Goal: Transaction & Acquisition: Purchase product/service

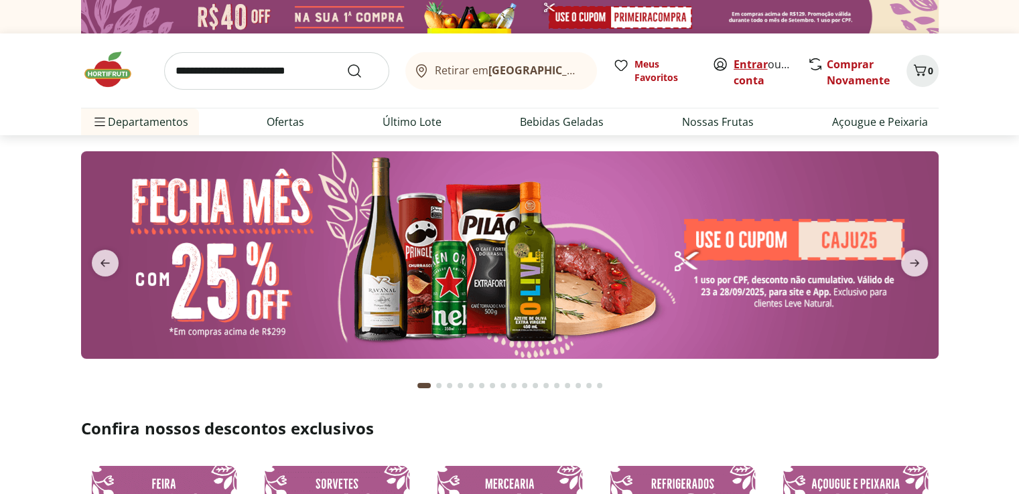
click at [743, 62] on link "Entrar" at bounding box center [750, 64] width 34 height 15
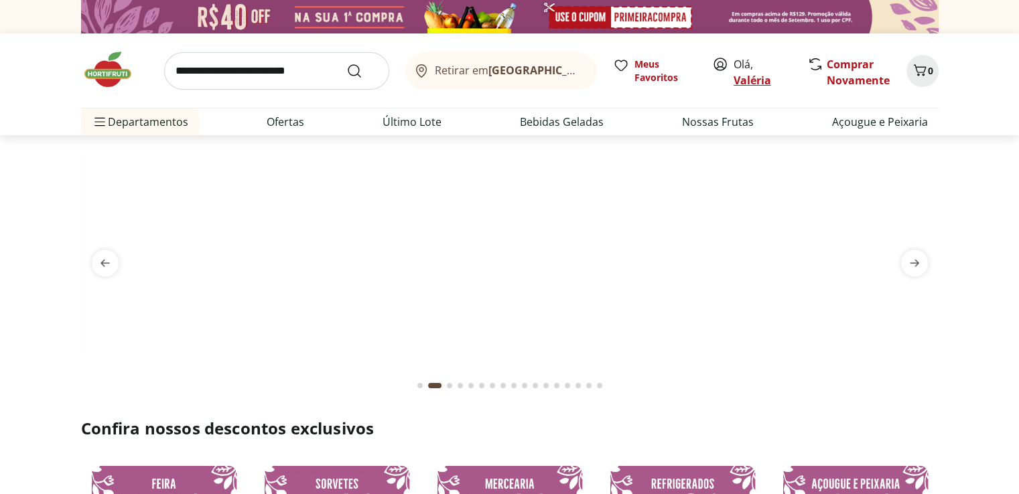
click at [742, 78] on link "Valéria" at bounding box center [752, 80] width 38 height 15
click at [257, 64] on input "search" at bounding box center [276, 71] width 225 height 38
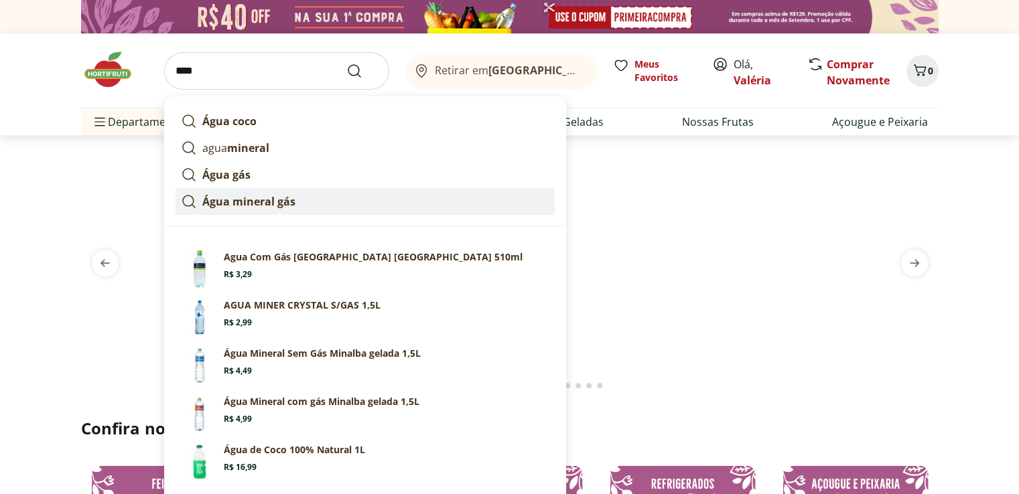
click at [268, 198] on strong "Água mineral gás" at bounding box center [248, 201] width 93 height 15
type input "**********"
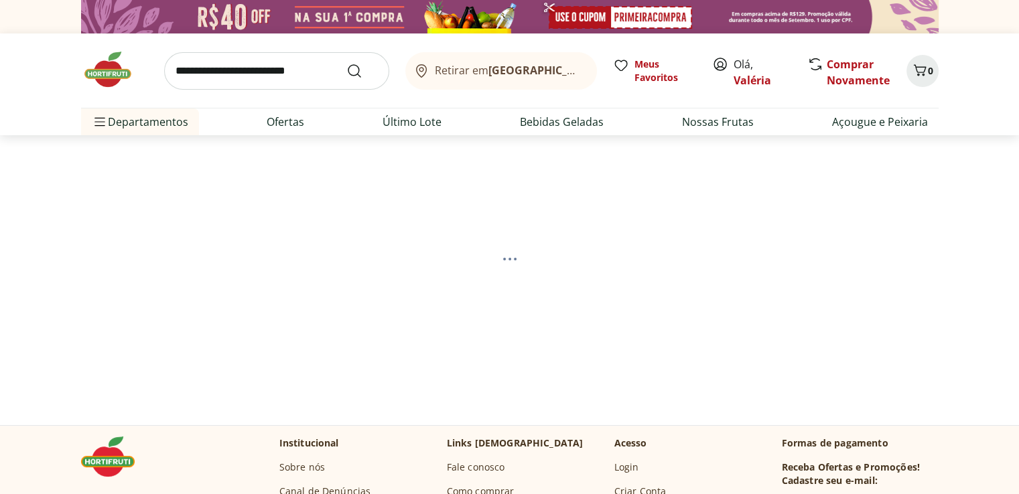
select select "**********"
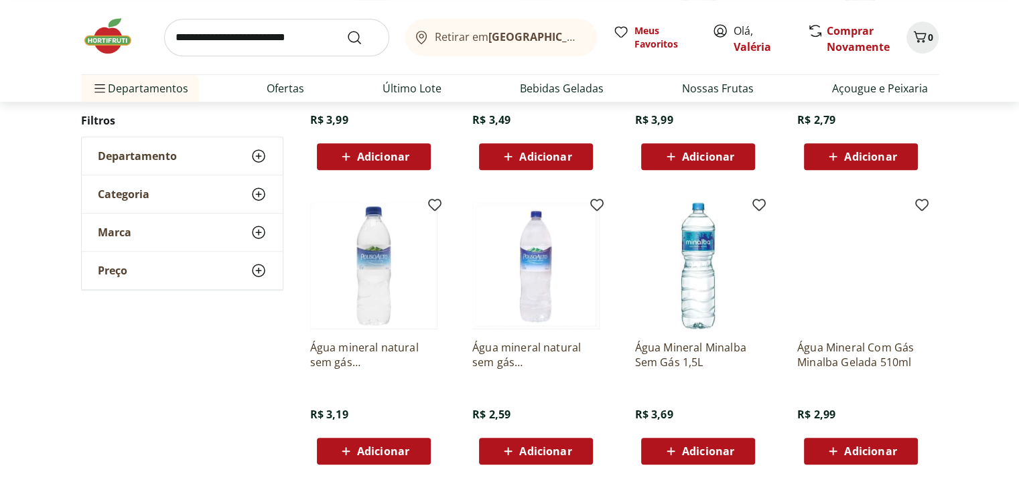
scroll to position [804, 0]
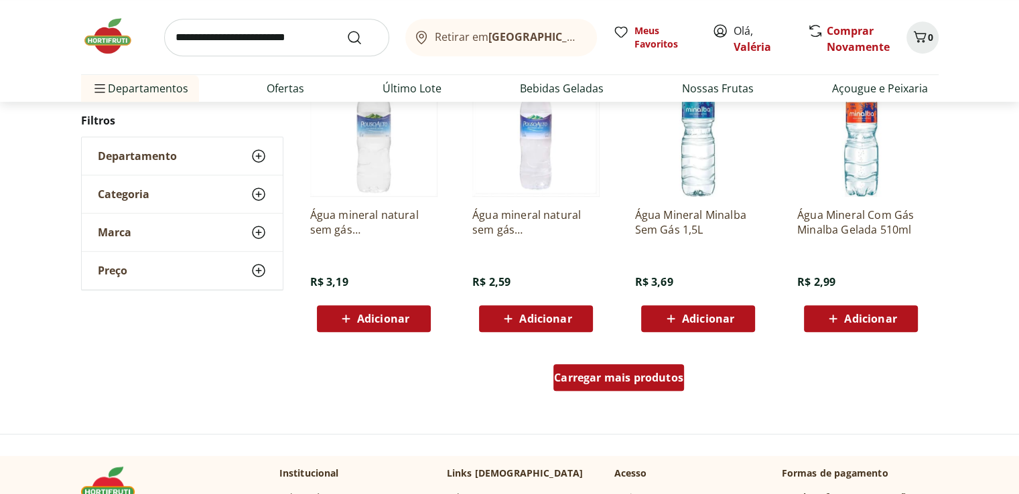
click at [611, 383] on span "Carregar mais produtos" at bounding box center [618, 377] width 129 height 11
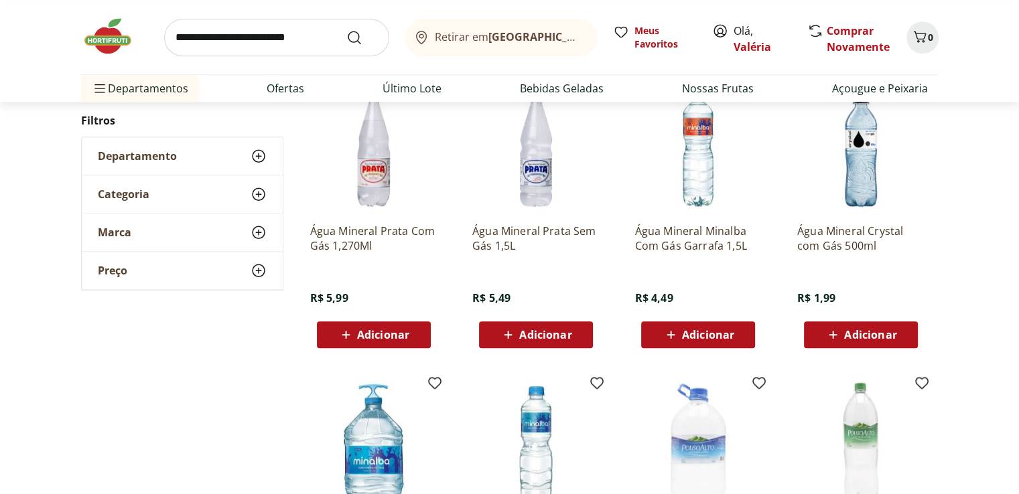
scroll to position [1139, 0]
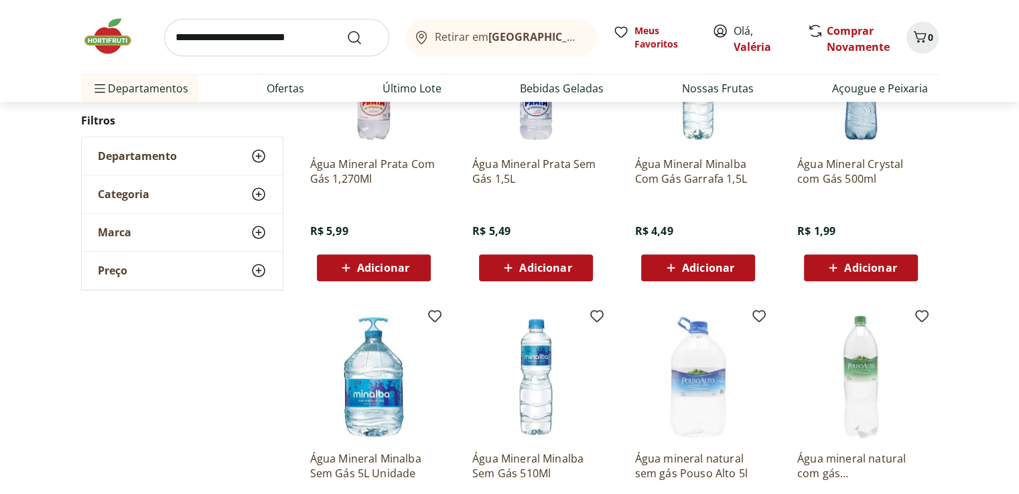
click at [707, 269] on span "Adicionar" at bounding box center [708, 268] width 52 height 11
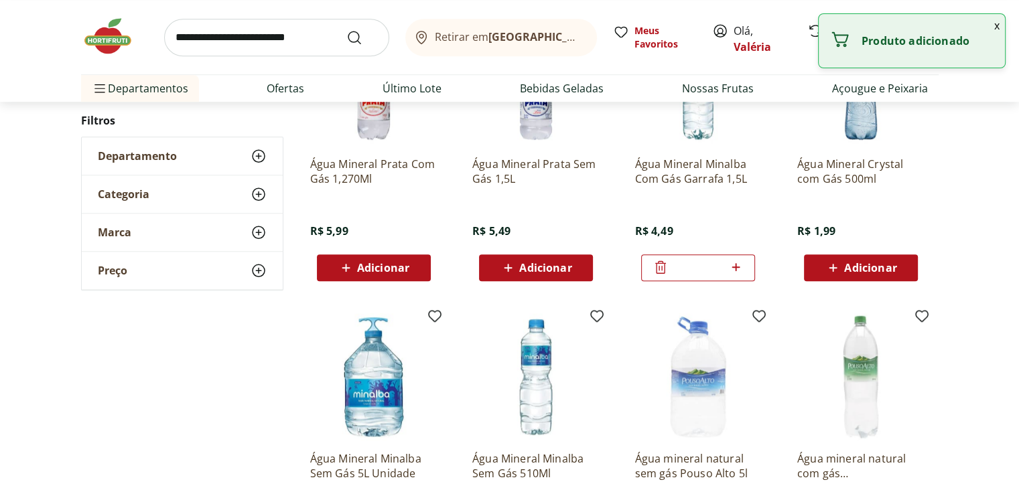
click at [733, 268] on icon at bounding box center [735, 267] width 17 height 16
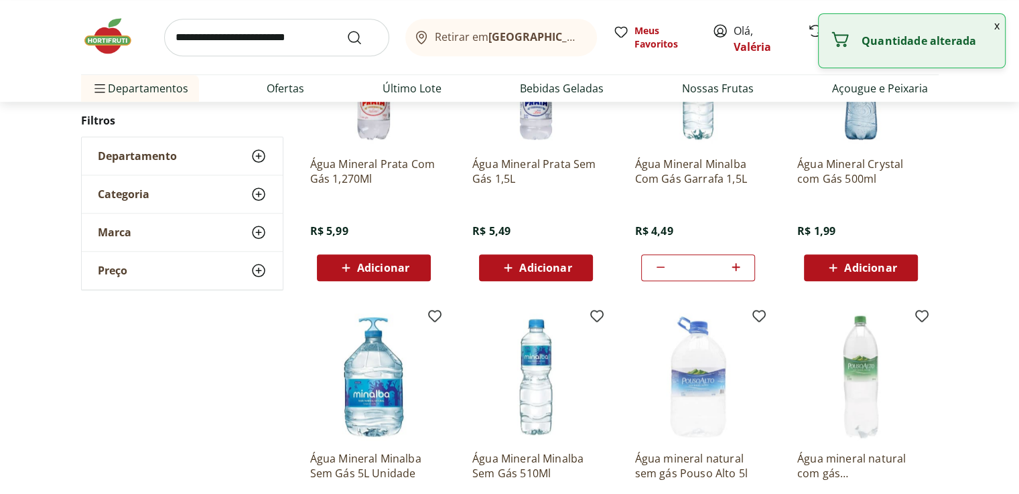
type input "*"
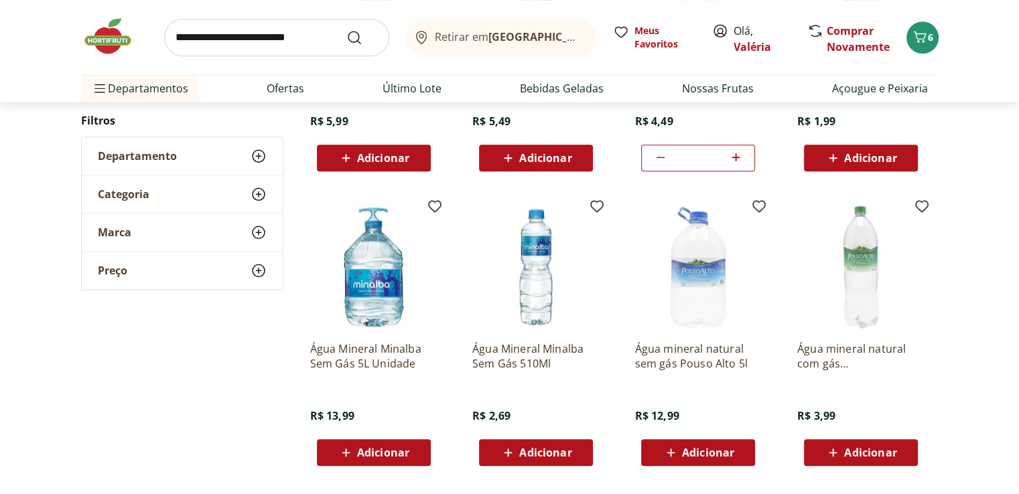
scroll to position [1273, 0]
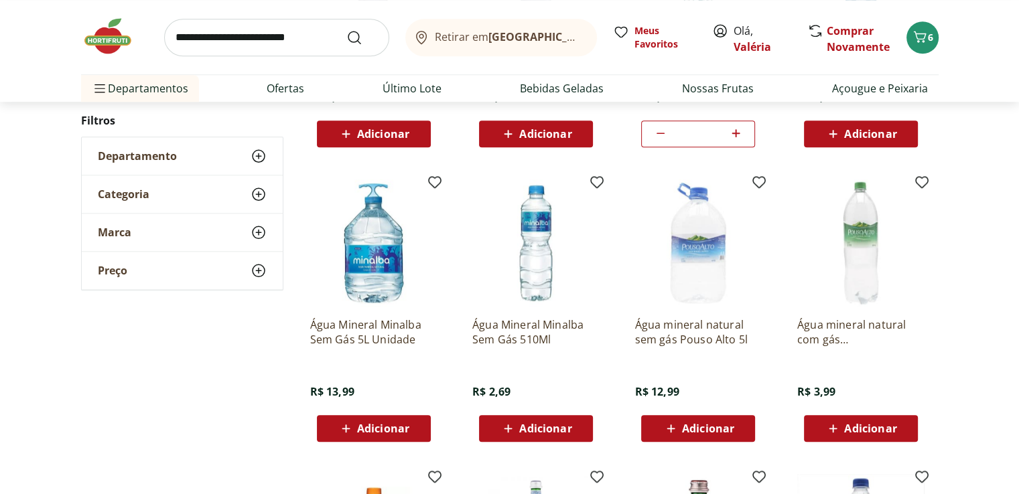
click at [902, 425] on div "Adicionar" at bounding box center [860, 429] width 92 height 24
click at [902, 425] on icon at bounding box center [897, 428] width 17 height 16
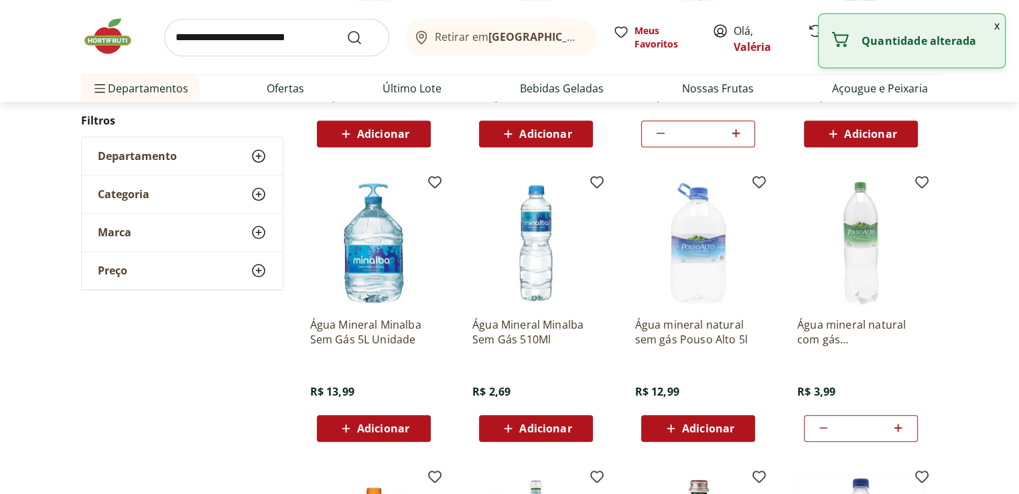
click at [902, 425] on icon at bounding box center [897, 428] width 17 height 16
type input "*"
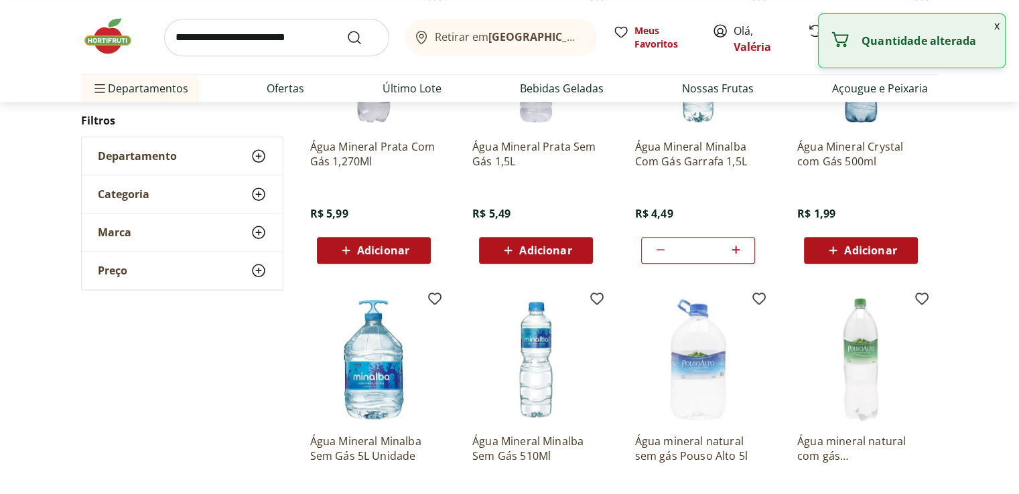
scroll to position [1139, 0]
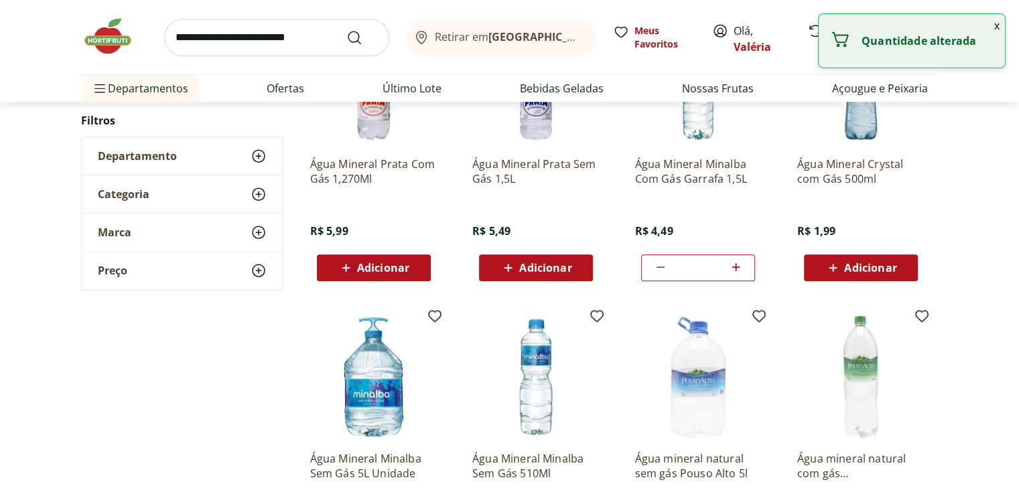
click at [274, 33] on input "search" at bounding box center [276, 38] width 225 height 38
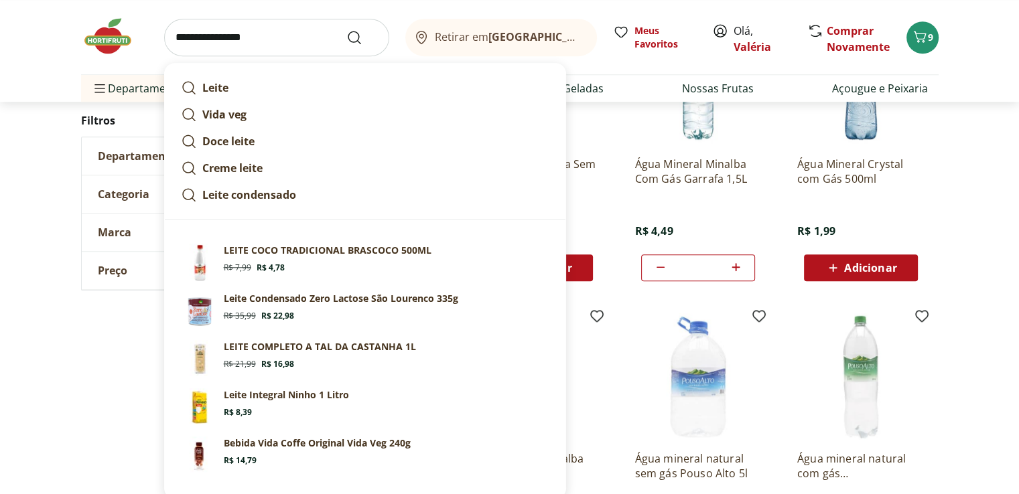
type input "**********"
click at [346, 29] on button "Submit Search" at bounding box center [362, 37] width 32 height 16
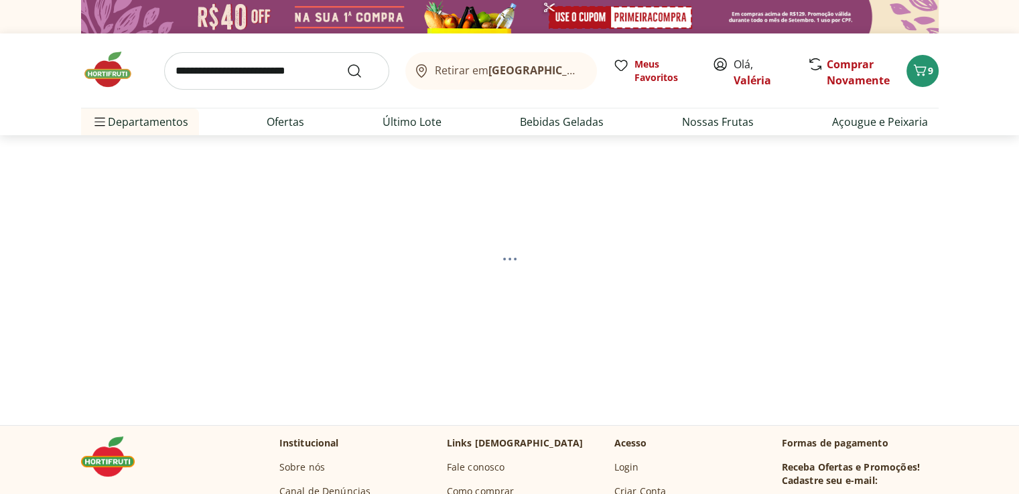
select select "**********"
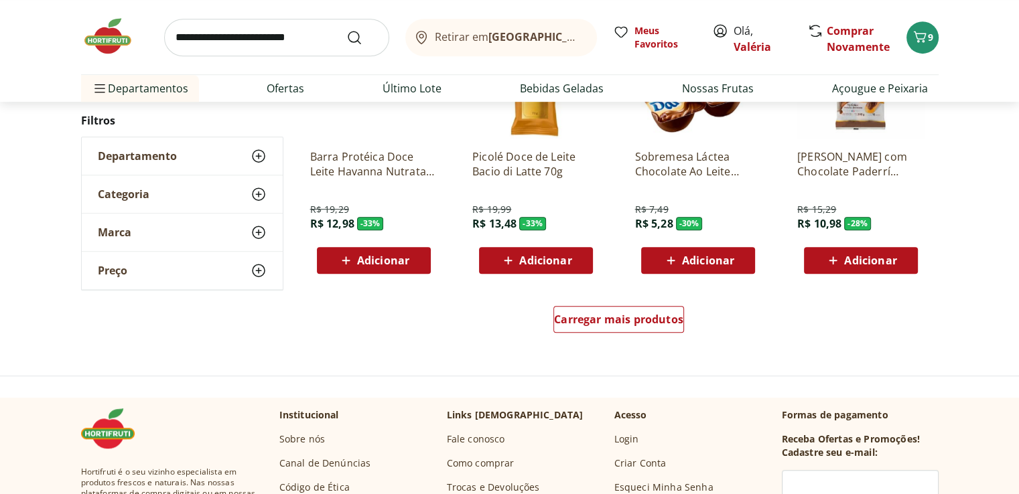
scroll to position [871, 0]
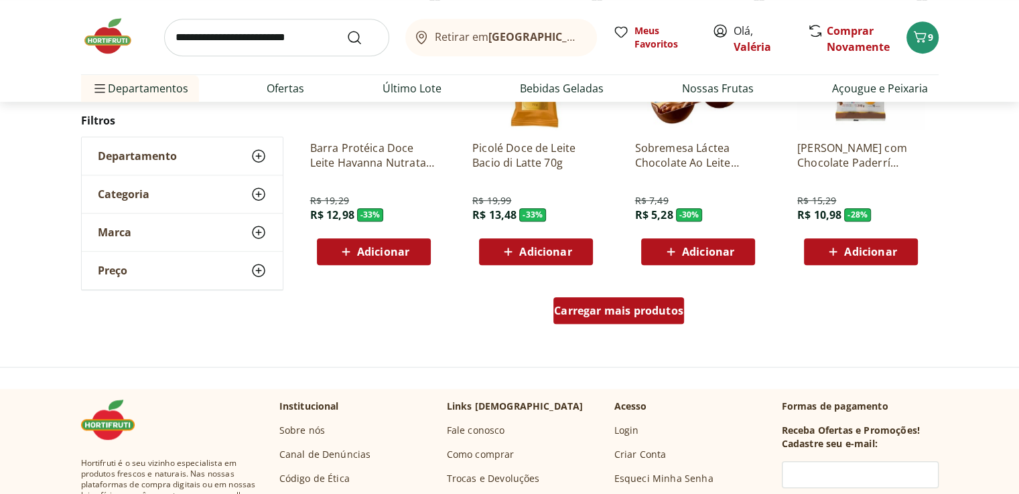
click at [627, 314] on span "Carregar mais produtos" at bounding box center [618, 310] width 129 height 11
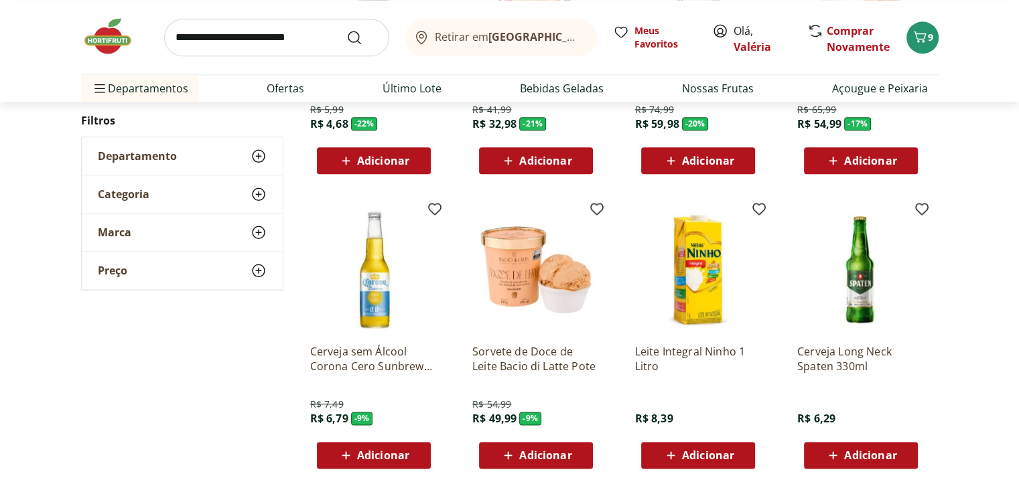
scroll to position [1607, 0]
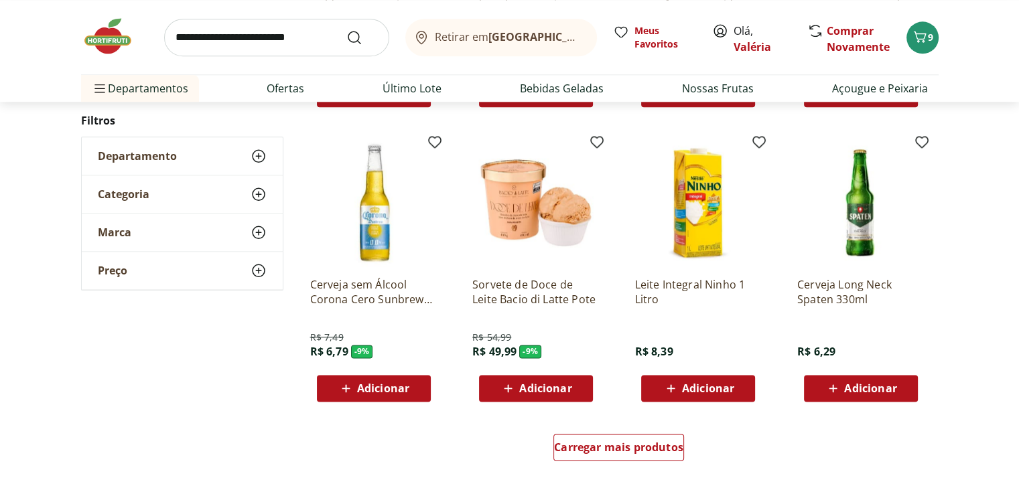
click at [715, 384] on span "Adicionar" at bounding box center [708, 388] width 52 height 11
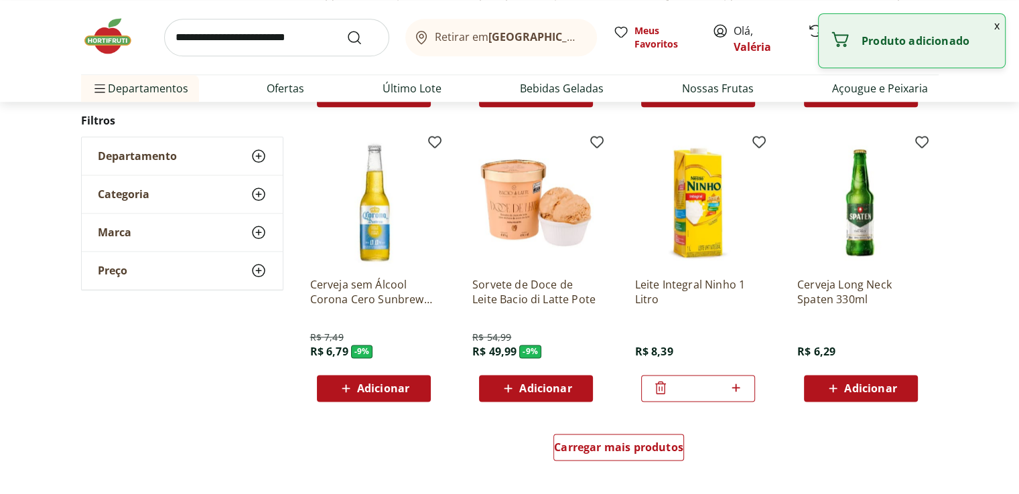
click at [739, 389] on icon at bounding box center [735, 388] width 17 height 16
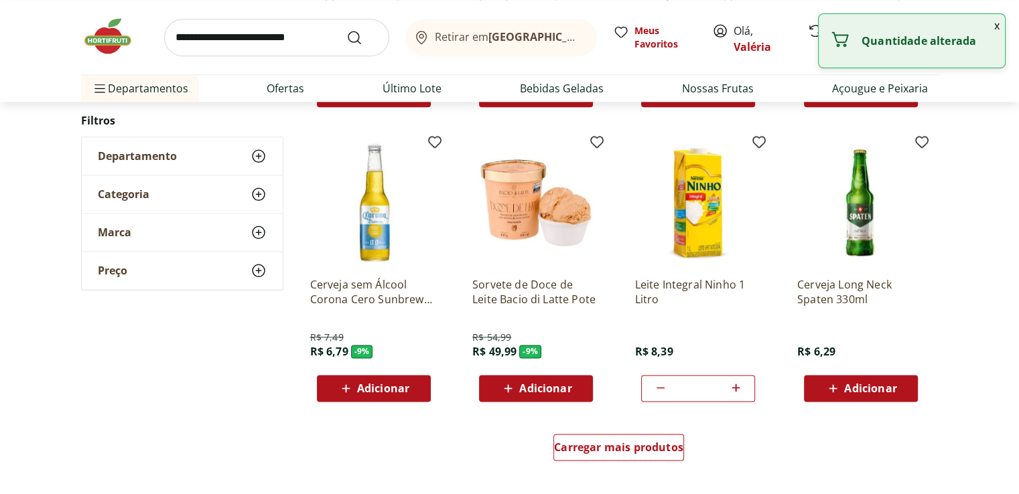
type input "*"
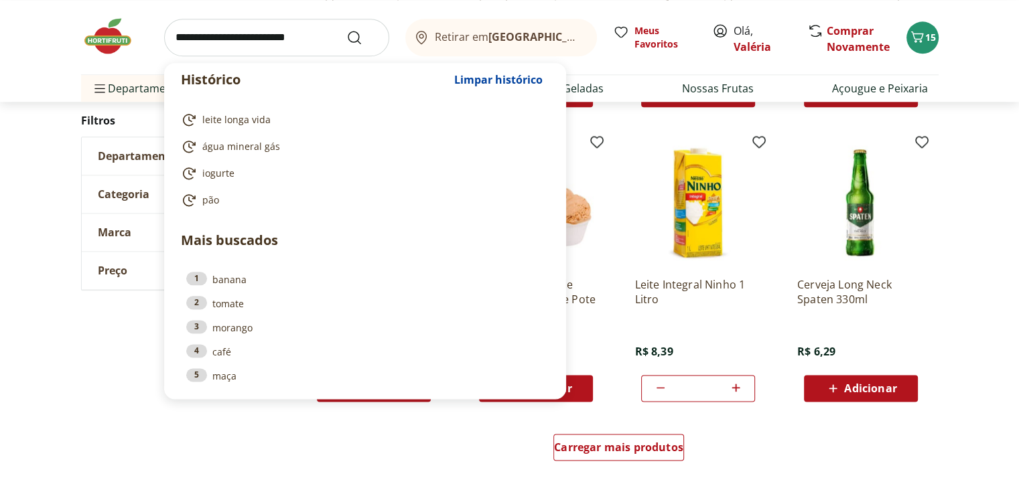
click at [180, 38] on input "search" at bounding box center [276, 38] width 225 height 38
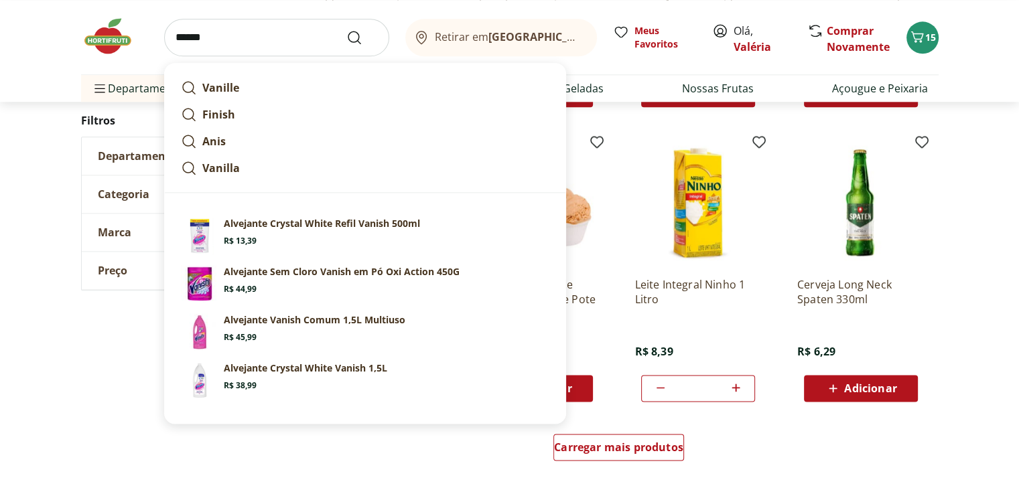
type input "******"
click at [346, 29] on button "Submit Search" at bounding box center [362, 37] width 32 height 16
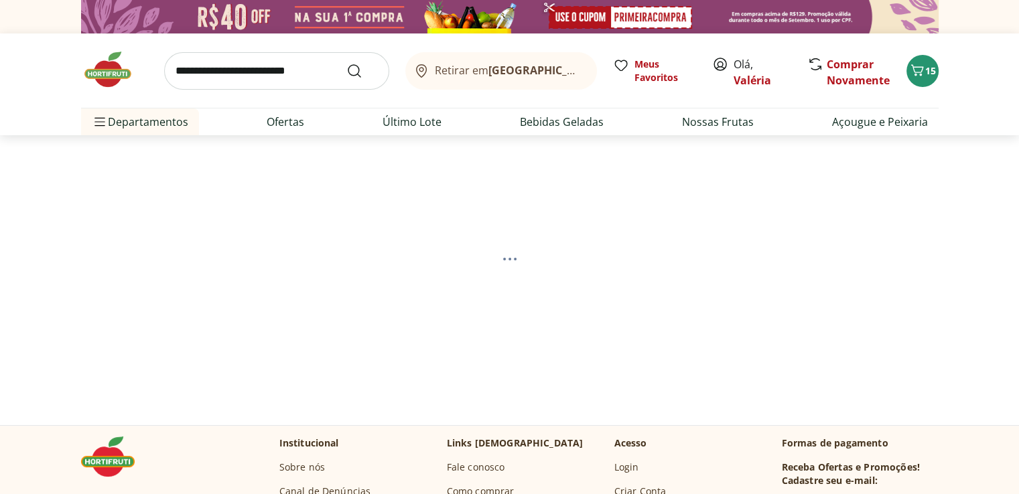
select select "**********"
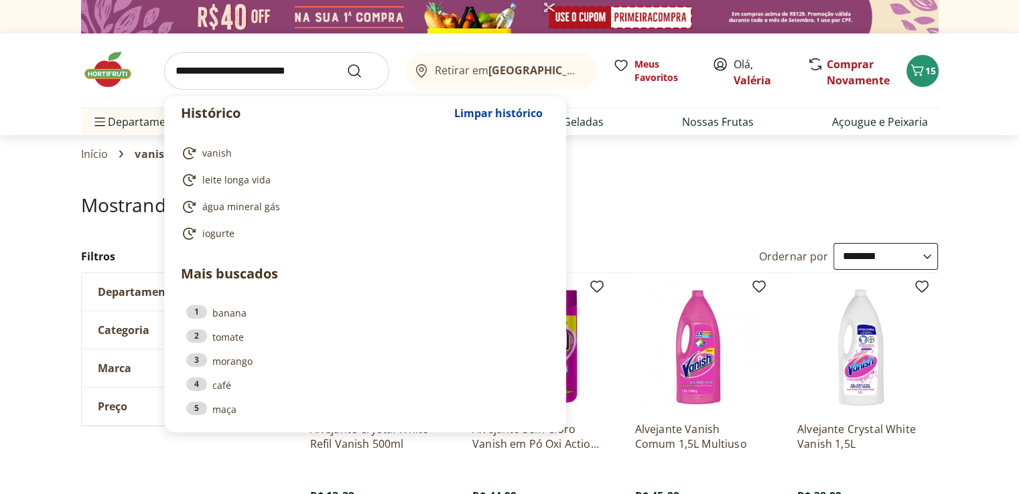
click at [297, 61] on input "search" at bounding box center [276, 71] width 225 height 38
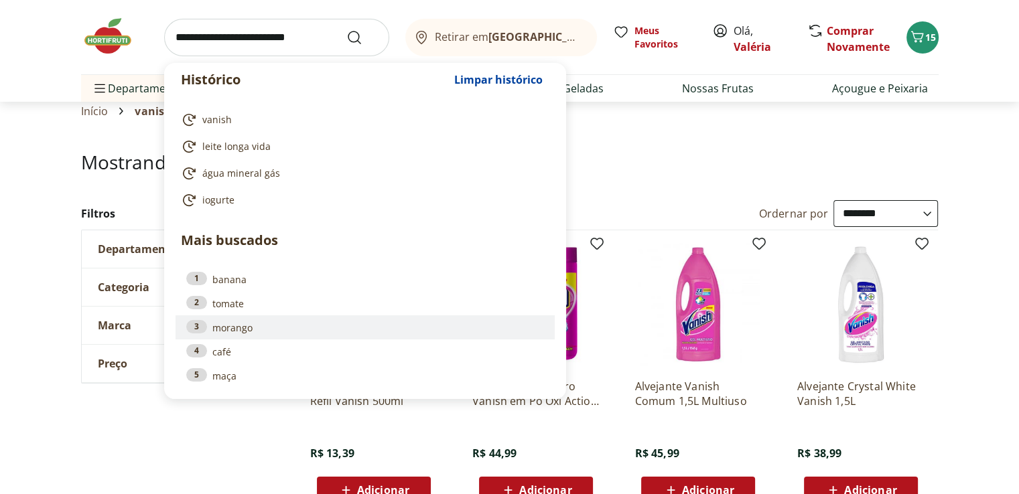
scroll to position [67, 0]
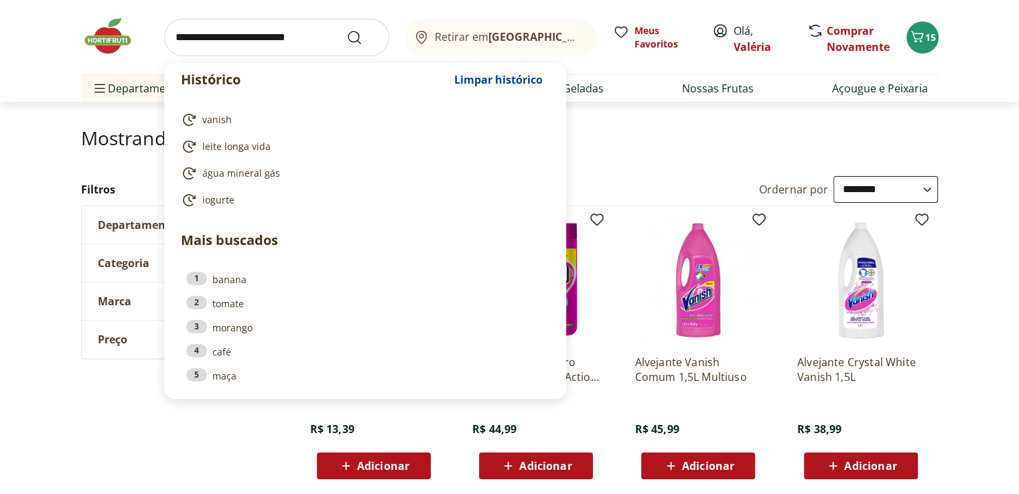
click at [614, 176] on div "**********" at bounding box center [692, 189] width 494 height 27
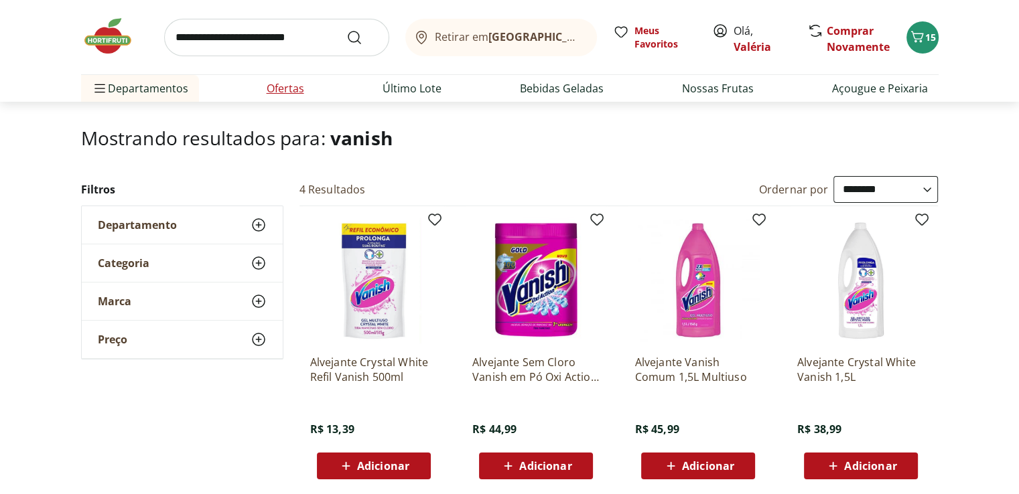
click at [291, 86] on link "Ofertas" at bounding box center [286, 88] width 38 height 16
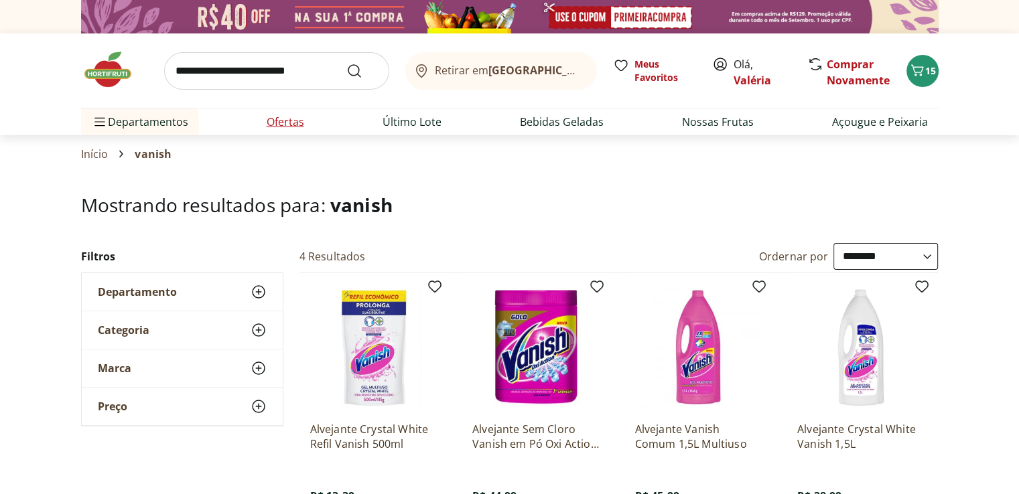
select select "**********"
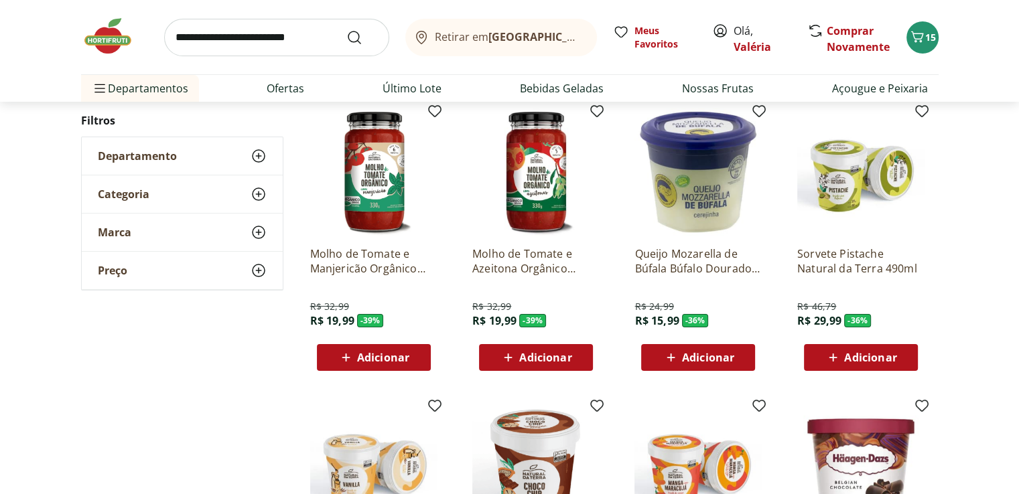
scroll to position [134, 0]
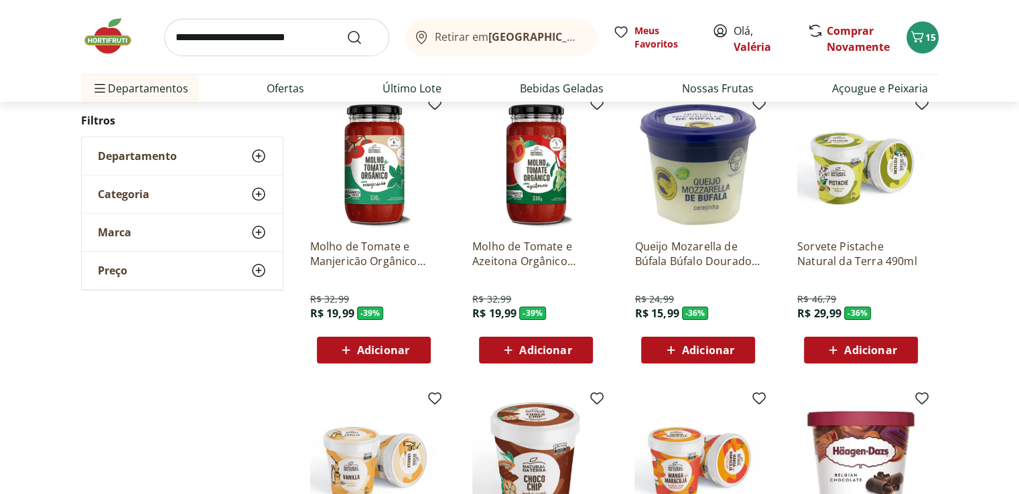
click at [406, 348] on span "Adicionar" at bounding box center [383, 350] width 52 height 11
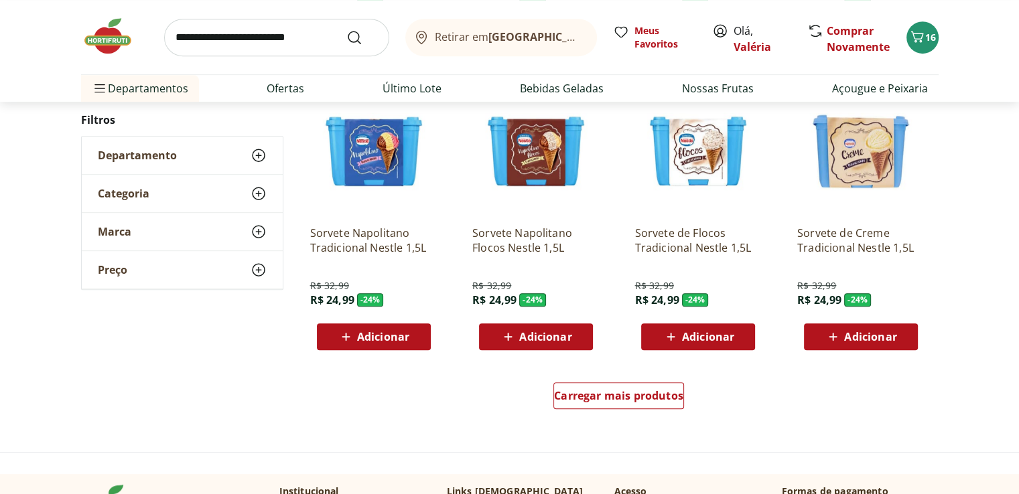
scroll to position [804, 0]
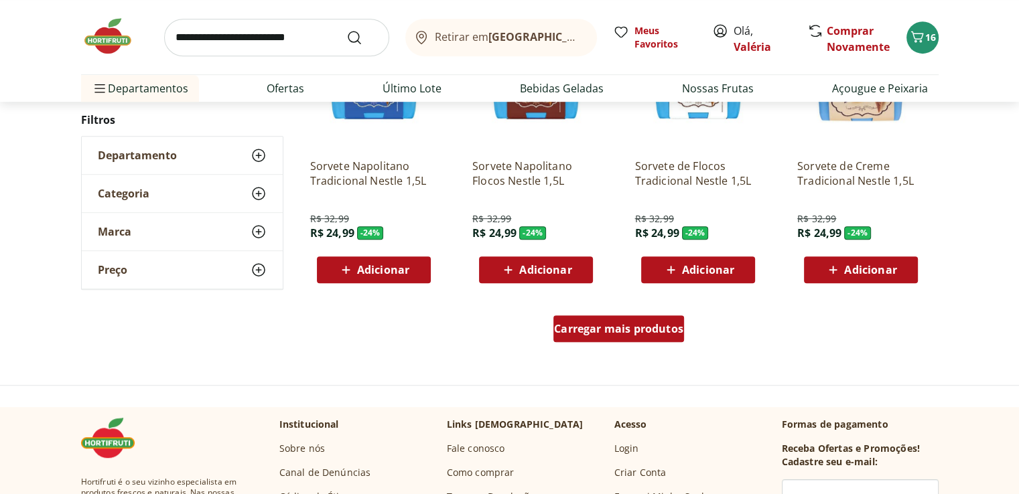
click at [623, 330] on span "Carregar mais produtos" at bounding box center [618, 329] width 129 height 11
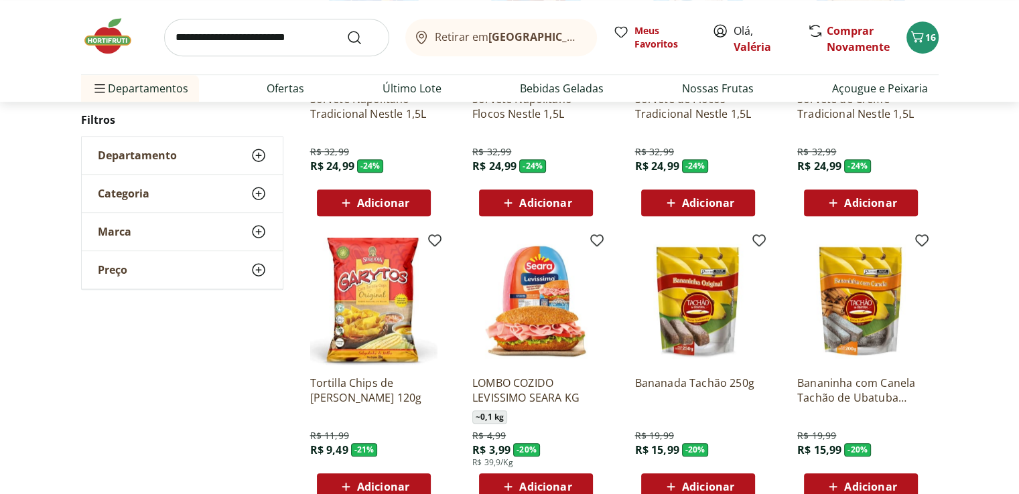
scroll to position [938, 0]
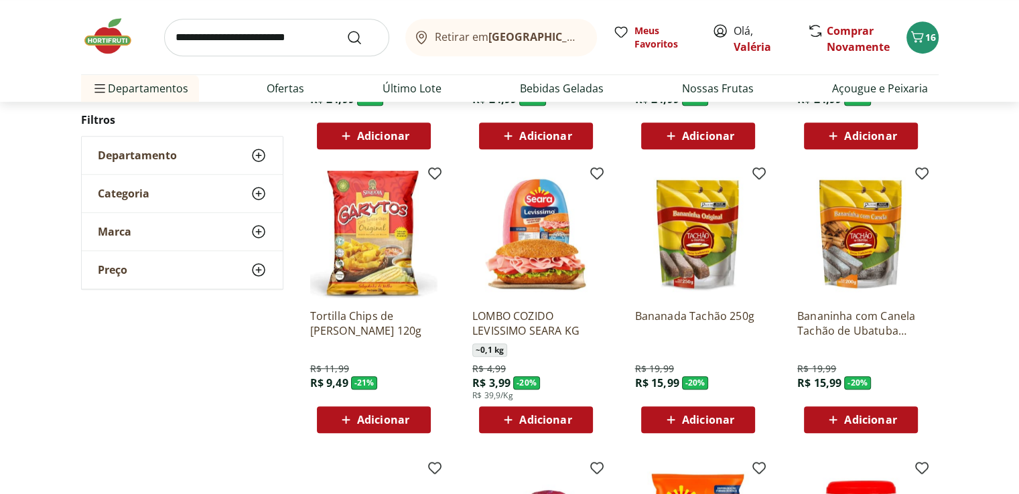
click at [855, 419] on span "Adicionar" at bounding box center [870, 420] width 52 height 11
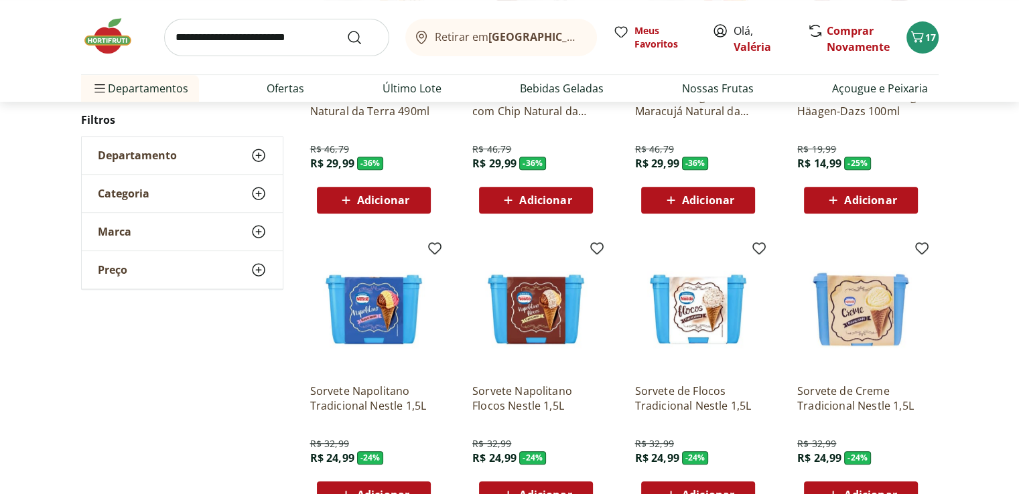
scroll to position [603, 0]
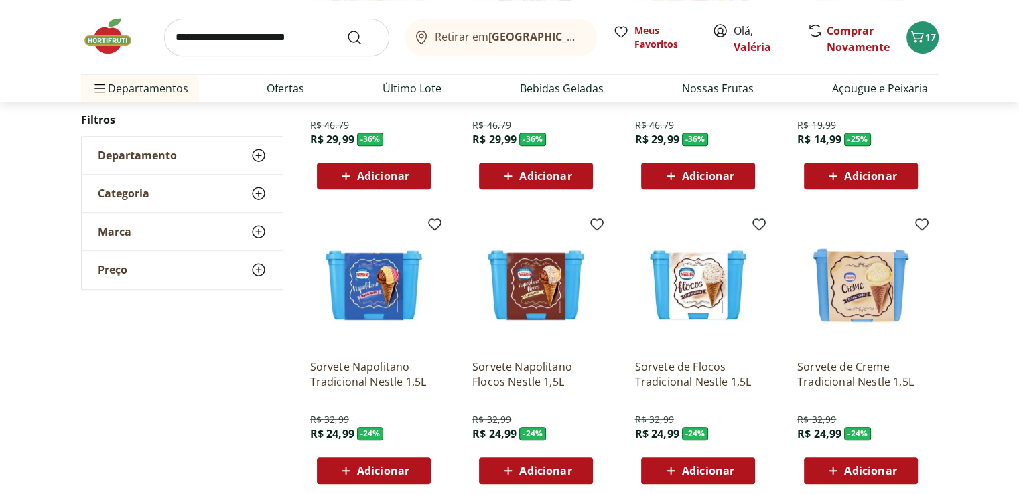
click at [697, 472] on span "Adicionar" at bounding box center [708, 470] width 52 height 11
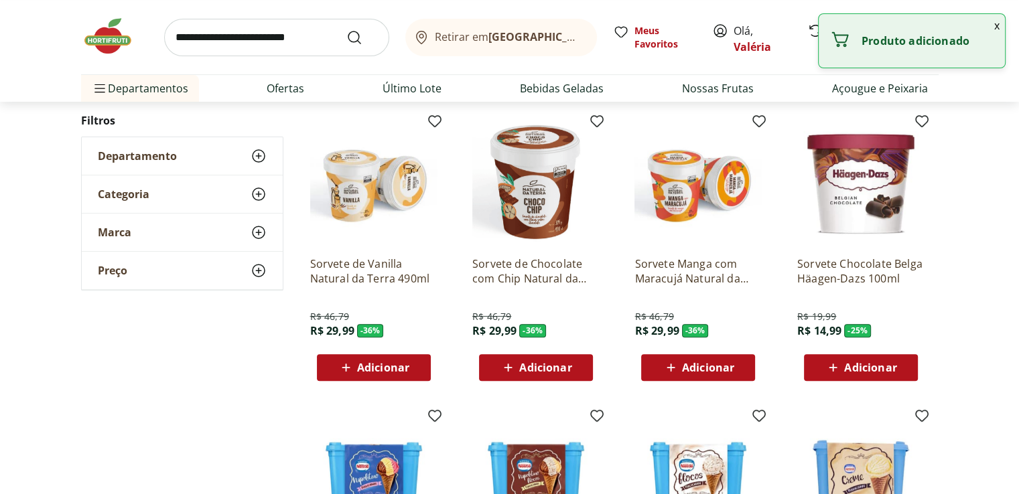
scroll to position [402, 0]
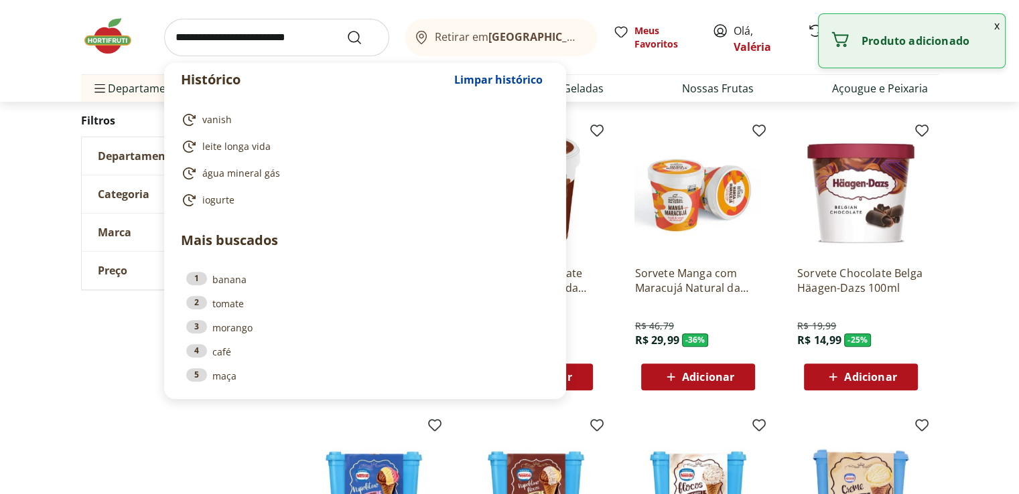
click at [224, 42] on input "search" at bounding box center [276, 38] width 225 height 38
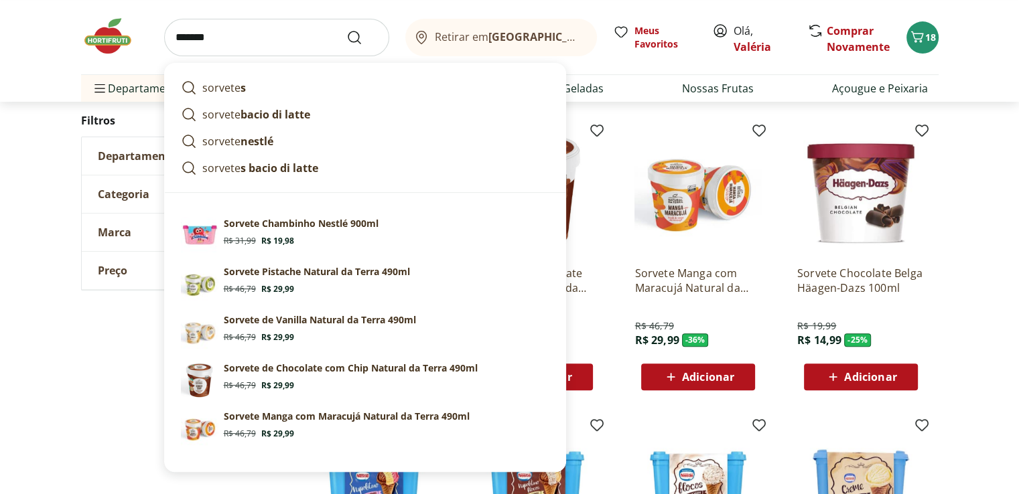
type input "*******"
click at [346, 29] on button "Submit Search" at bounding box center [362, 37] width 32 height 16
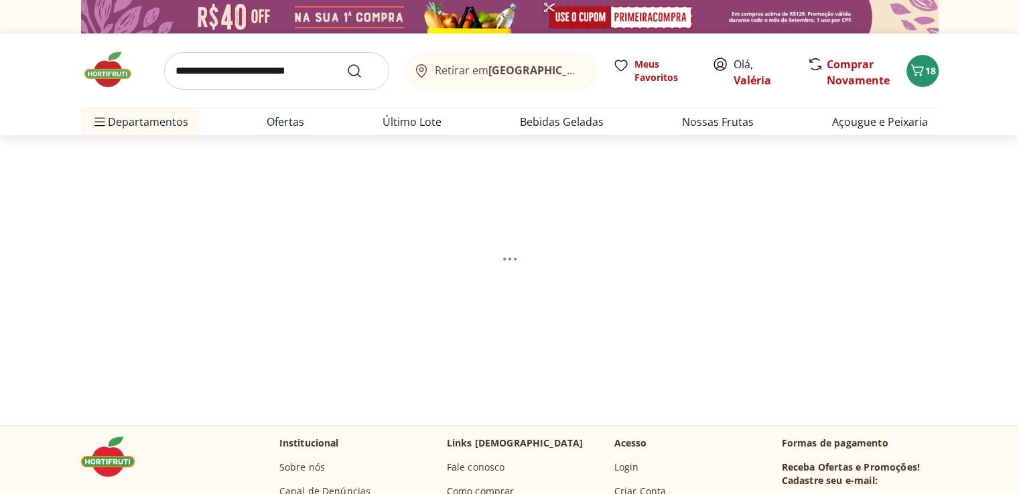
select select "**********"
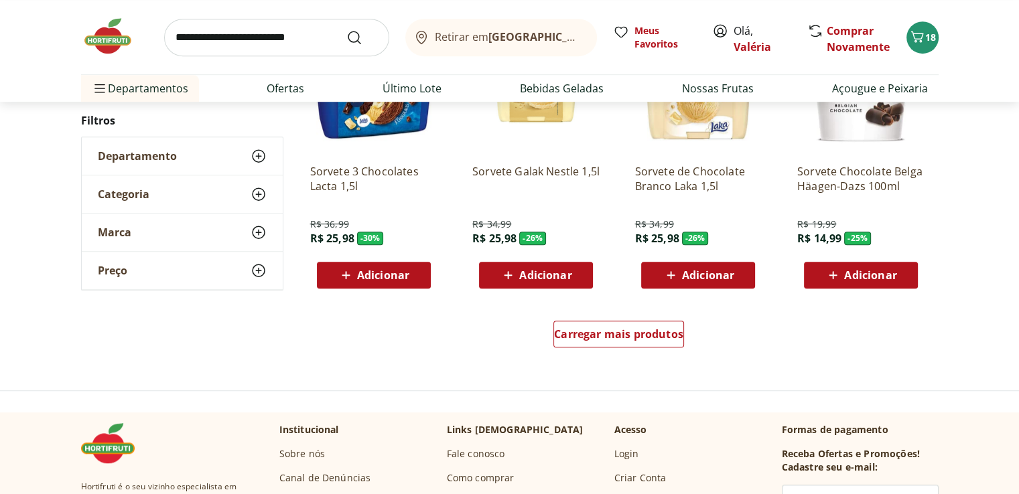
scroll to position [871, 0]
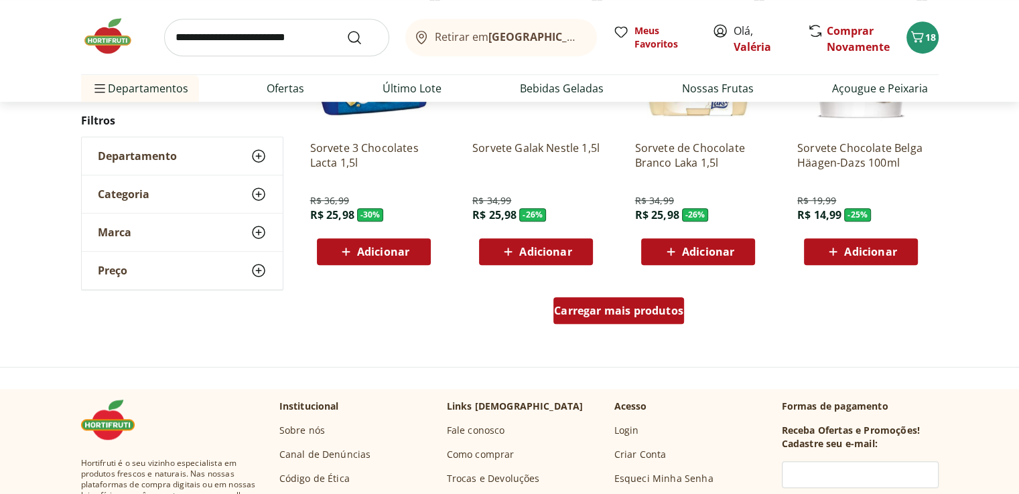
click at [572, 315] on span "Carregar mais produtos" at bounding box center [618, 310] width 129 height 11
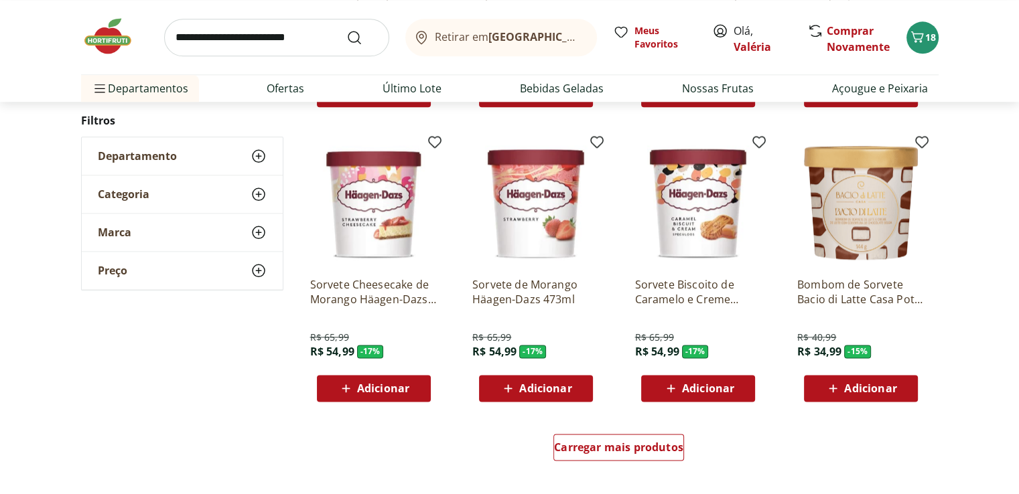
scroll to position [1741, 0]
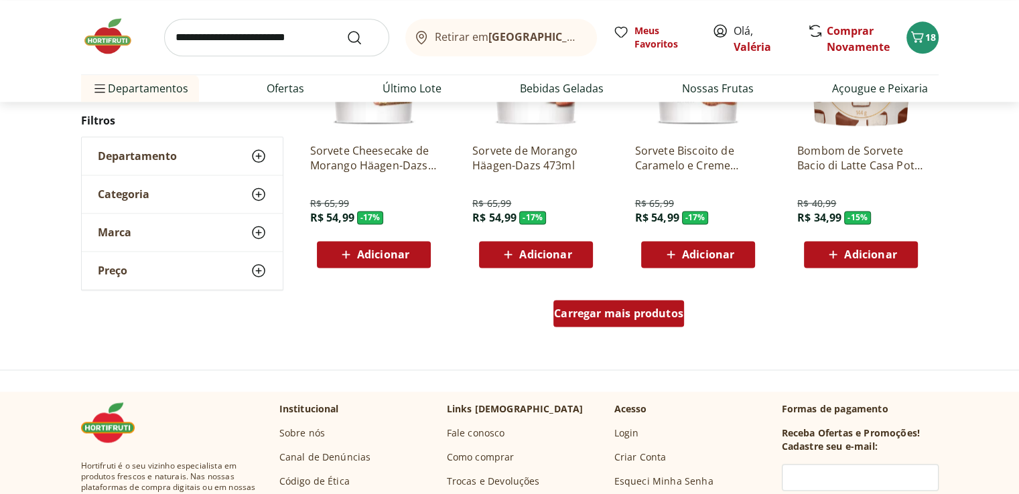
click at [591, 313] on span "Carregar mais produtos" at bounding box center [618, 313] width 129 height 11
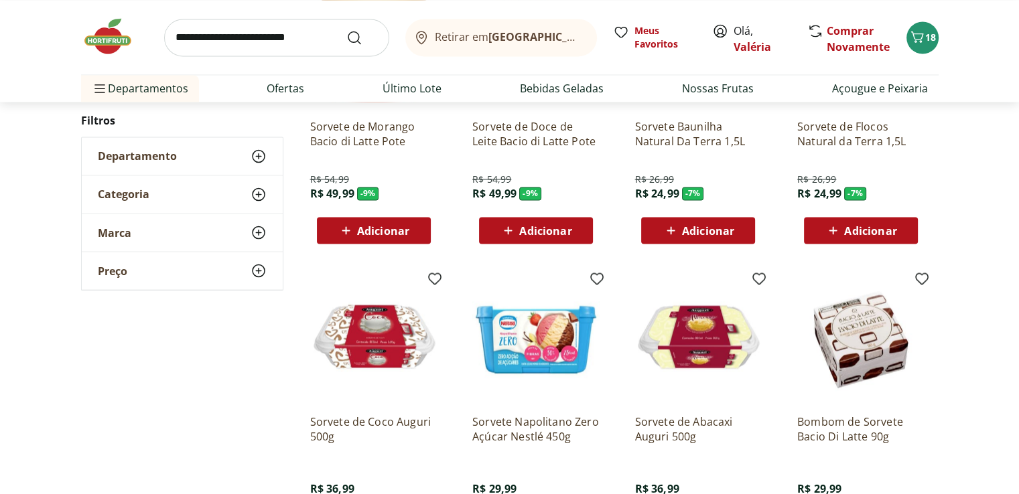
scroll to position [2411, 0]
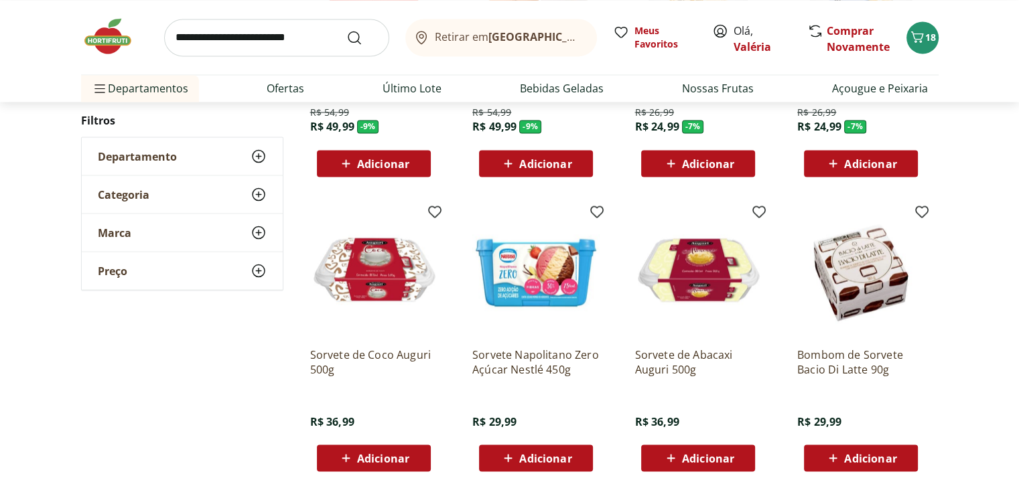
click at [699, 462] on span "Adicionar" at bounding box center [708, 458] width 52 height 11
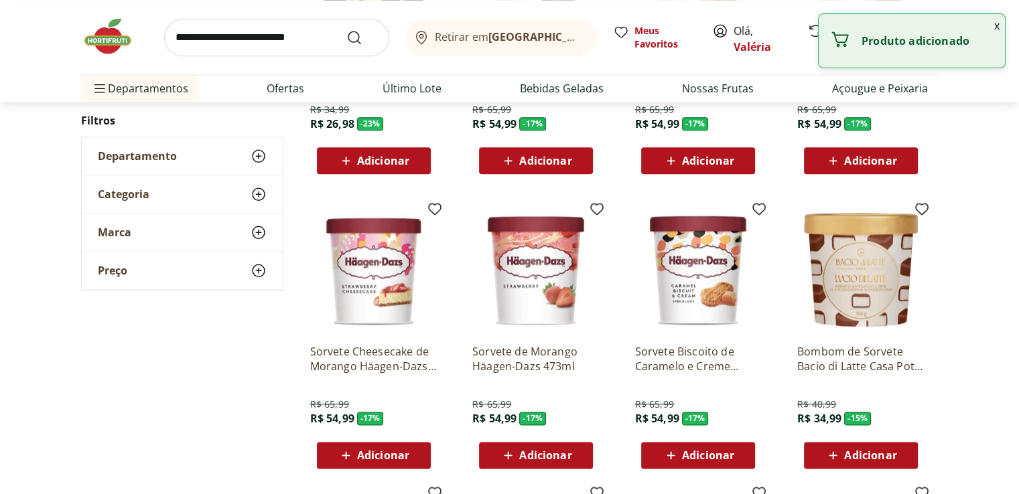
scroll to position [1273, 0]
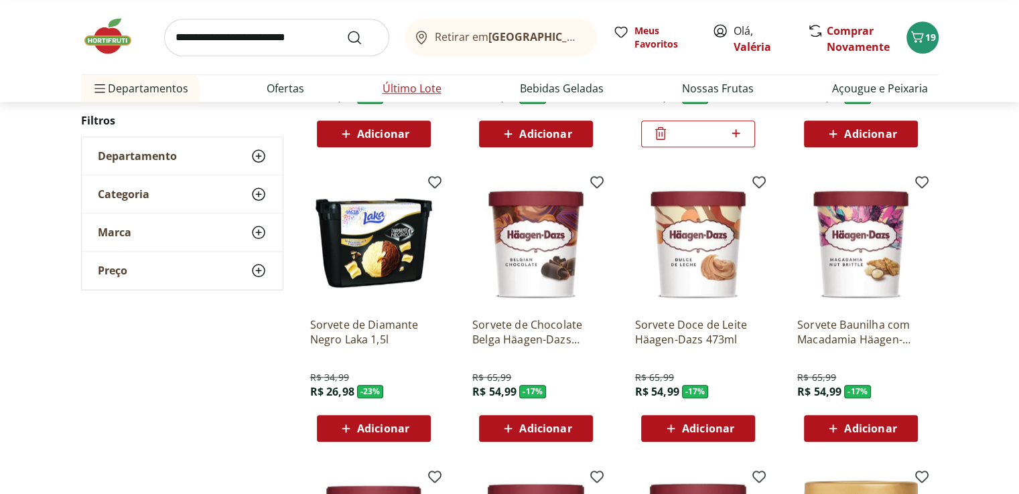
click at [422, 88] on link "Último Lote" at bounding box center [411, 88] width 59 height 16
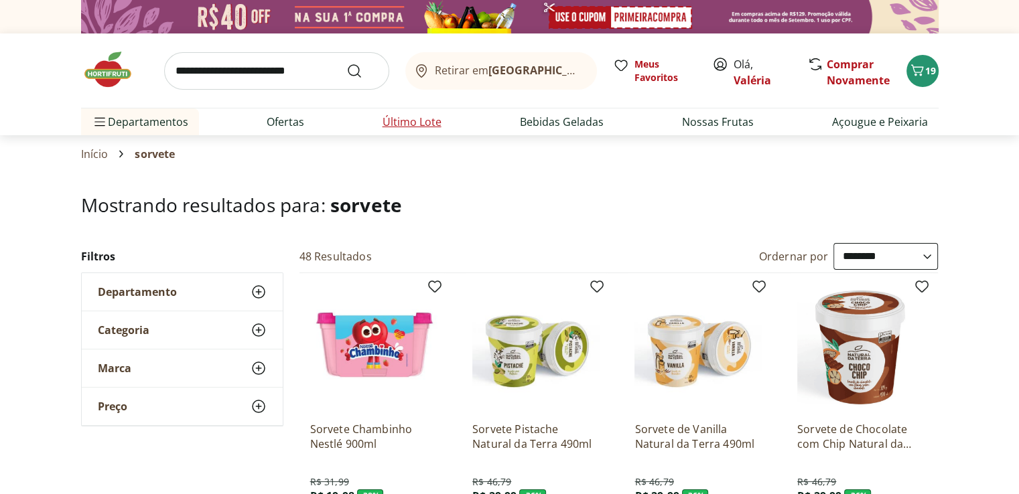
select select "**********"
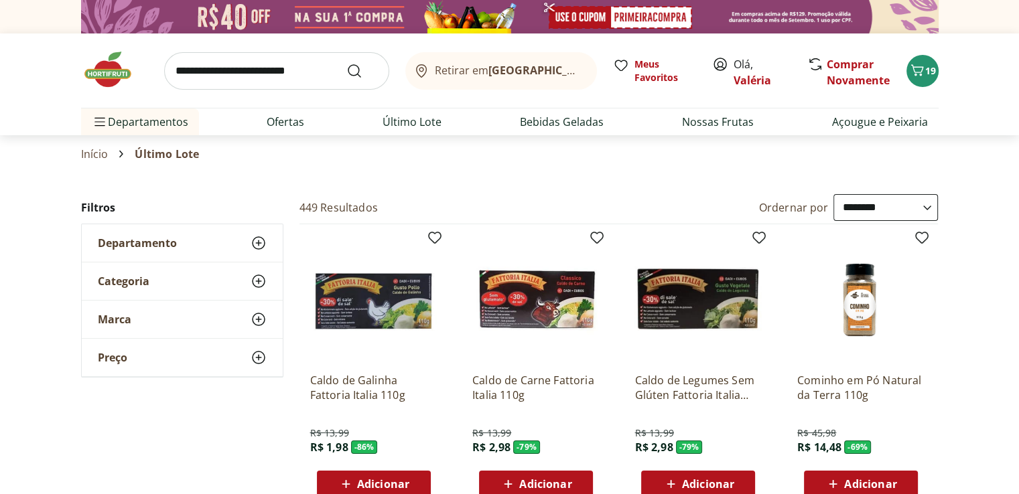
scroll to position [67, 0]
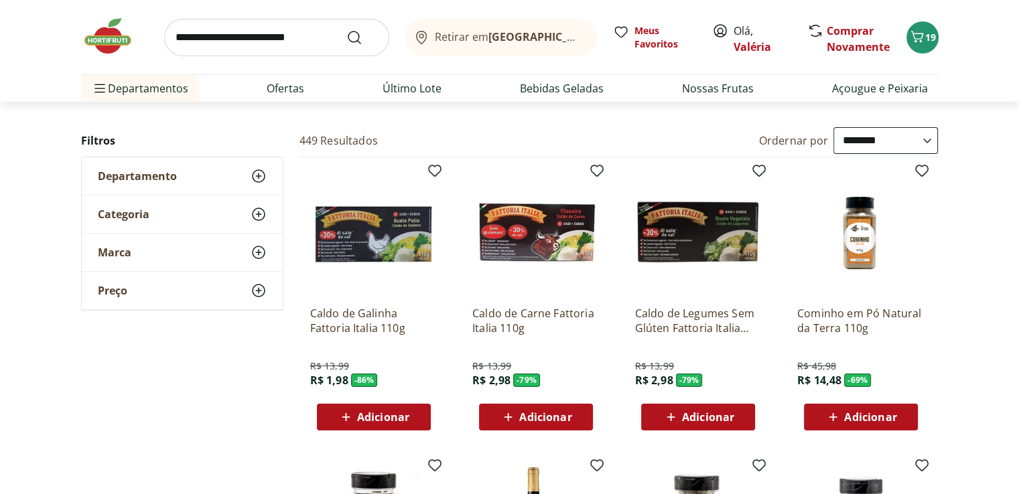
click at [383, 415] on span "Adicionar" at bounding box center [383, 417] width 52 height 11
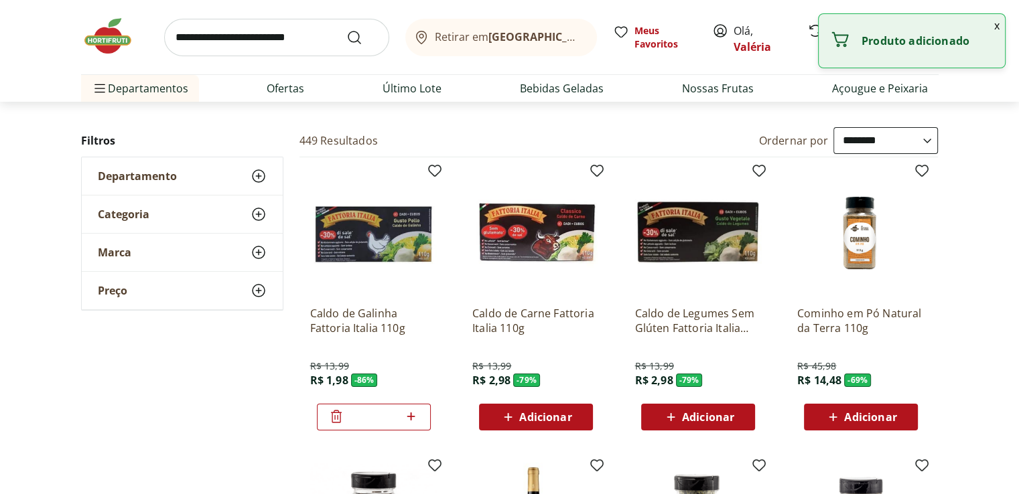
click at [563, 420] on span "Adicionar" at bounding box center [545, 417] width 52 height 11
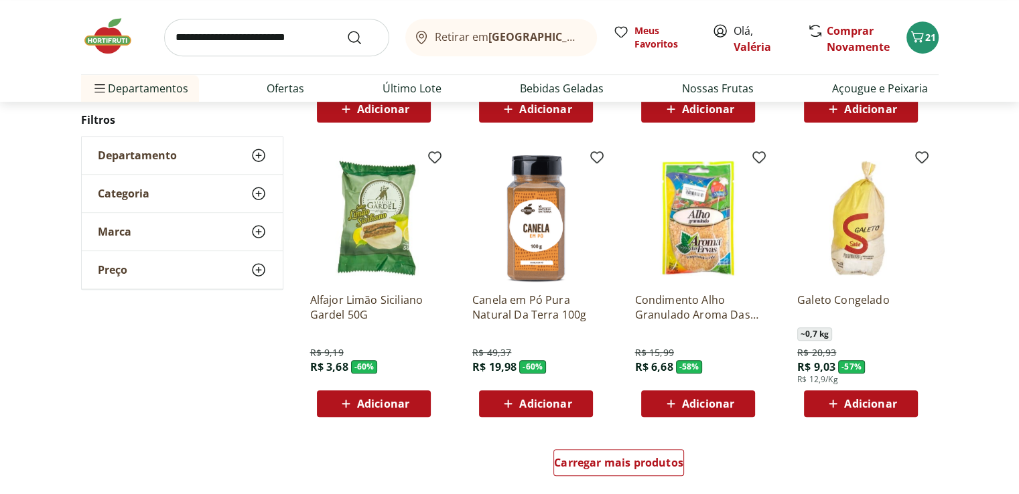
scroll to position [737, 0]
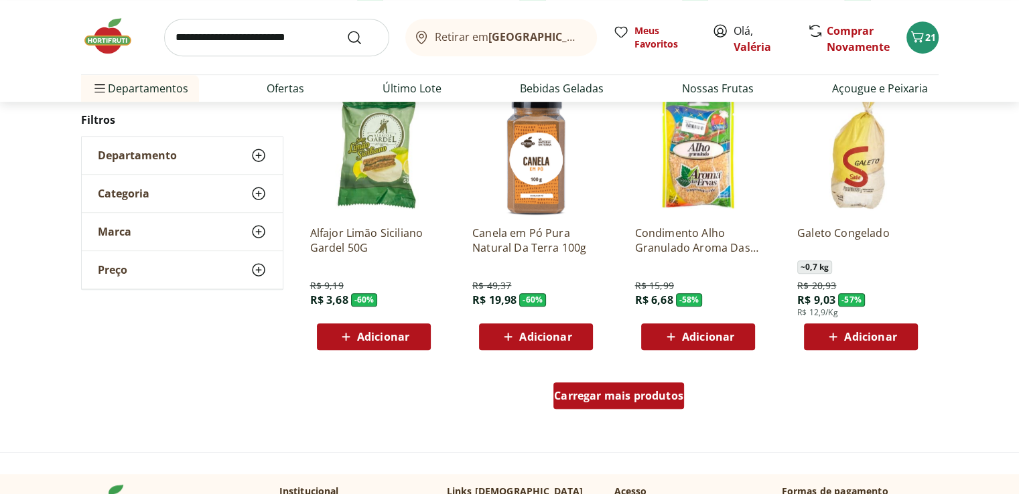
click at [624, 405] on div "Carregar mais produtos" at bounding box center [618, 395] width 131 height 27
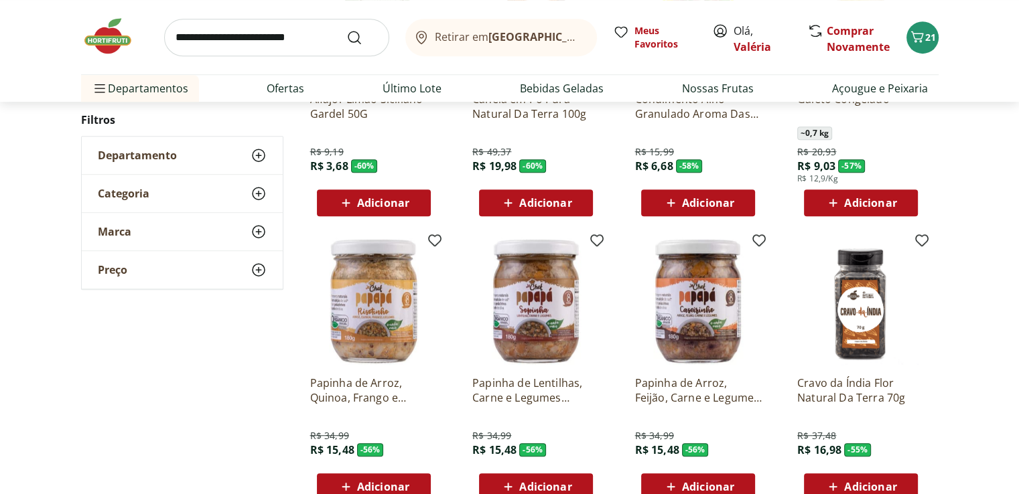
scroll to position [938, 0]
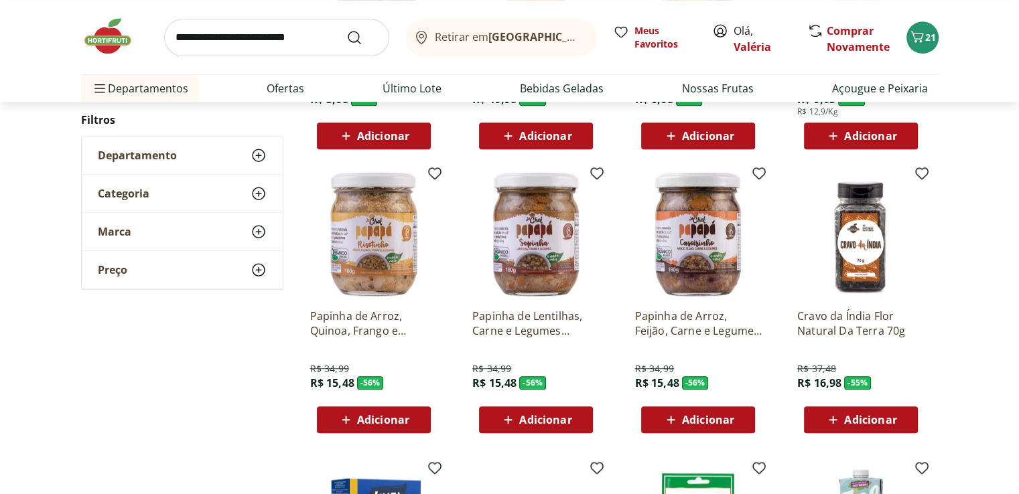
click at [855, 424] on span "Adicionar" at bounding box center [870, 420] width 52 height 11
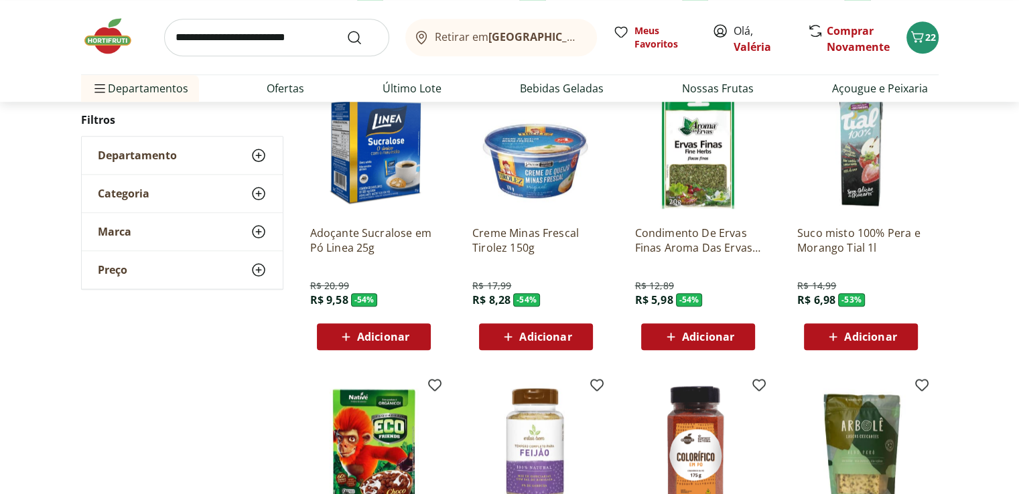
scroll to position [1340, 0]
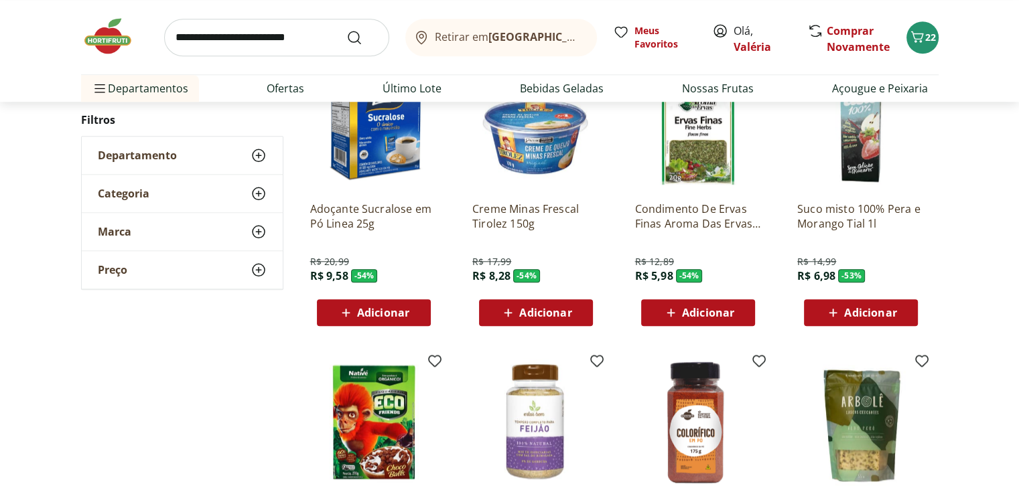
click at [889, 315] on span "Adicionar" at bounding box center [870, 312] width 52 height 11
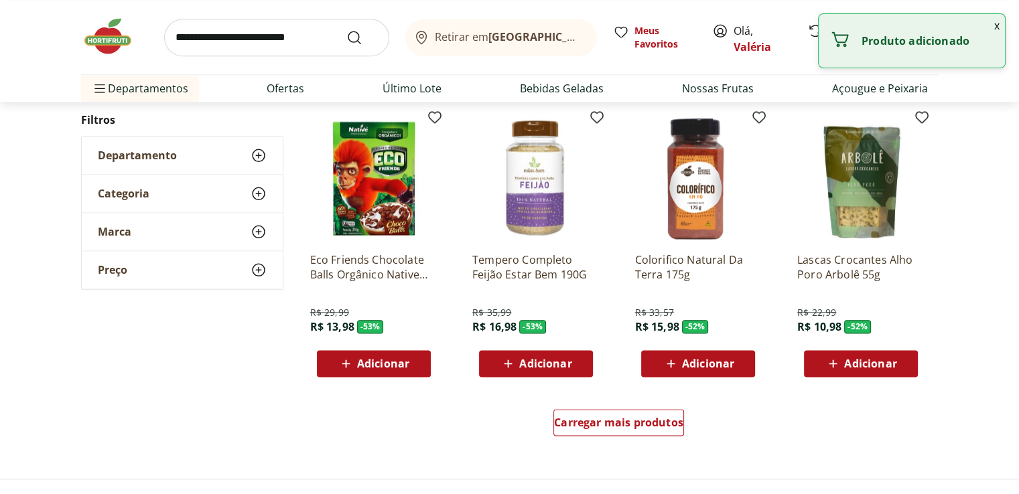
scroll to position [1607, 0]
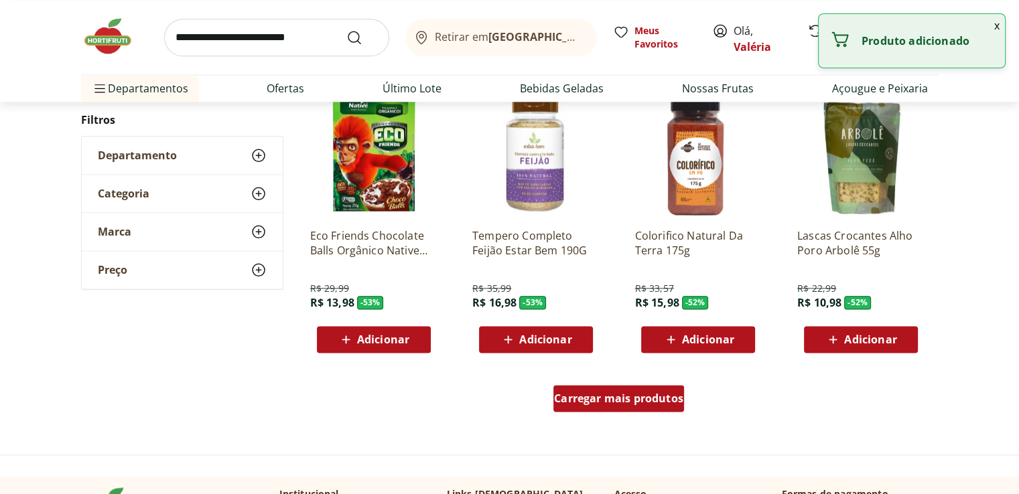
click at [659, 394] on span "Carregar mais produtos" at bounding box center [618, 398] width 129 height 11
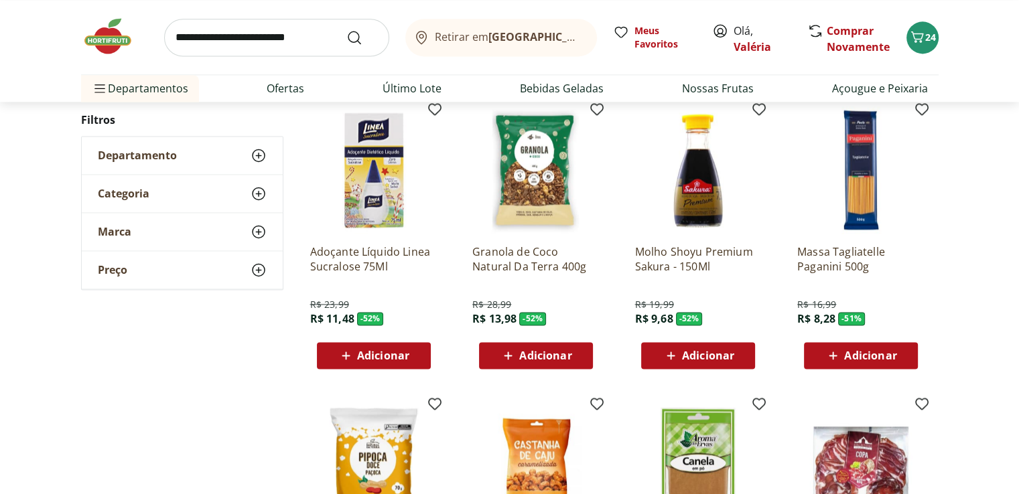
scroll to position [1540, 0]
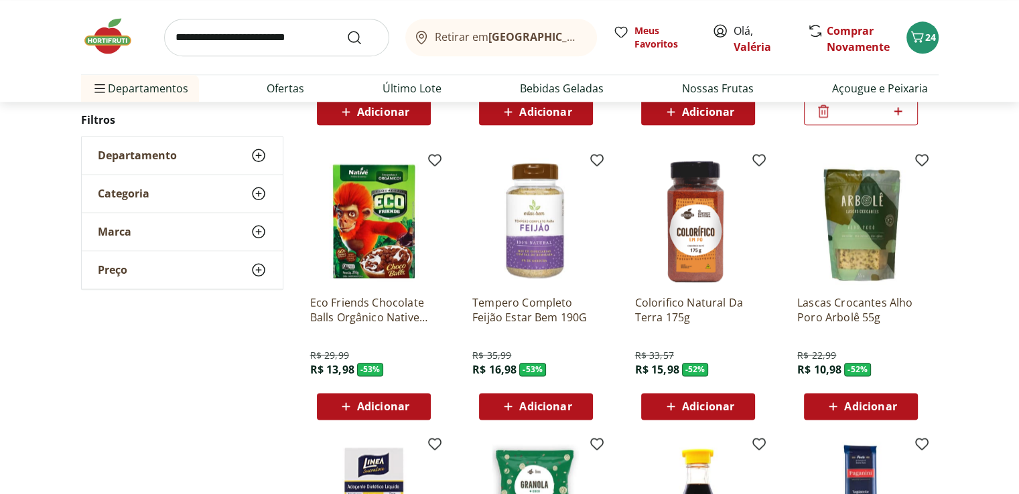
click at [193, 37] on input "search" at bounding box center [276, 38] width 225 height 38
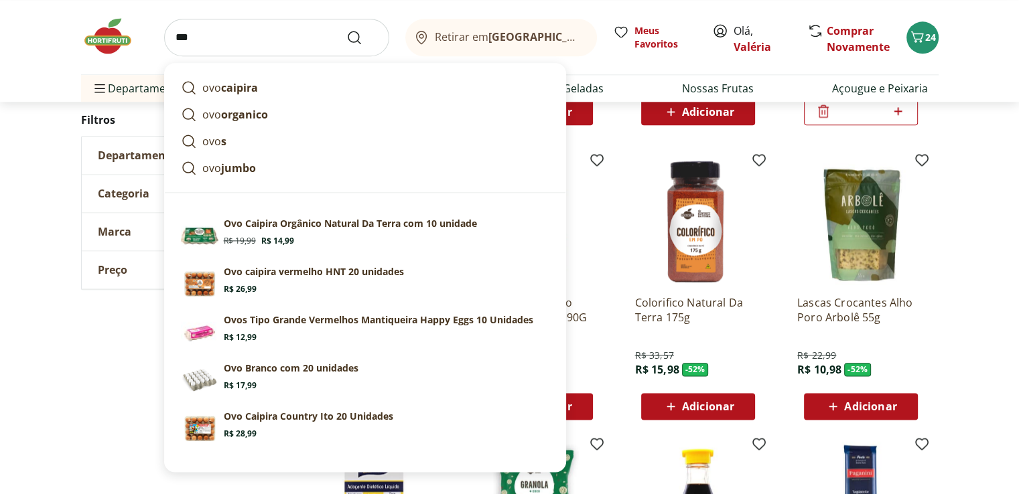
type input "***"
click at [346, 29] on button "Submit Search" at bounding box center [362, 37] width 32 height 16
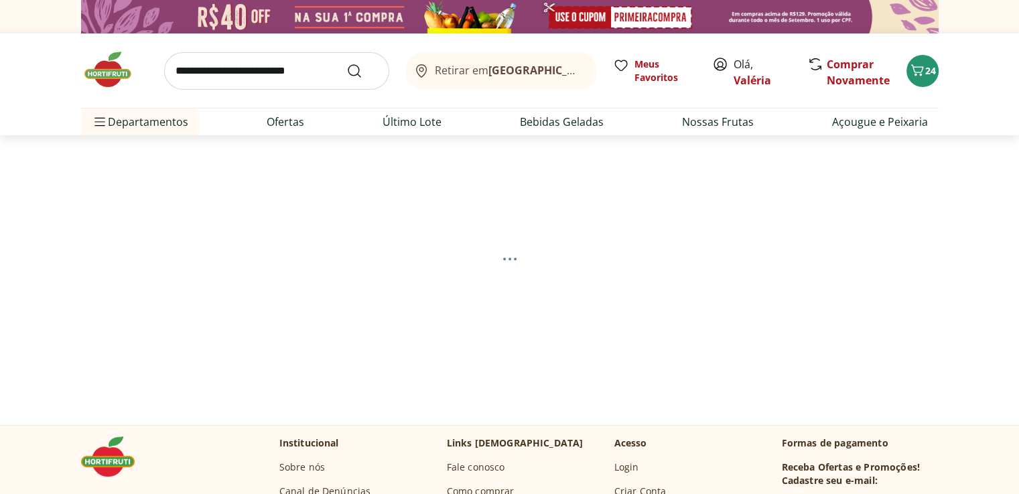
select select "**********"
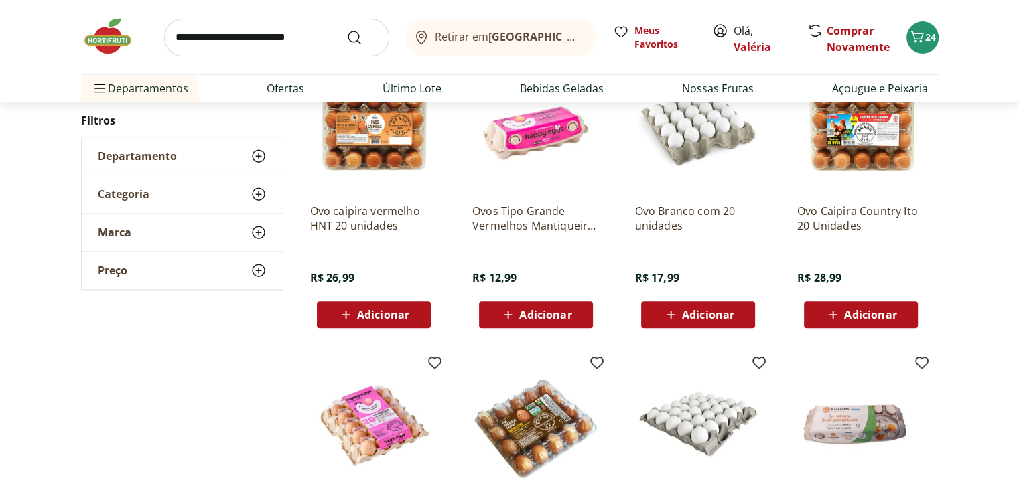
scroll to position [536, 0]
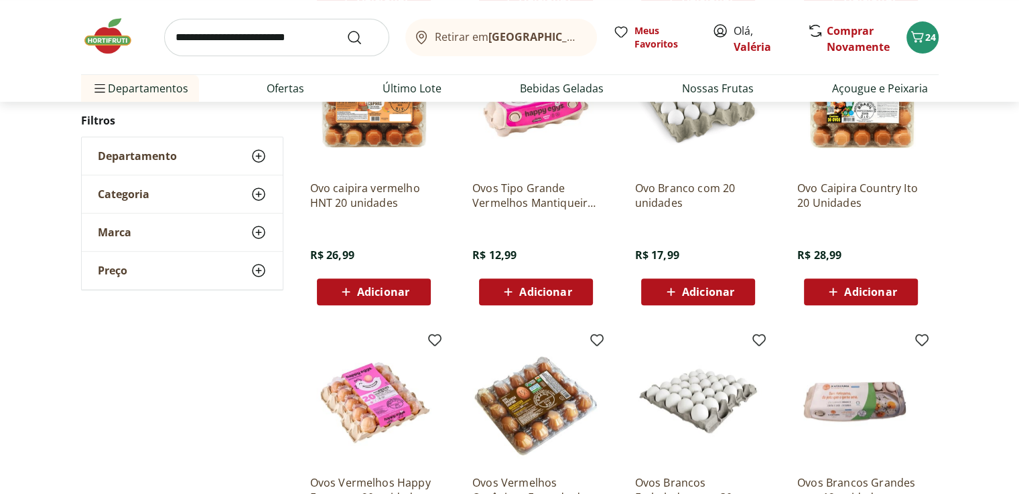
click at [571, 293] on span "Adicionar" at bounding box center [545, 292] width 52 height 11
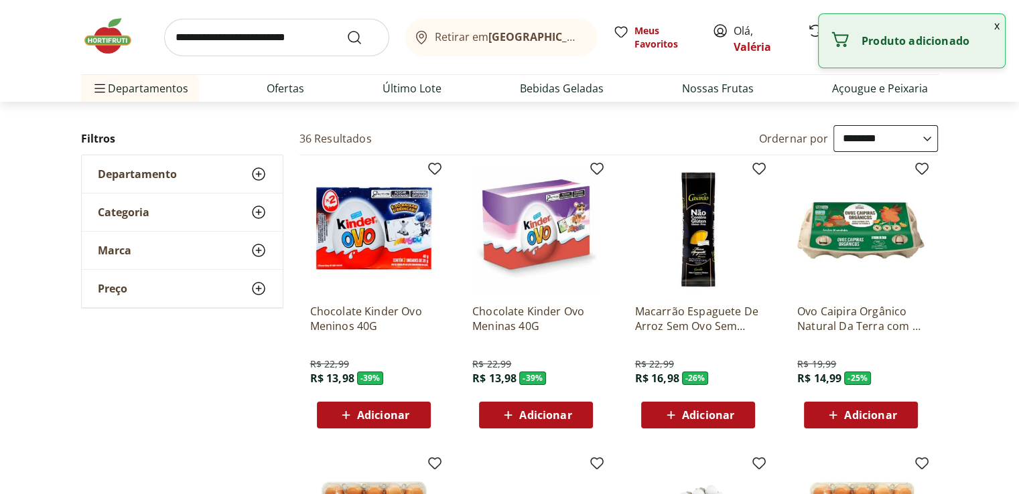
scroll to position [67, 0]
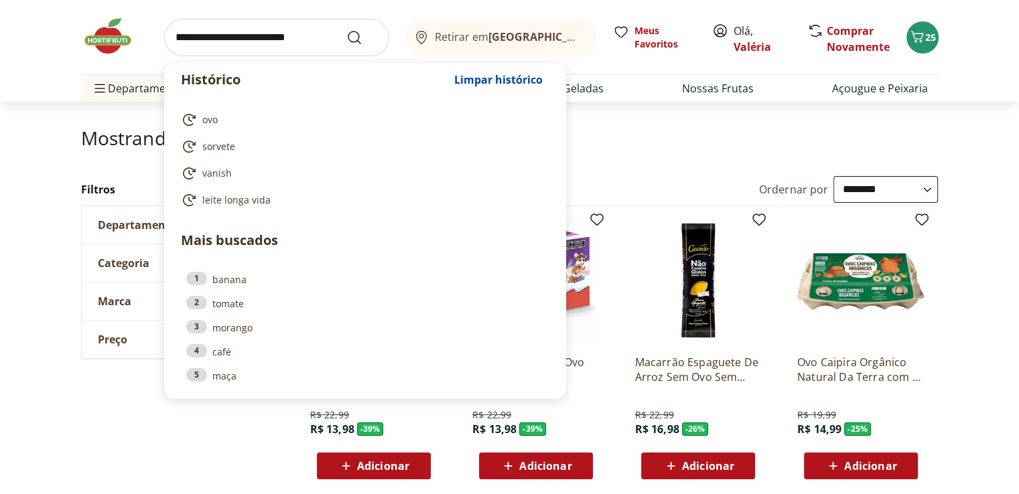
click at [216, 38] on input "search" at bounding box center [276, 38] width 225 height 38
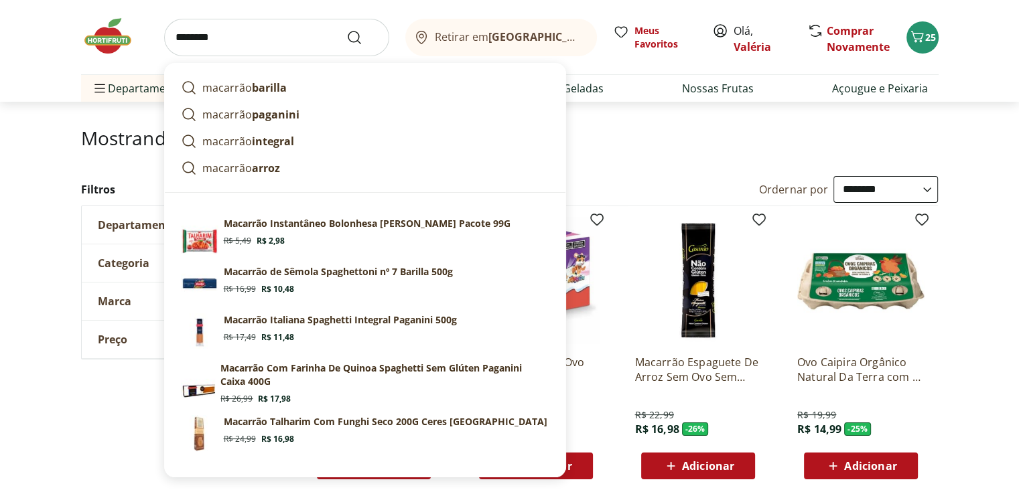
type input "********"
click at [346, 29] on button "Submit Search" at bounding box center [362, 37] width 32 height 16
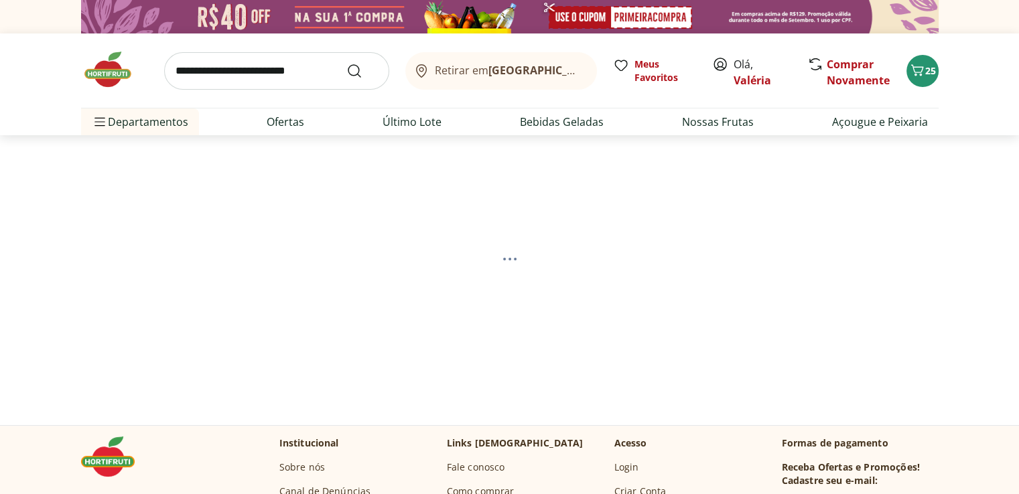
select select "**********"
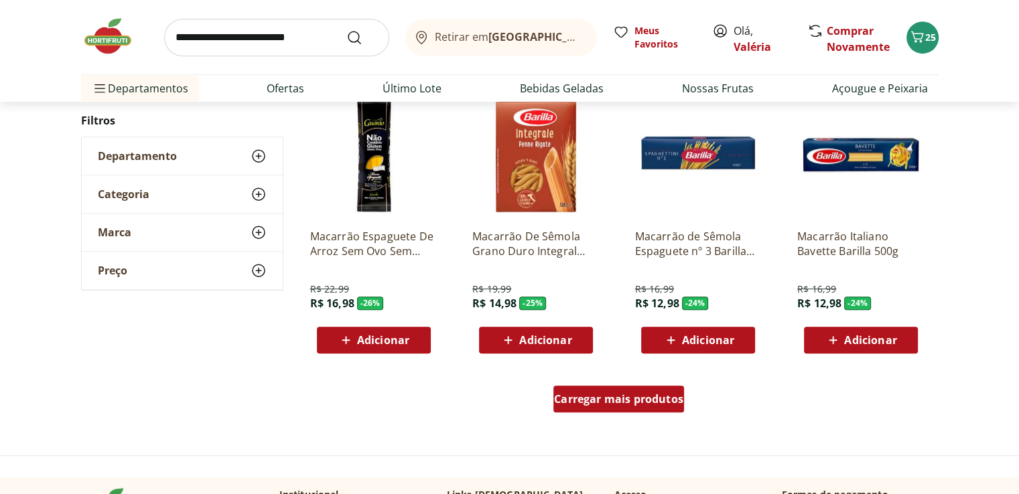
scroll to position [804, 0]
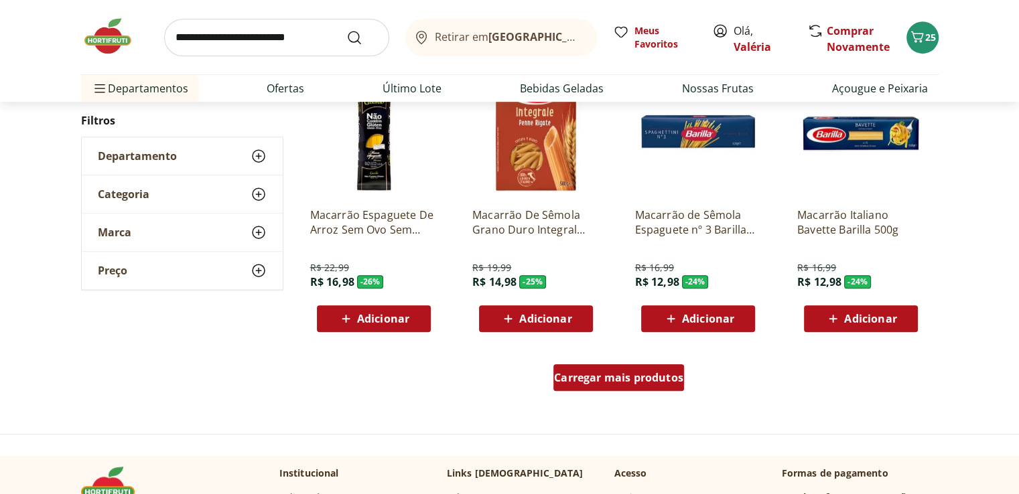
click at [640, 376] on span "Carregar mais produtos" at bounding box center [618, 377] width 129 height 11
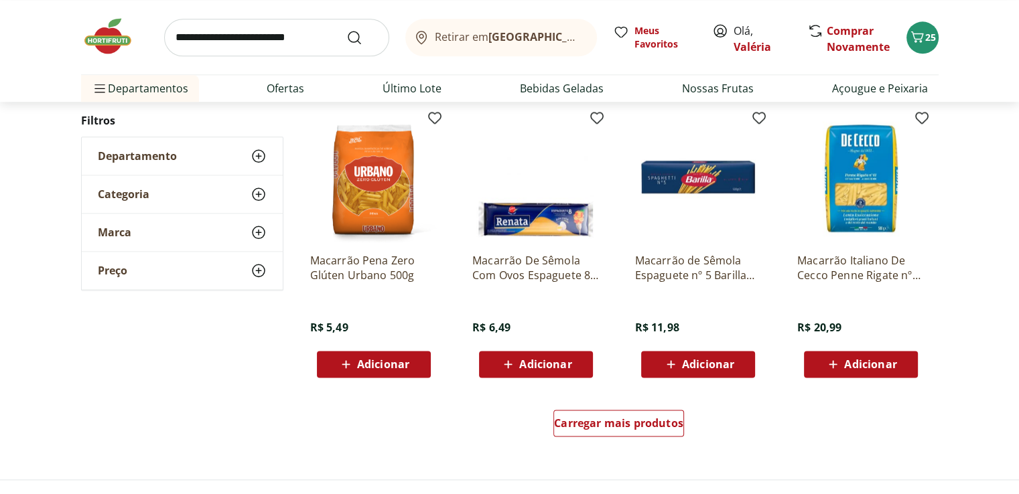
scroll to position [1741, 0]
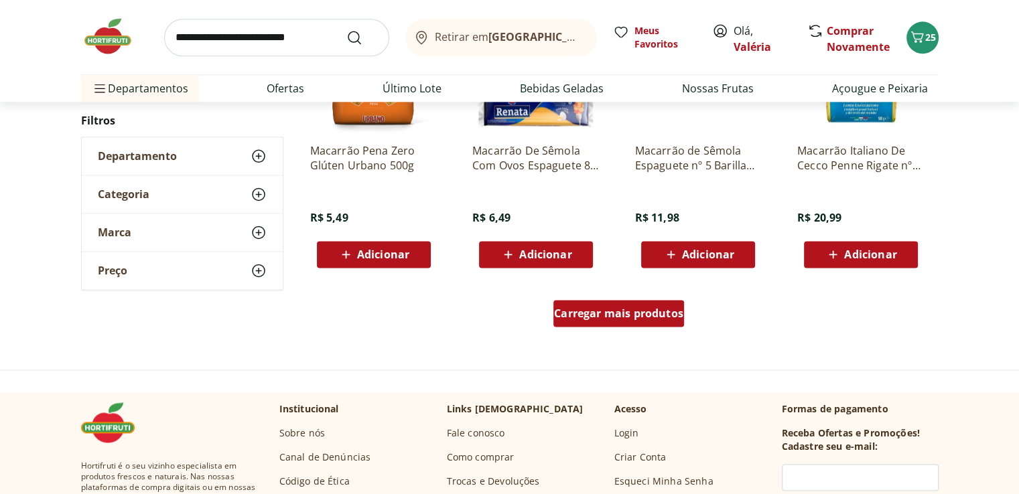
click at [605, 313] on span "Carregar mais produtos" at bounding box center [618, 313] width 129 height 11
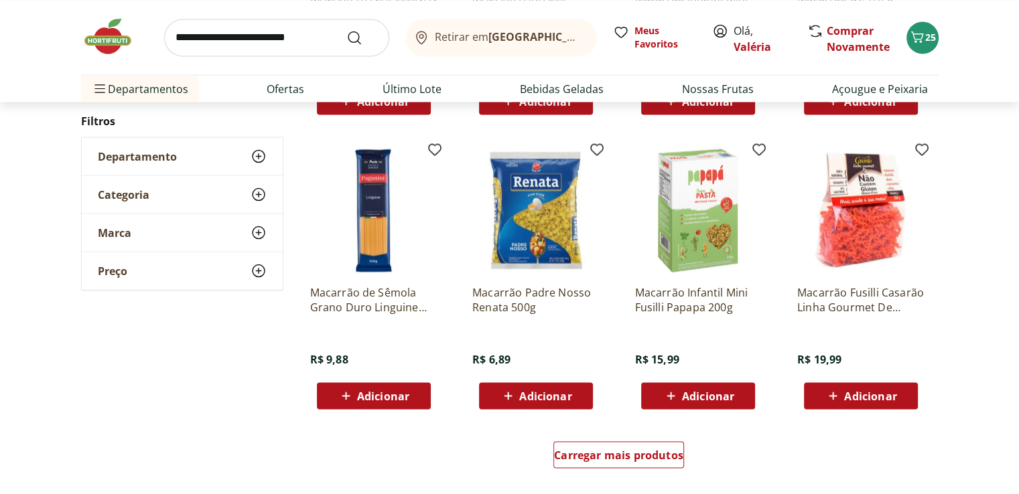
scroll to position [2545, 0]
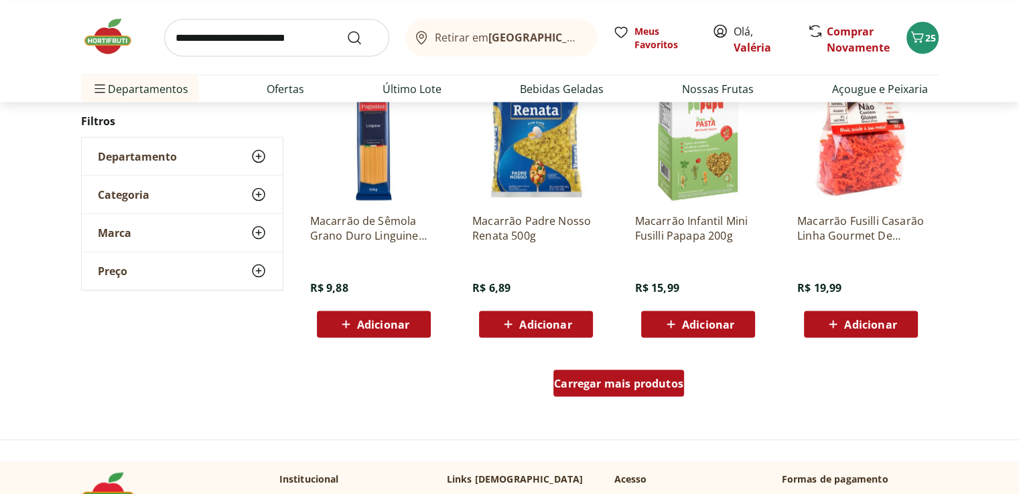
click at [601, 386] on span "Carregar mais produtos" at bounding box center [618, 383] width 129 height 11
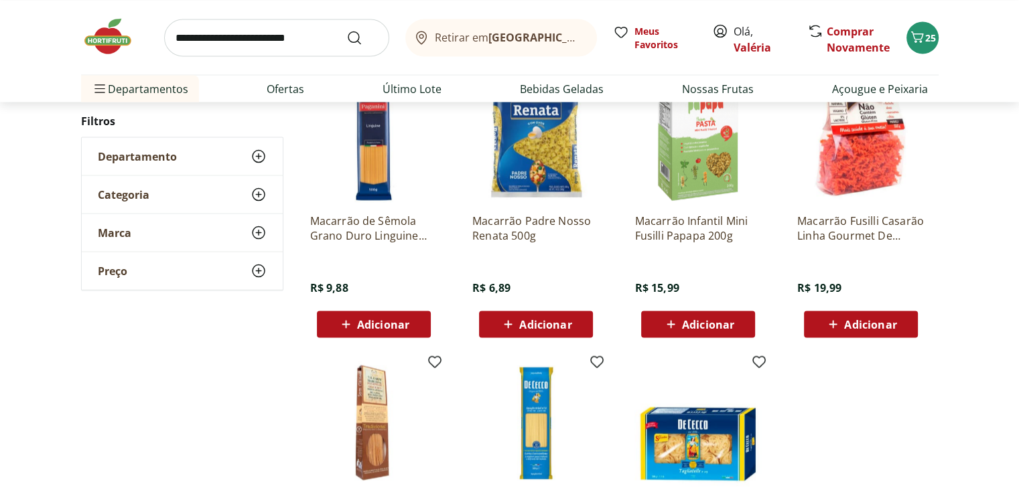
scroll to position [2588, 0]
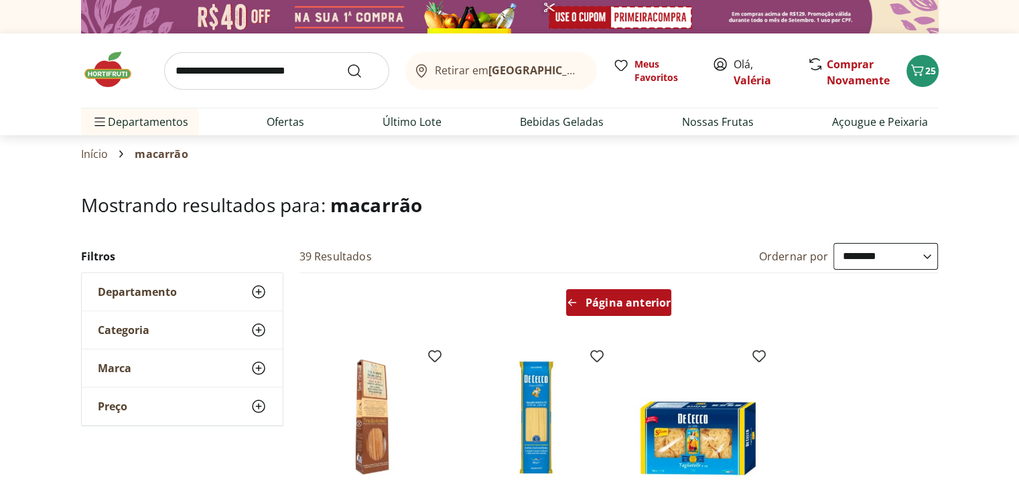
click at [652, 301] on span "Página anterior" at bounding box center [627, 302] width 85 height 11
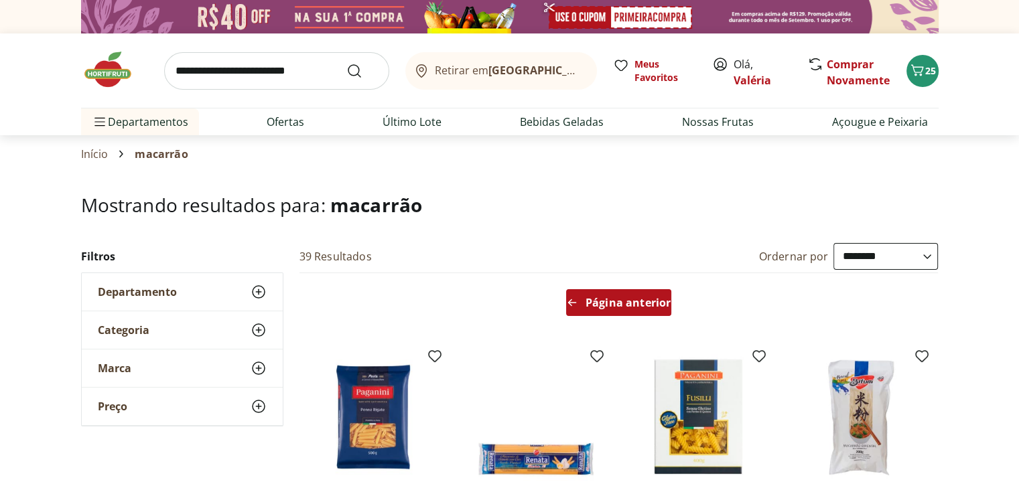
click at [652, 303] on span "Página anterior" at bounding box center [627, 302] width 85 height 11
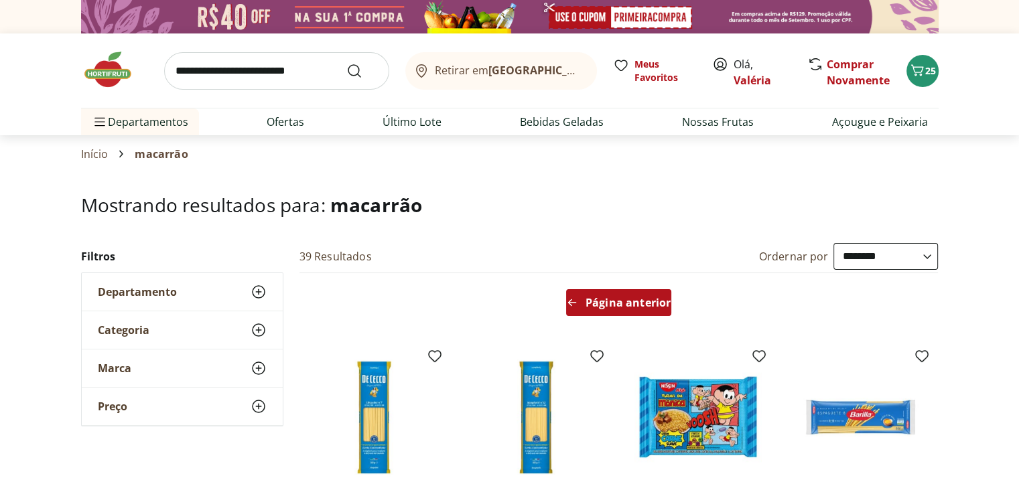
click at [626, 297] on span "Página anterior" at bounding box center [627, 302] width 85 height 11
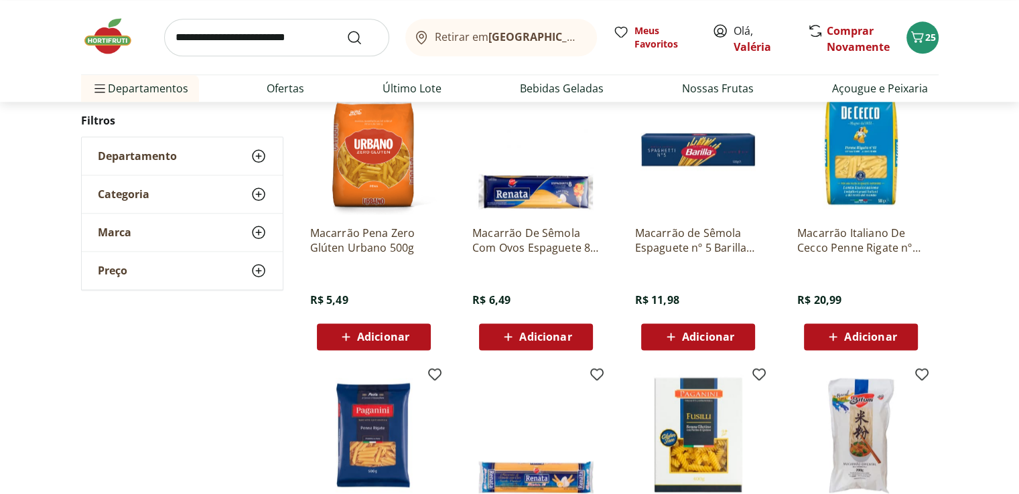
scroll to position [1674, 0]
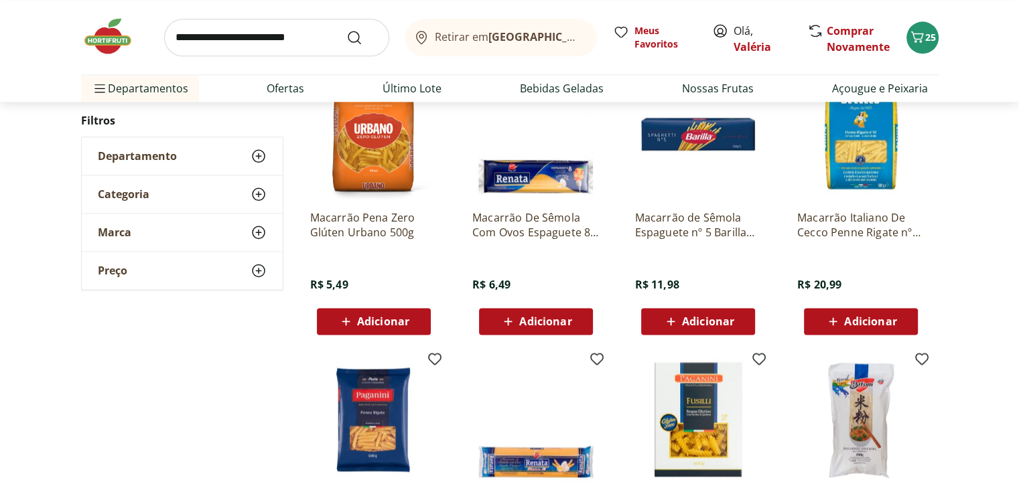
click at [530, 318] on span "Adicionar" at bounding box center [545, 321] width 52 height 11
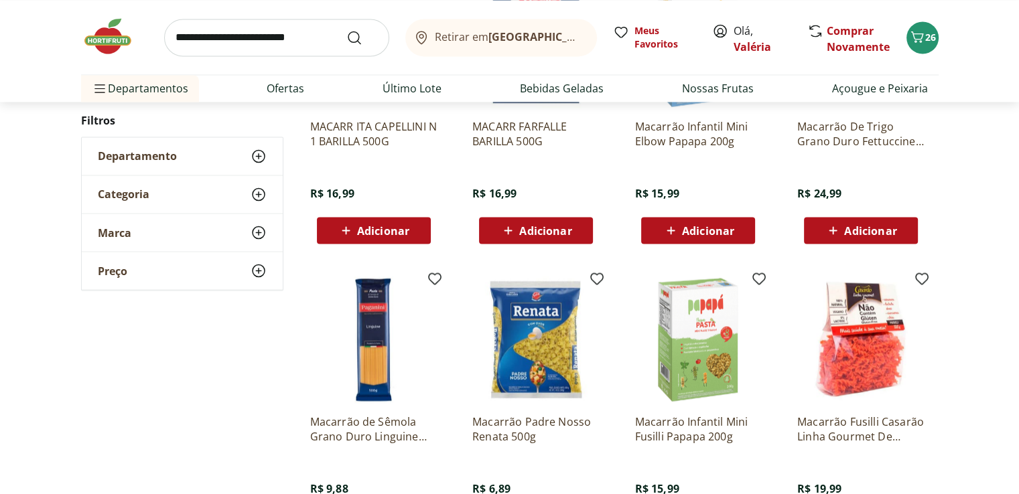
scroll to position [2411, 0]
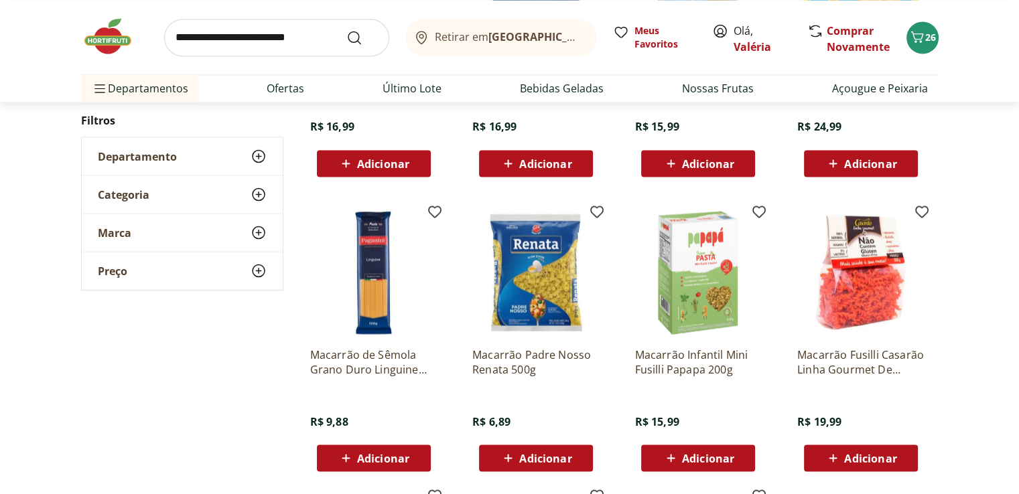
click at [563, 455] on span "Adicionar" at bounding box center [545, 458] width 52 height 11
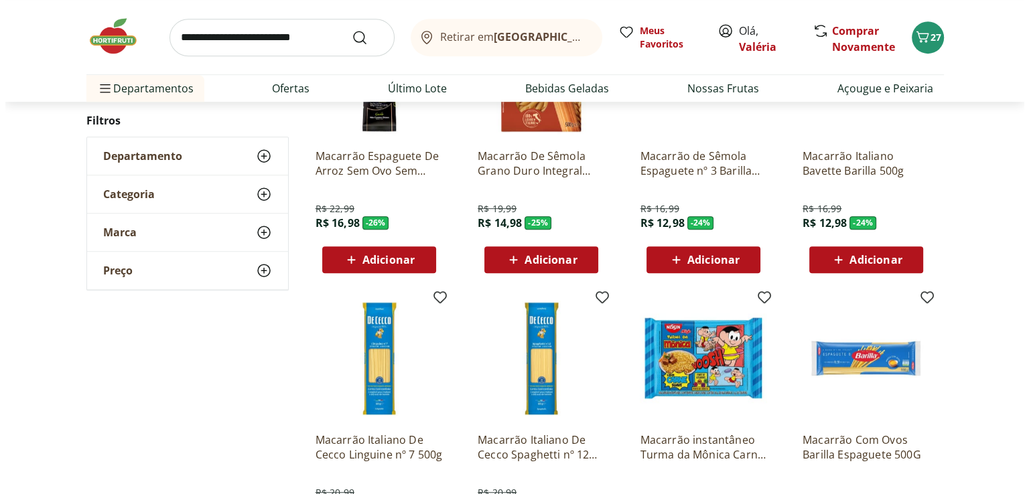
scroll to position [804, 0]
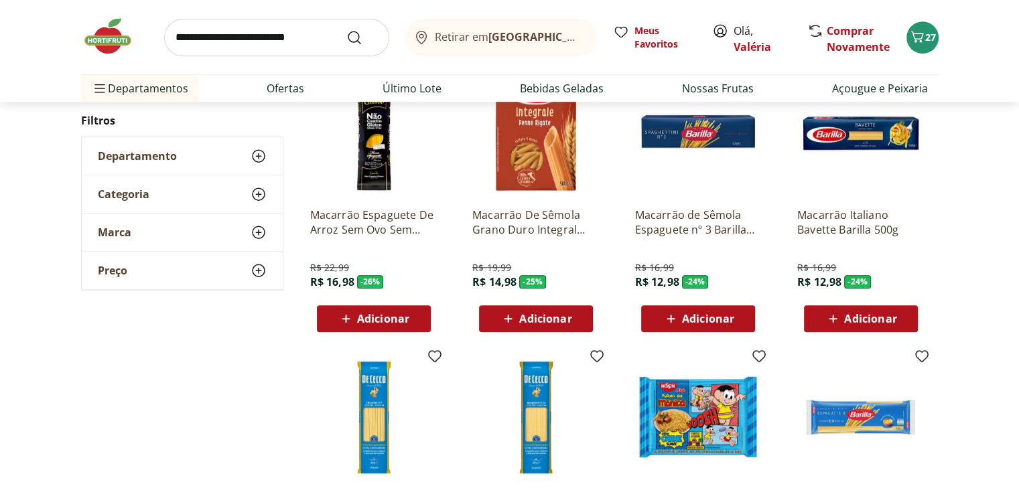
drag, startPoint x: 926, startPoint y: 34, endPoint x: 952, endPoint y: 38, distance: 25.8
click at [952, 38] on div "Retirar em Rio de Janeiro/RJ Meus Favoritos Olá, Valéria Comprar Novamente 27 D…" at bounding box center [509, 51] width 911 height 102
click at [926, 38] on span "27" at bounding box center [930, 37] width 11 height 13
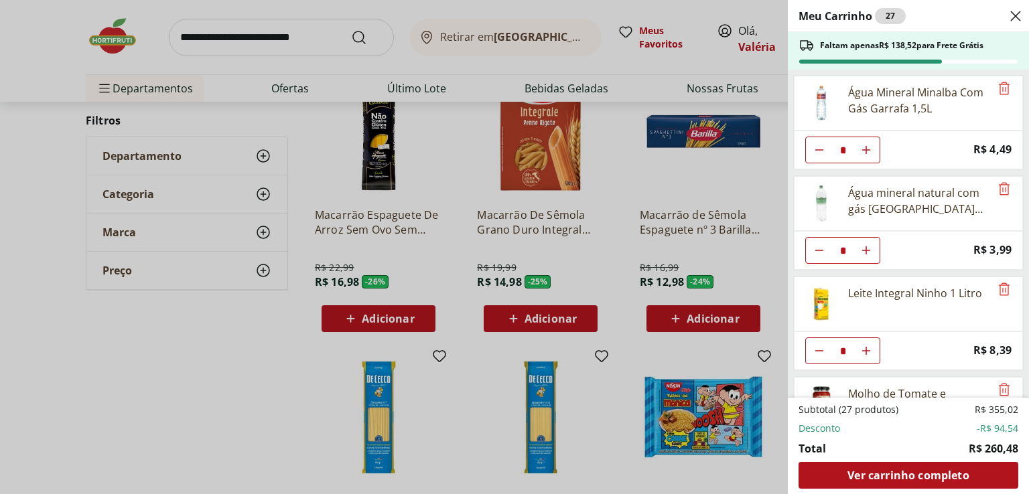
scroll to position [67, 0]
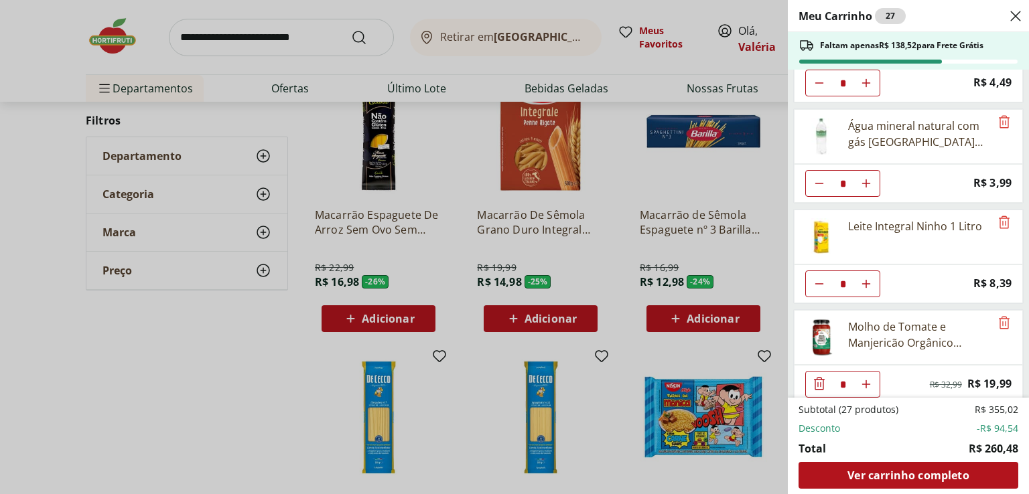
click at [865, 178] on icon "Aumentar Quantidade" at bounding box center [866, 183] width 11 height 11
type input "*"
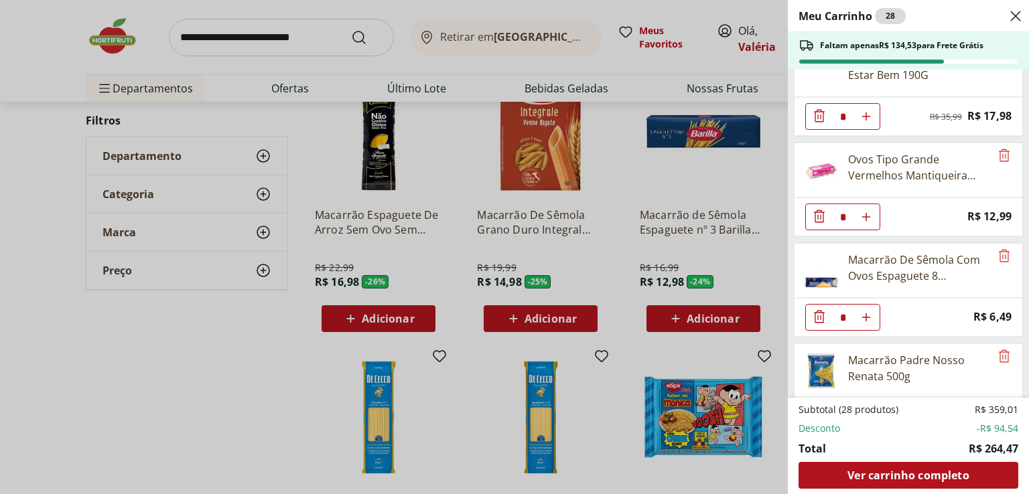
scroll to position [1172, 0]
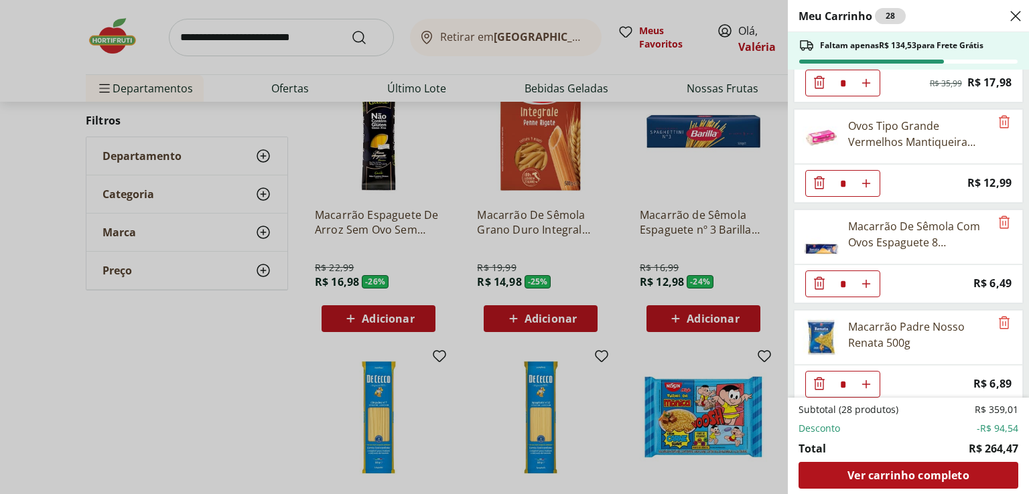
click at [817, 377] on icon "Diminuir Quantidade" at bounding box center [819, 383] width 11 height 13
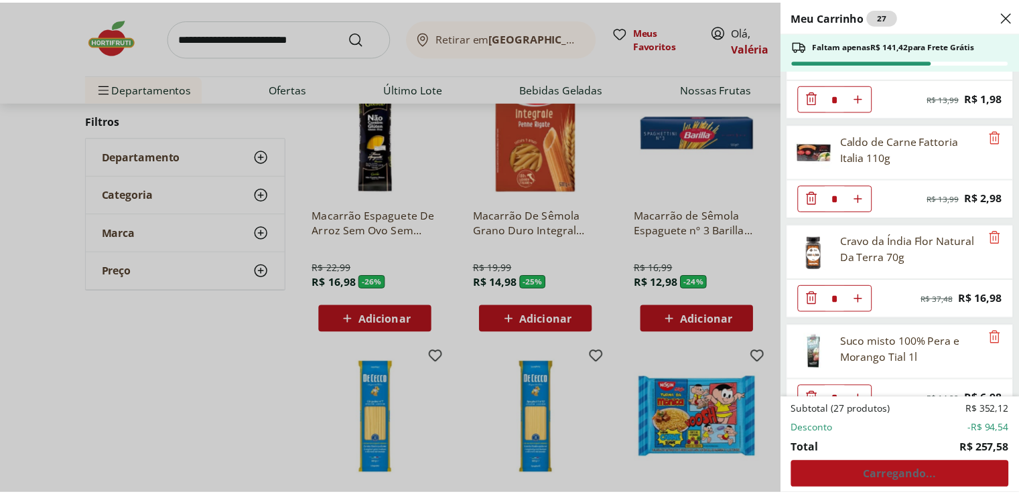
scroll to position [804, 0]
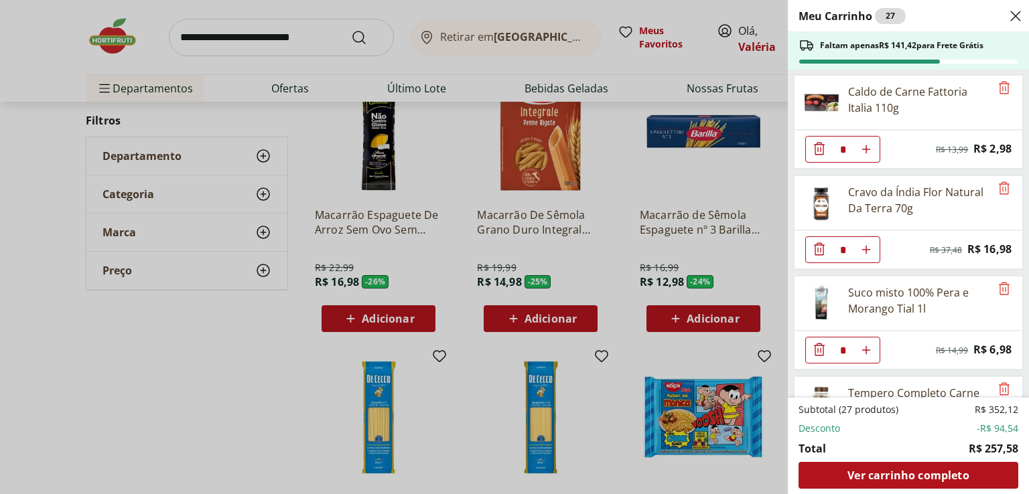
click at [179, 30] on div "Meu Carrinho 27 Faltam apenas R$ 141,42 para Frete Grátis Água Mineral Minalba …" at bounding box center [514, 247] width 1029 height 494
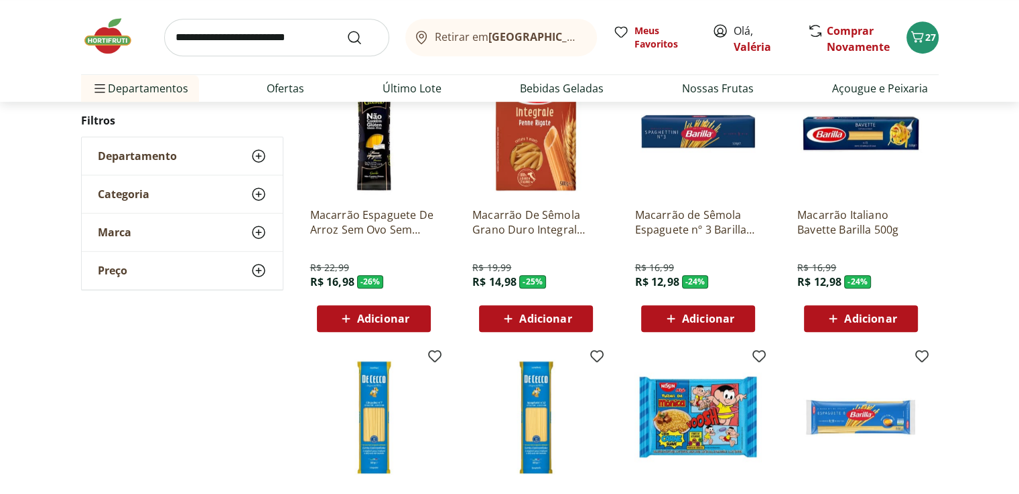
click at [201, 38] on input "search" at bounding box center [276, 38] width 225 height 38
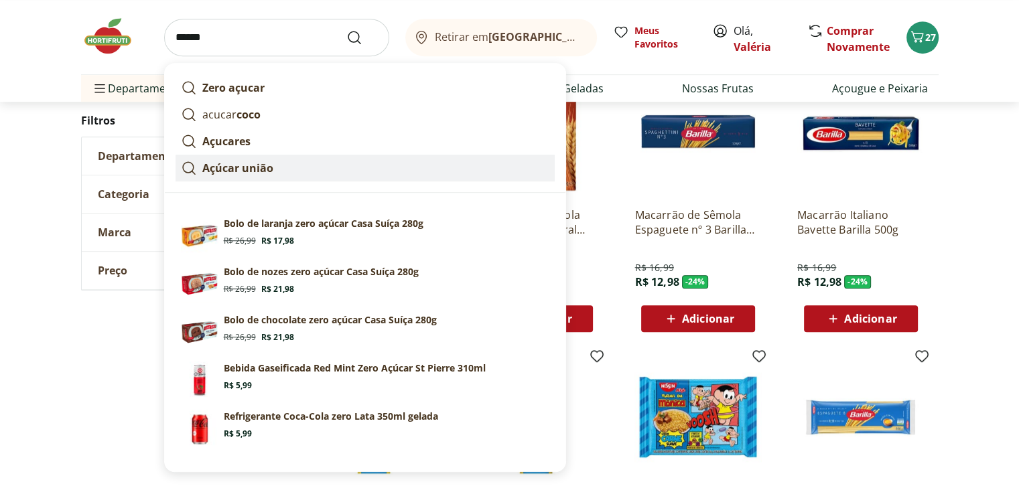
click at [236, 164] on strong "Açúcar união" at bounding box center [237, 168] width 71 height 15
type input "**********"
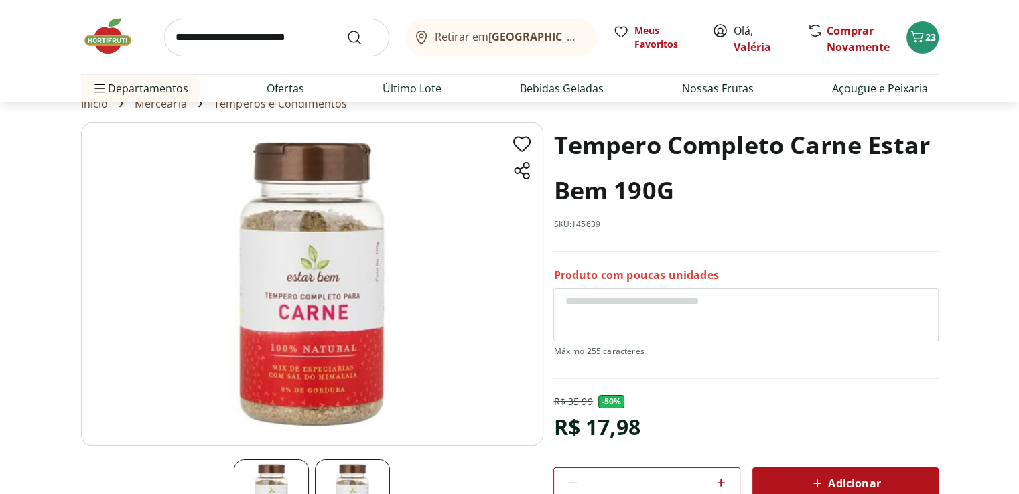
scroll to position [134, 0]
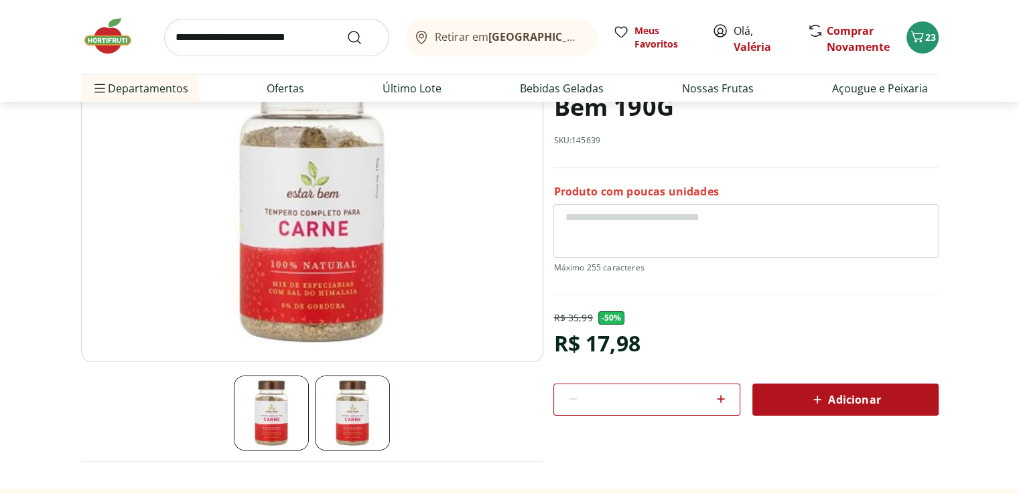
click at [829, 392] on span "Adicionar" at bounding box center [844, 400] width 71 height 16
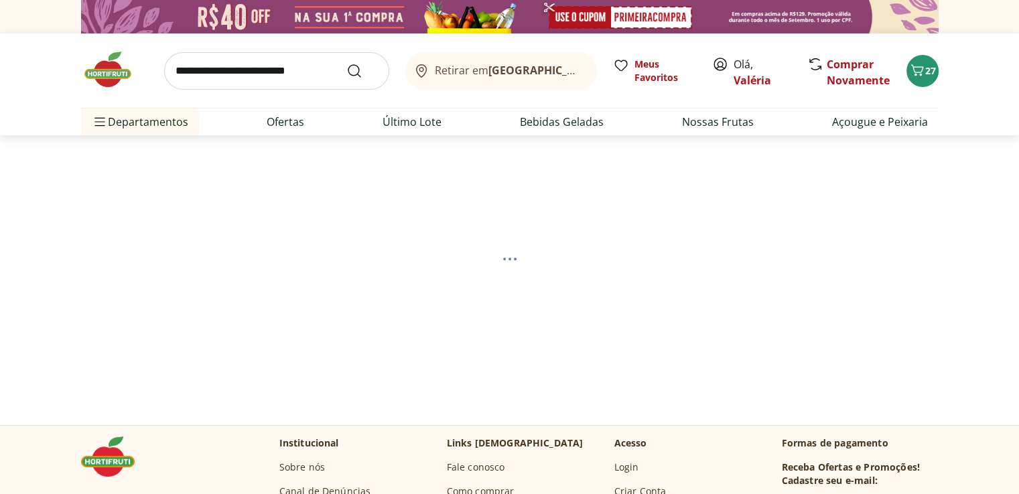
select select "**********"
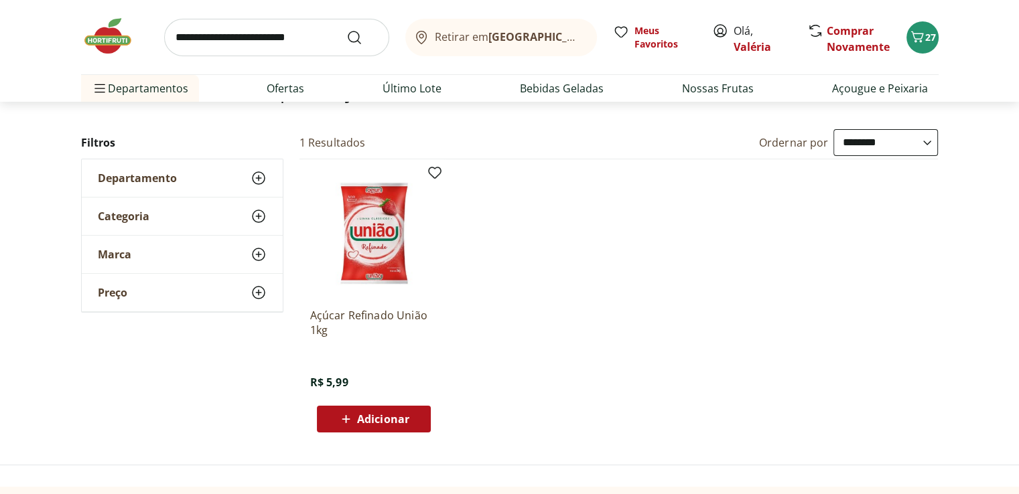
scroll to position [134, 0]
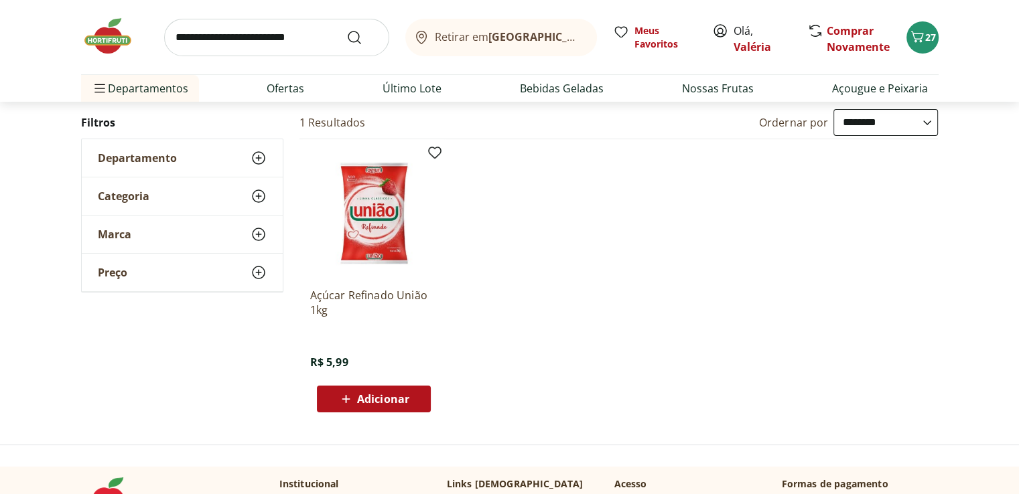
click at [413, 389] on div "Adicionar" at bounding box center [374, 399] width 92 height 24
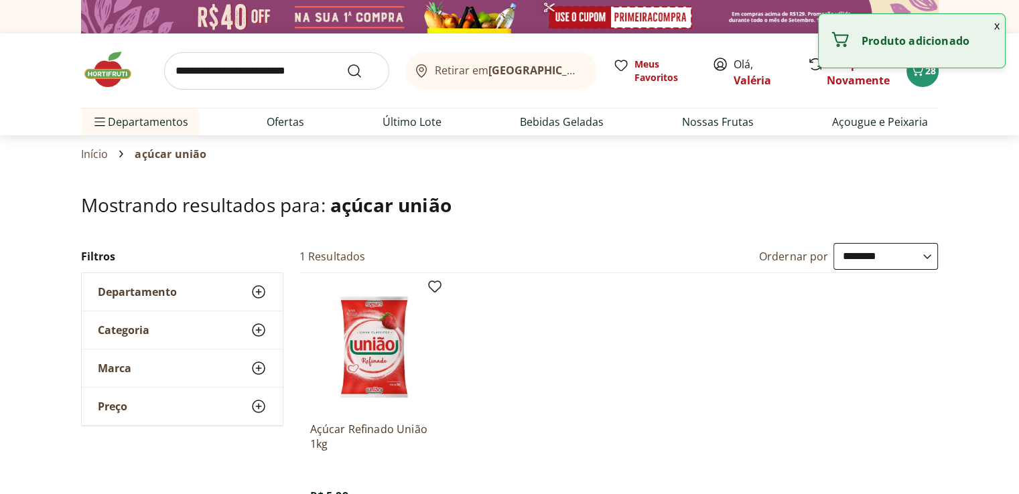
scroll to position [0, 0]
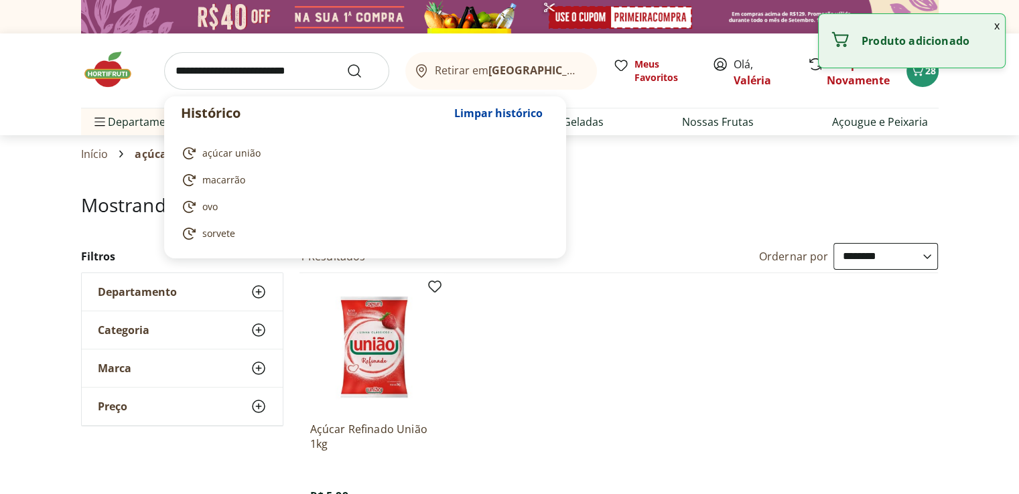
click at [227, 64] on input "search" at bounding box center [276, 71] width 225 height 38
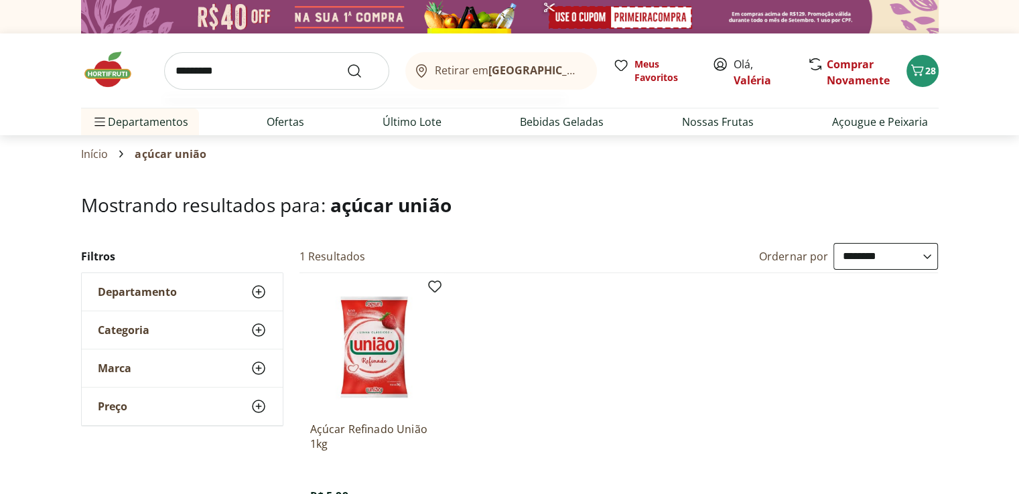
type input "*********"
click at [346, 63] on button "Submit Search" at bounding box center [362, 71] width 32 height 16
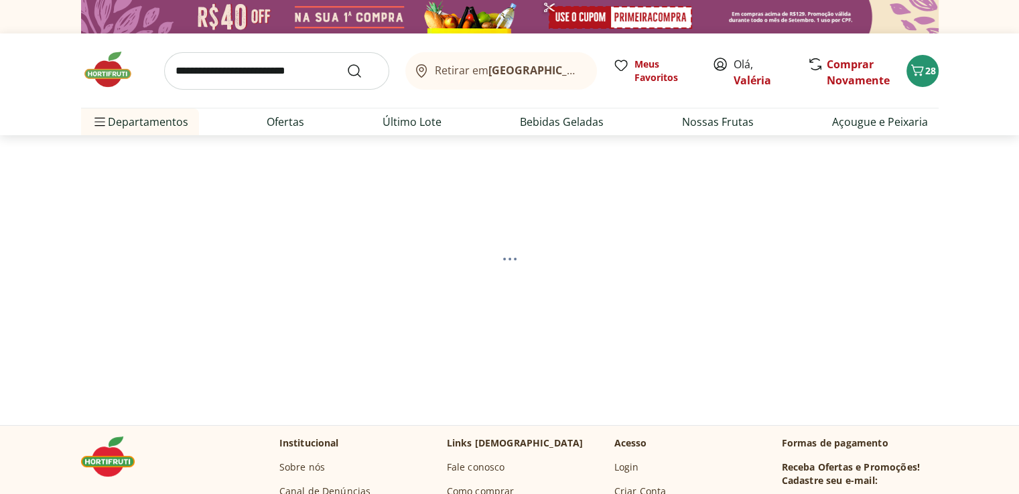
select select "**********"
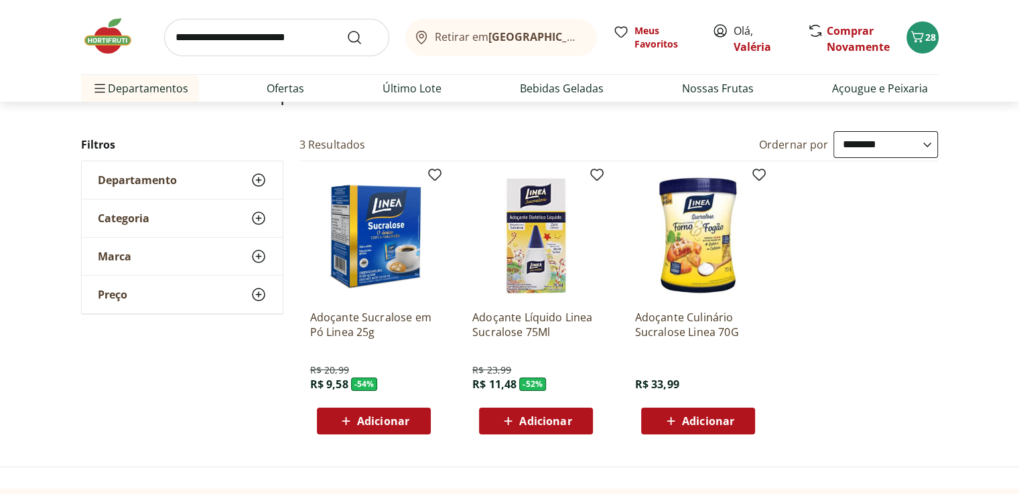
scroll to position [134, 0]
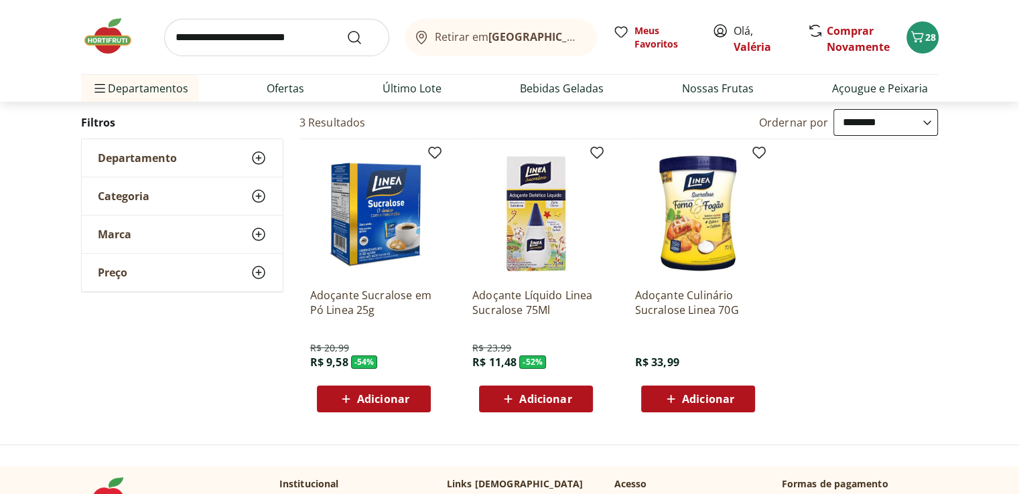
click at [402, 402] on span "Adicionar" at bounding box center [383, 399] width 52 height 11
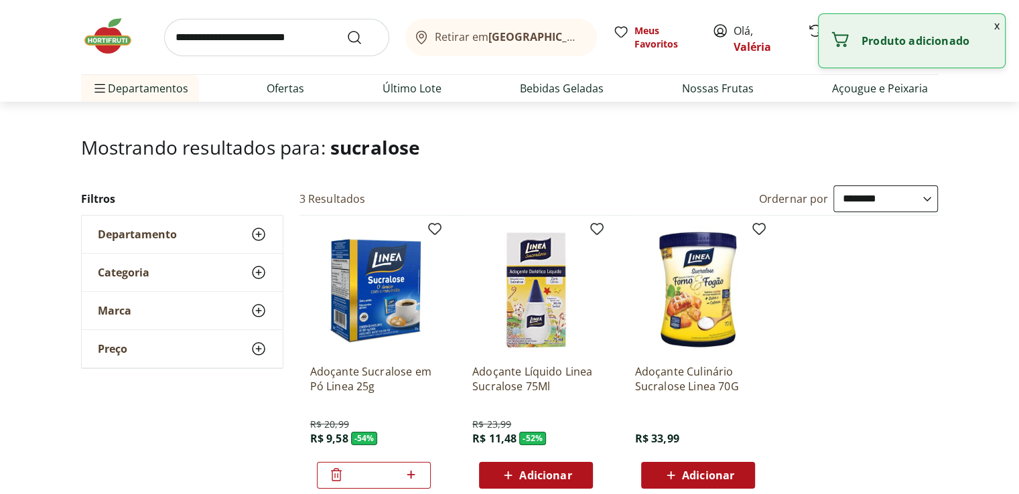
scroll to position [0, 0]
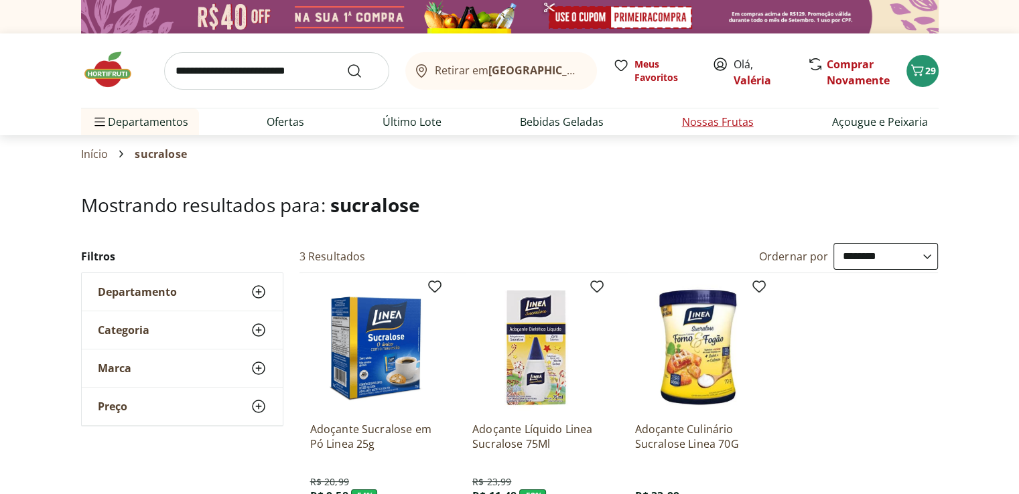
click at [689, 124] on link "Nossas Frutas" at bounding box center [718, 122] width 72 height 16
select select "**********"
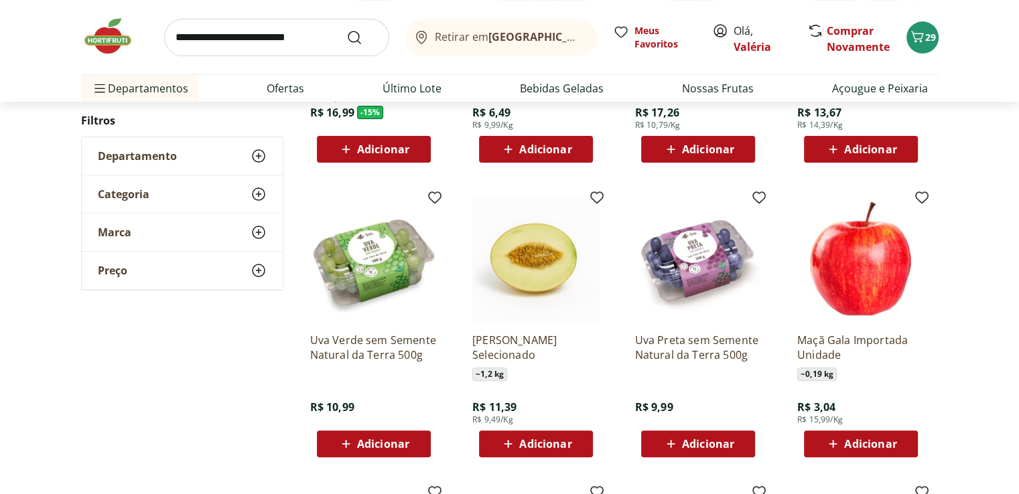
scroll to position [402, 0]
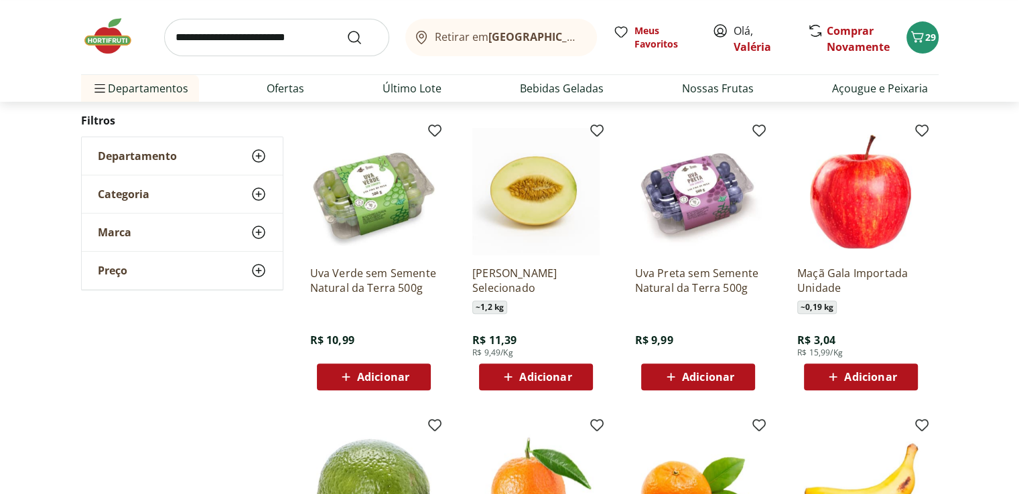
click at [404, 376] on span "Adicionar" at bounding box center [383, 377] width 52 height 11
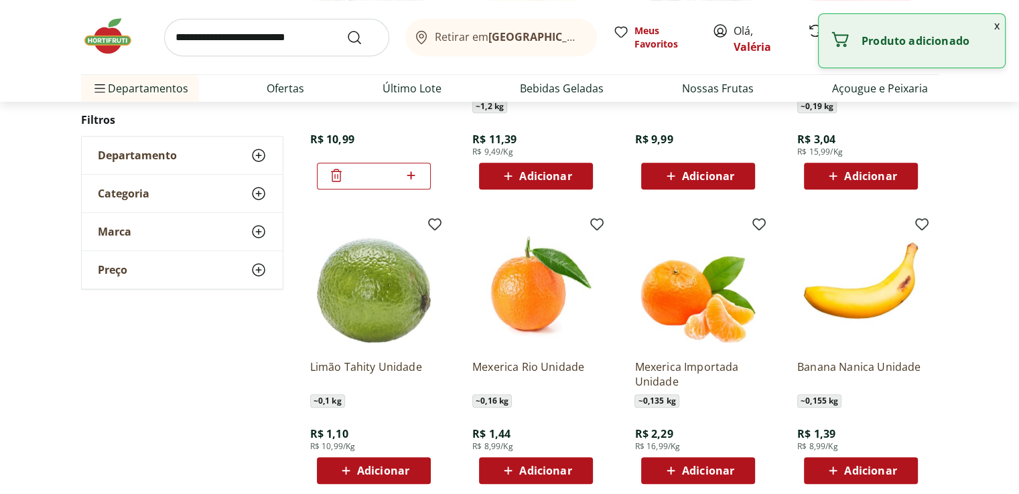
scroll to position [737, 0]
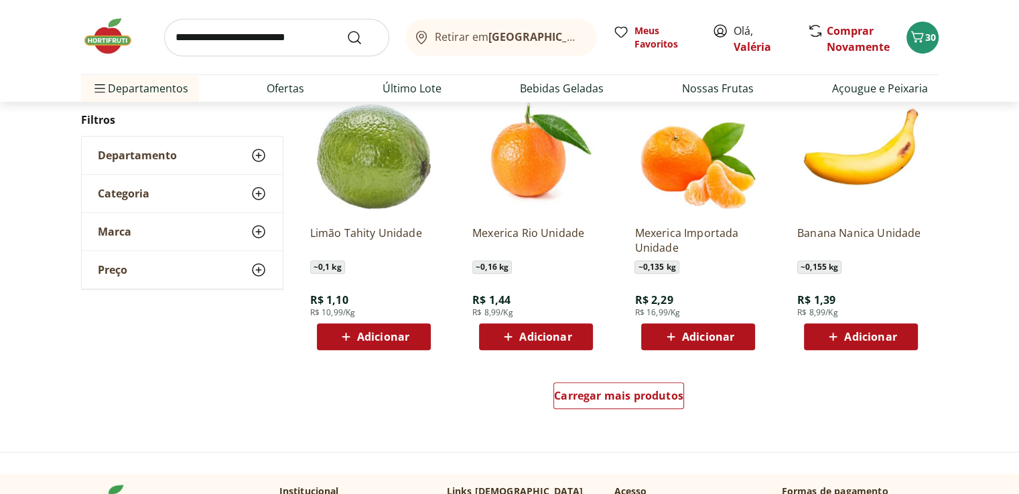
click at [887, 340] on span "Adicionar" at bounding box center [870, 337] width 52 height 11
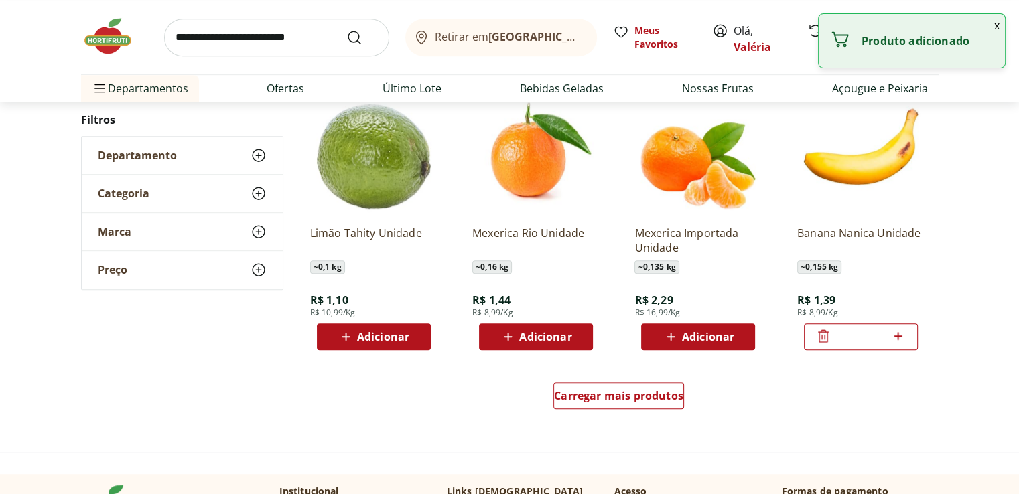
click at [900, 336] on icon at bounding box center [898, 336] width 8 height 8
type input "*"
click at [658, 394] on span "Carregar mais produtos" at bounding box center [618, 395] width 129 height 11
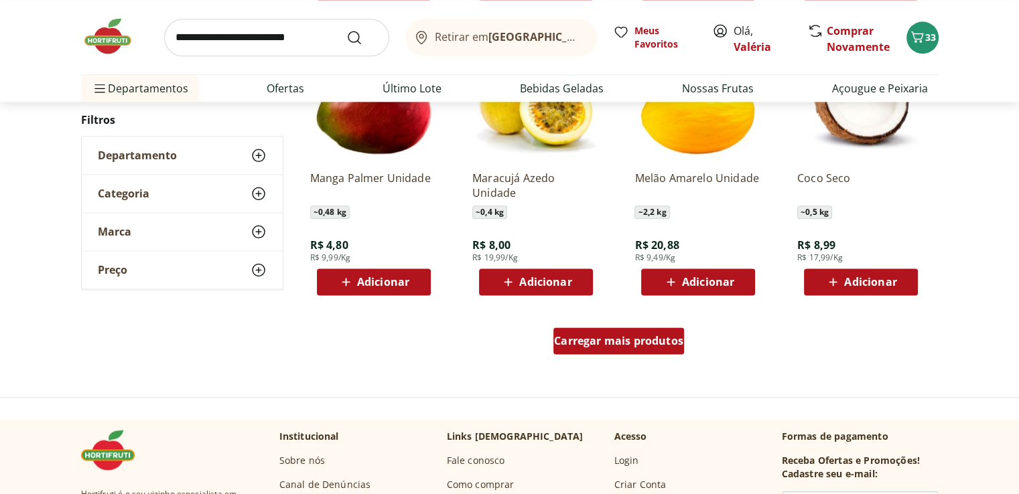
scroll to position [1674, 0]
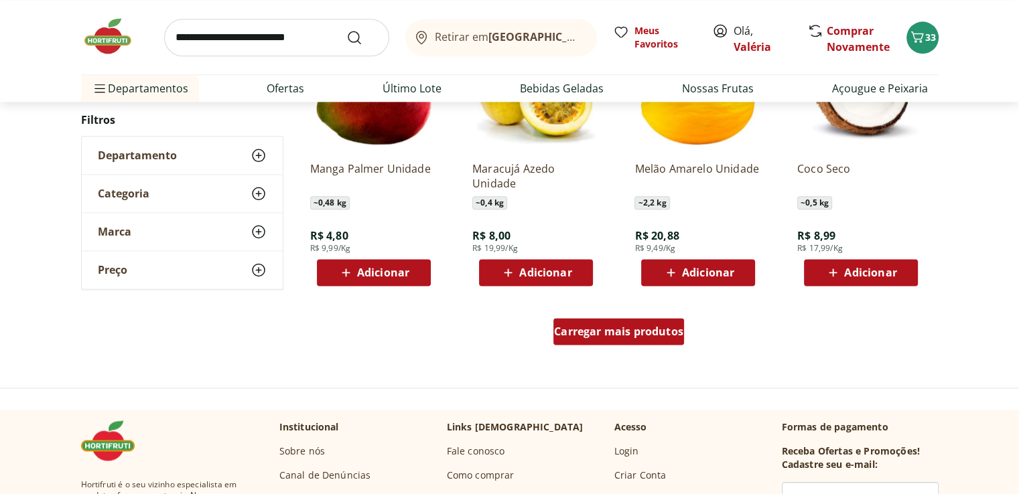
click at [625, 331] on span "Carregar mais produtos" at bounding box center [618, 331] width 129 height 11
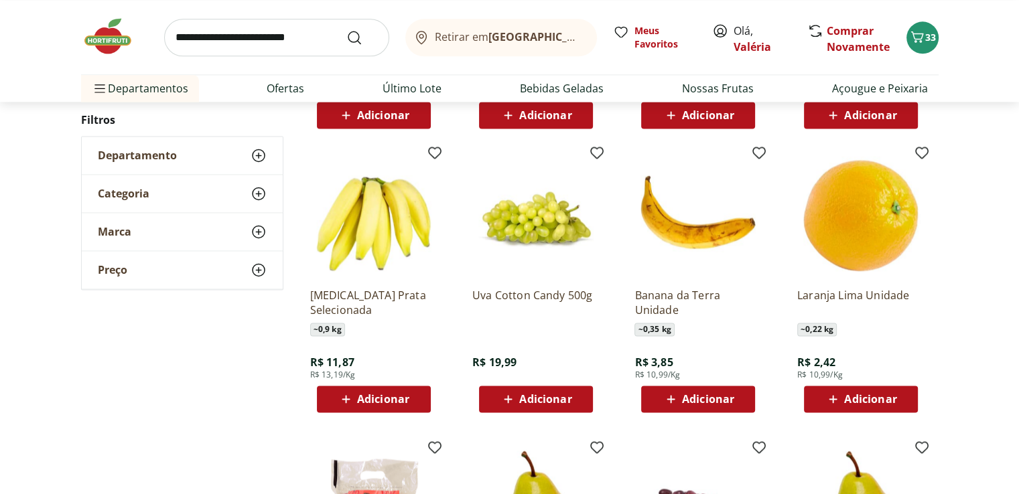
scroll to position [1808, 0]
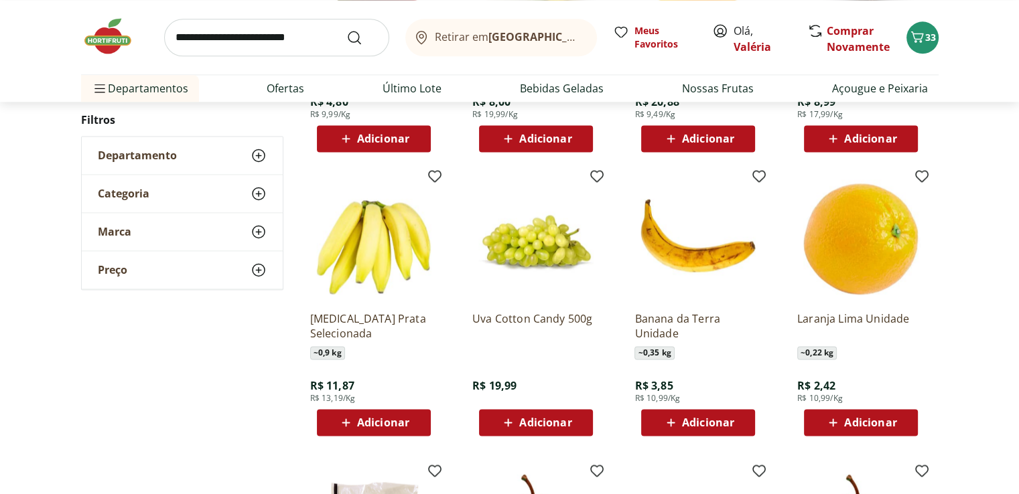
click at [557, 427] on span "Adicionar" at bounding box center [545, 422] width 52 height 11
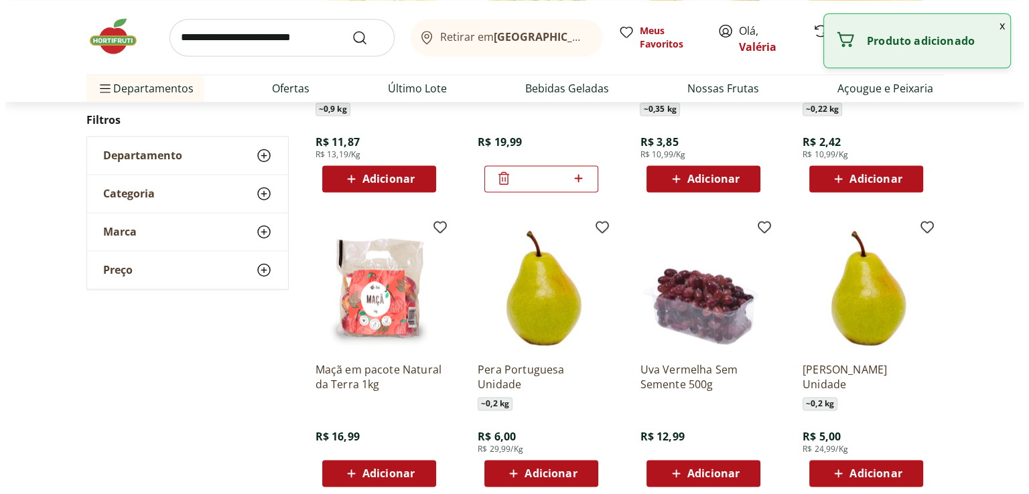
scroll to position [2076, 0]
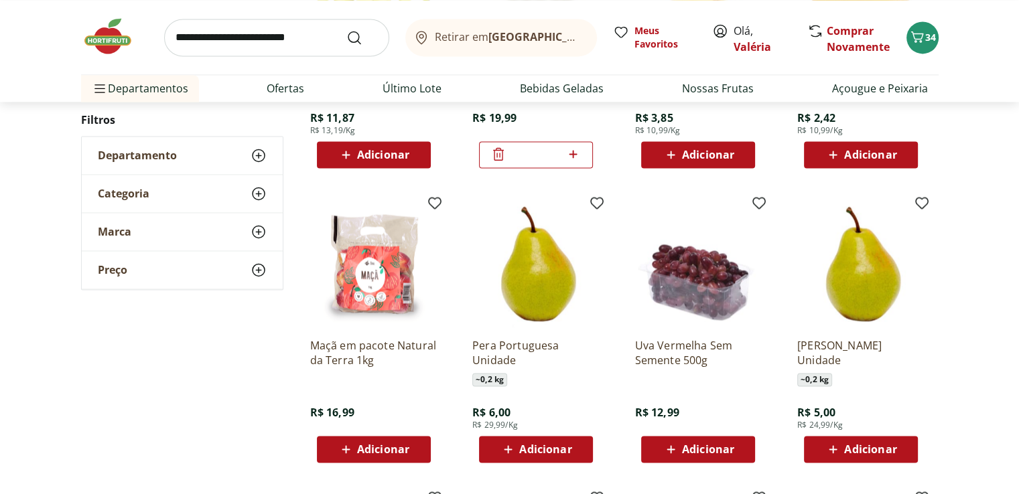
click at [702, 449] on span "Adicionar" at bounding box center [708, 449] width 52 height 11
click at [927, 49] on button "35" at bounding box center [922, 37] width 32 height 32
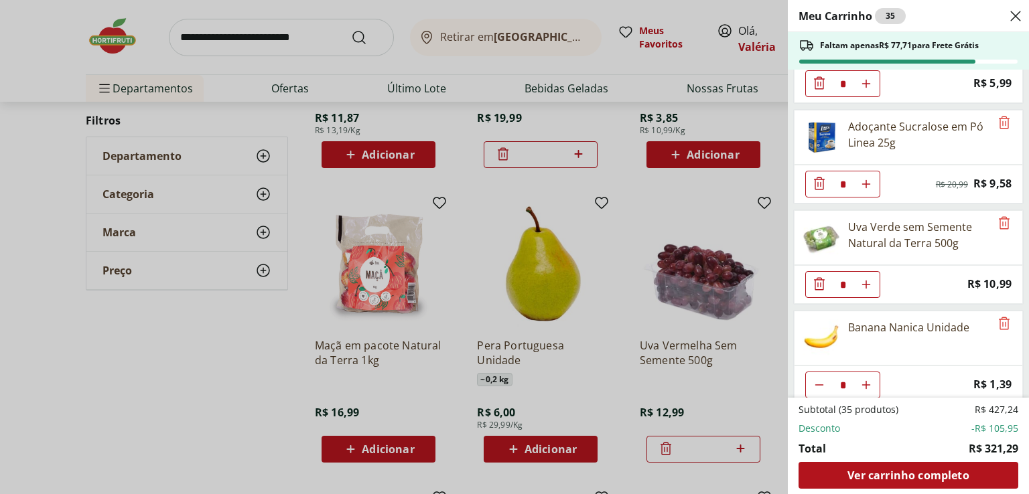
scroll to position [1474, 0]
click at [817, 277] on icon "Diminuir Quantidade" at bounding box center [819, 283] width 11 height 13
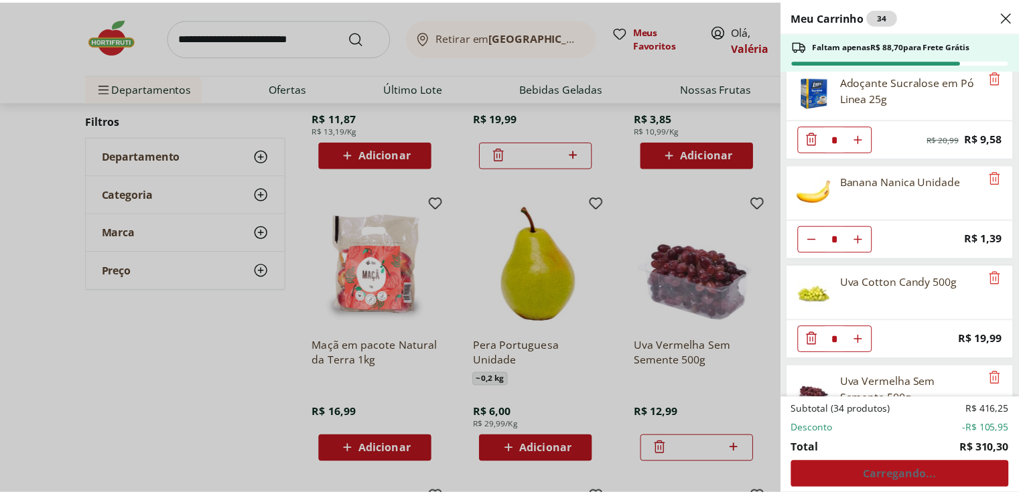
scroll to position [1571, 0]
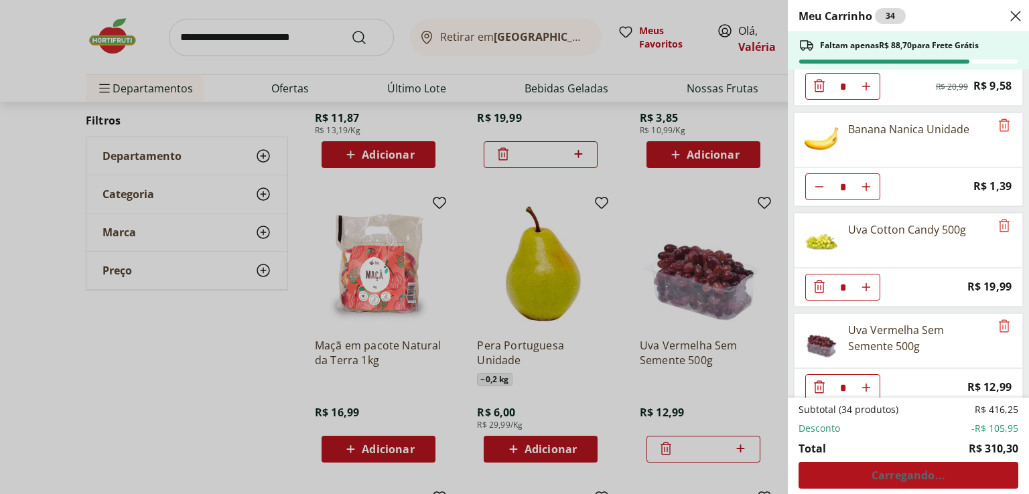
click at [266, 38] on div "Meu Carrinho 34 Faltam apenas R$ 88,70 para Frete Grátis Água Mineral Minalba C…" at bounding box center [514, 247] width 1029 height 494
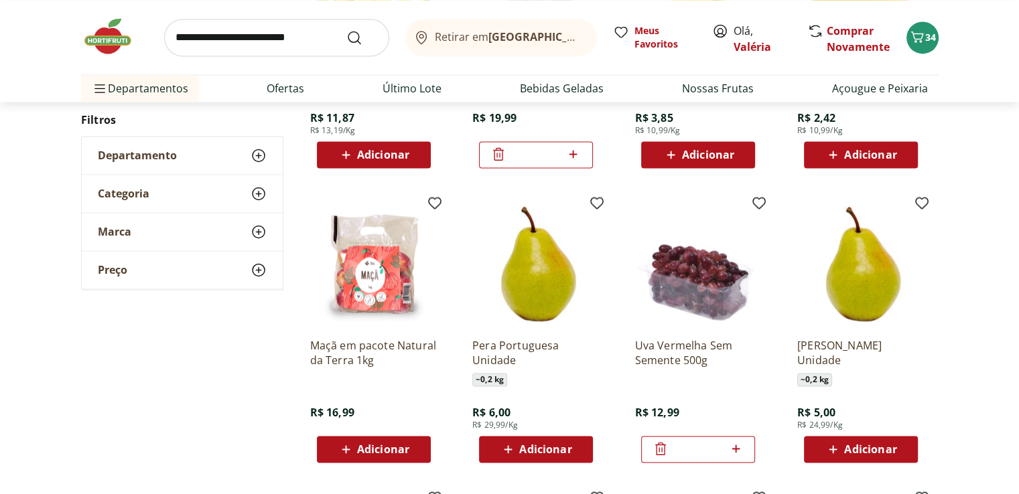
click at [198, 32] on input "search" at bounding box center [276, 38] width 225 height 38
type input "********"
click button "Submit Search" at bounding box center [362, 37] width 32 height 16
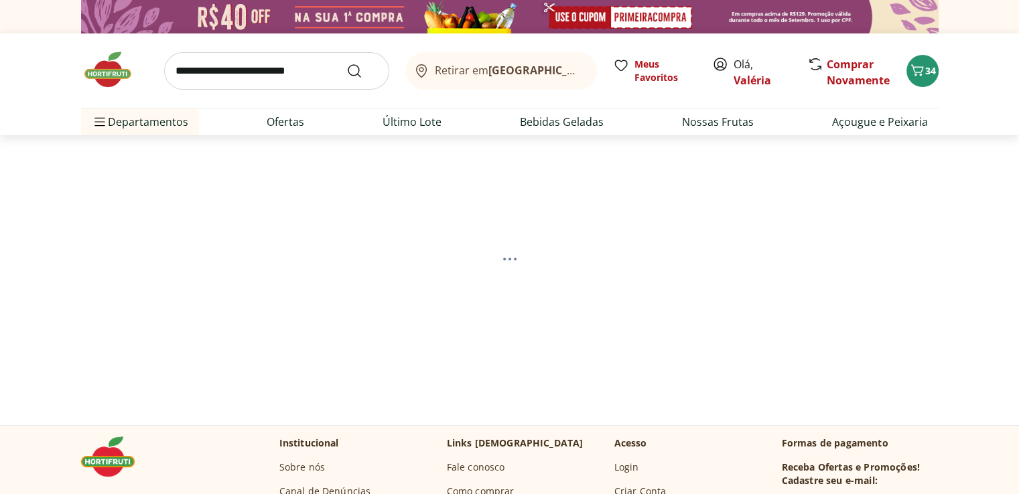
select select "**********"
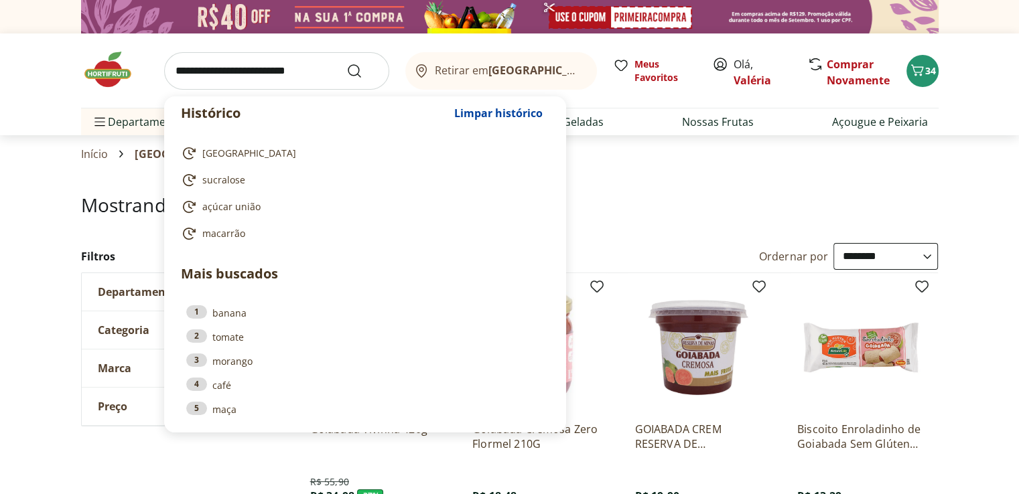
click at [180, 70] on input "search" at bounding box center [276, 71] width 225 height 38
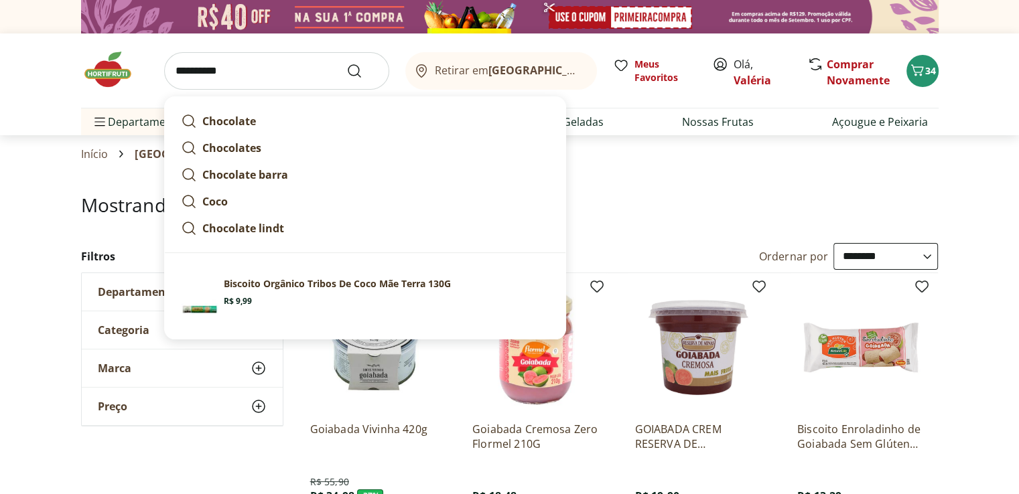
type input "**********"
click at [346, 63] on button "Submit Search" at bounding box center [362, 71] width 32 height 16
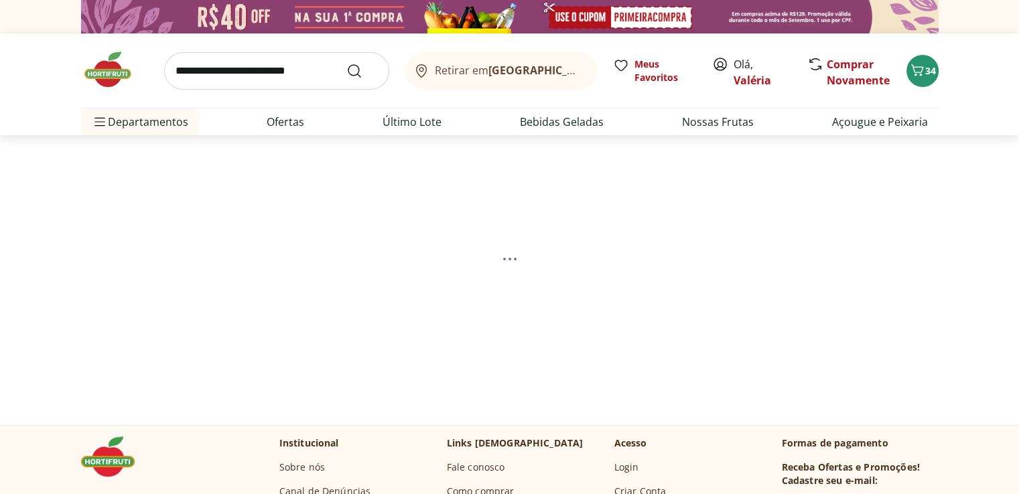
select select "**********"
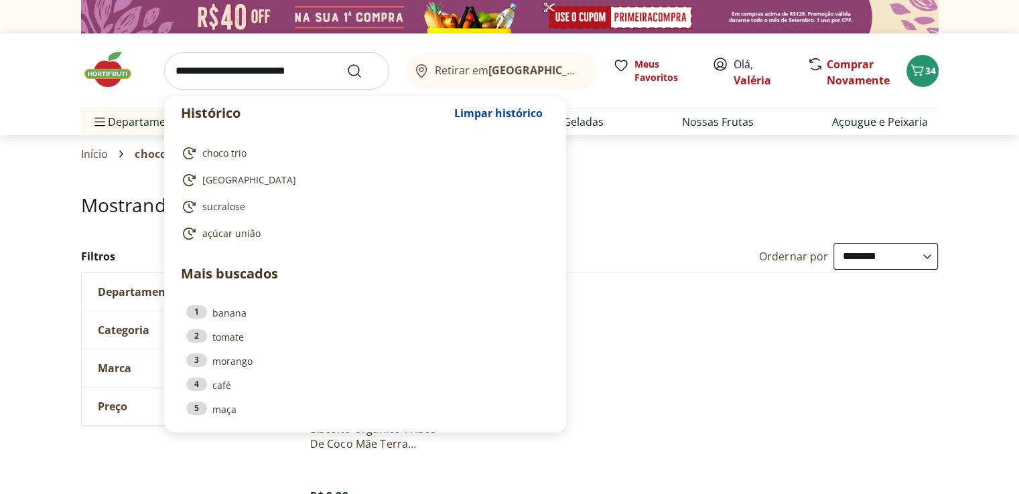
click at [216, 72] on input "search" at bounding box center [276, 71] width 225 height 38
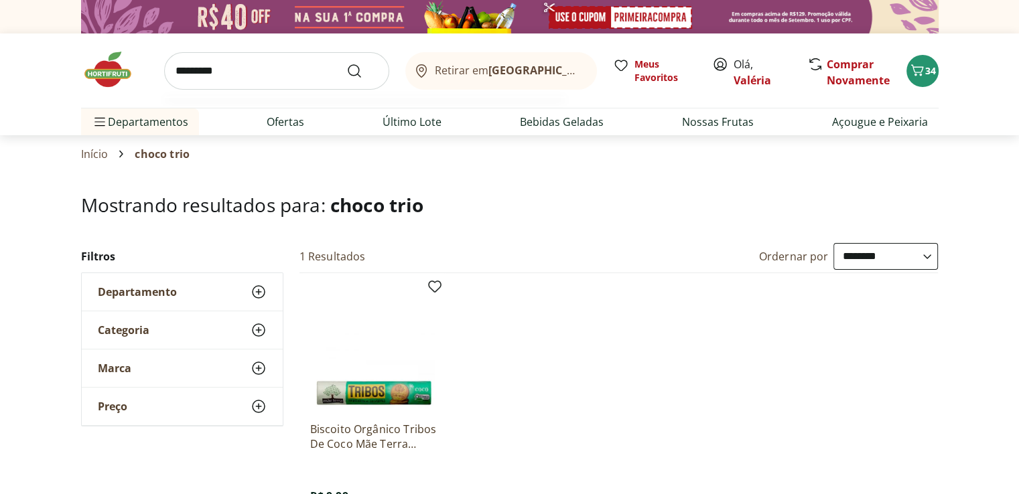
type input "*********"
click at [346, 63] on button "Submit Search" at bounding box center [362, 71] width 32 height 16
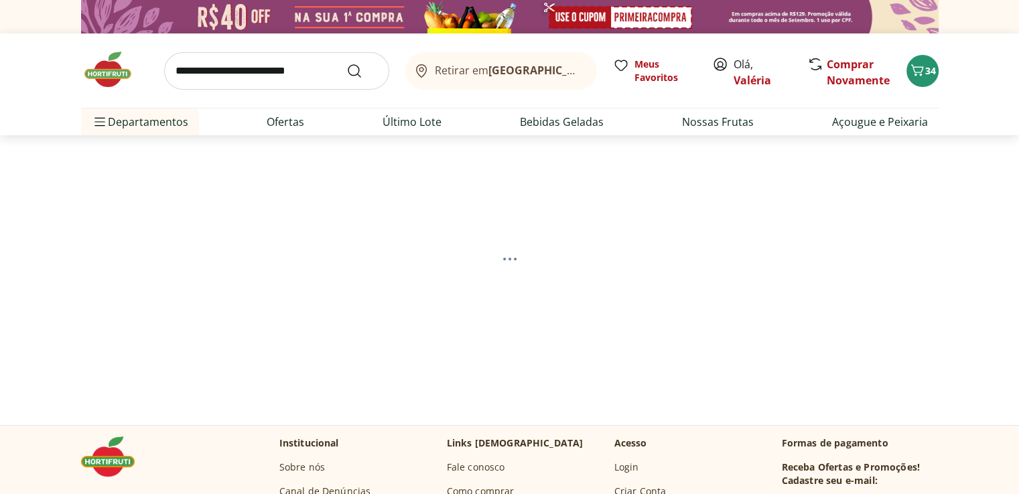
select select "**********"
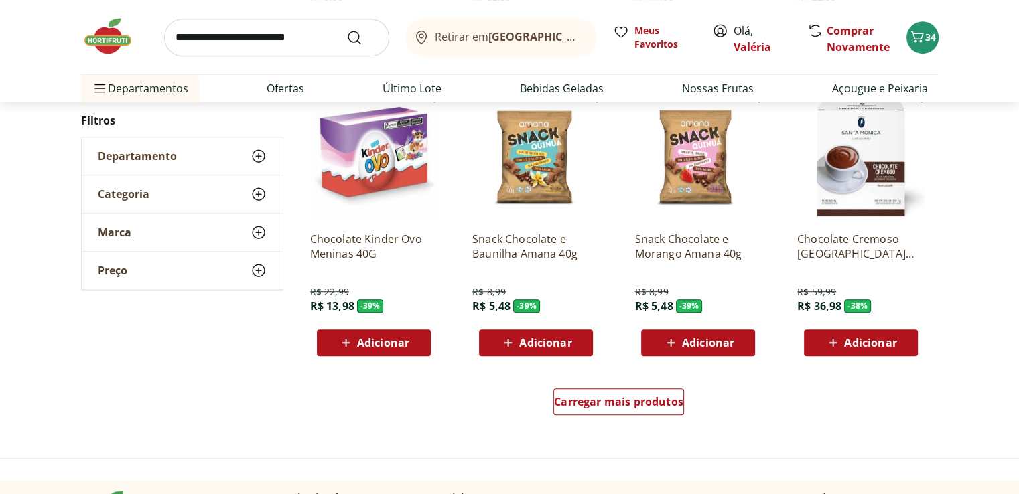
scroll to position [804, 0]
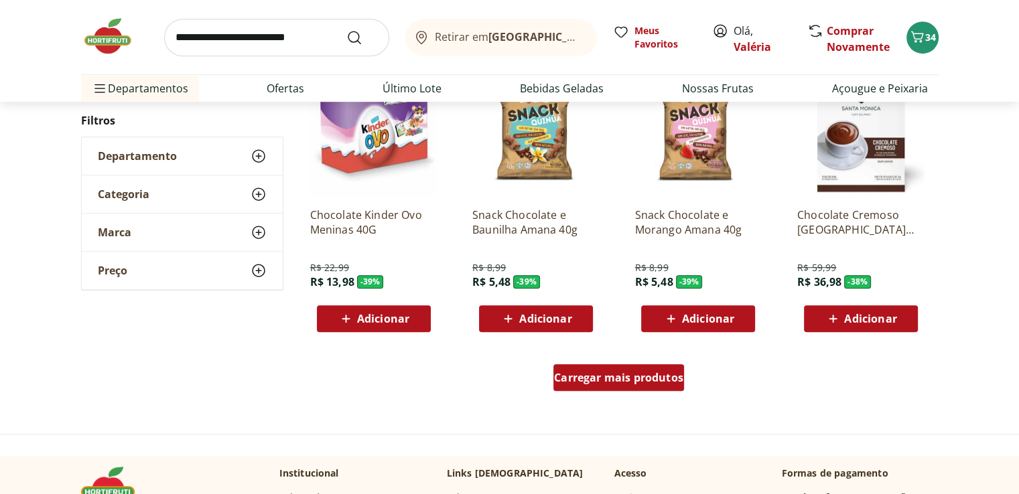
click at [597, 382] on span "Carregar mais produtos" at bounding box center [618, 377] width 129 height 11
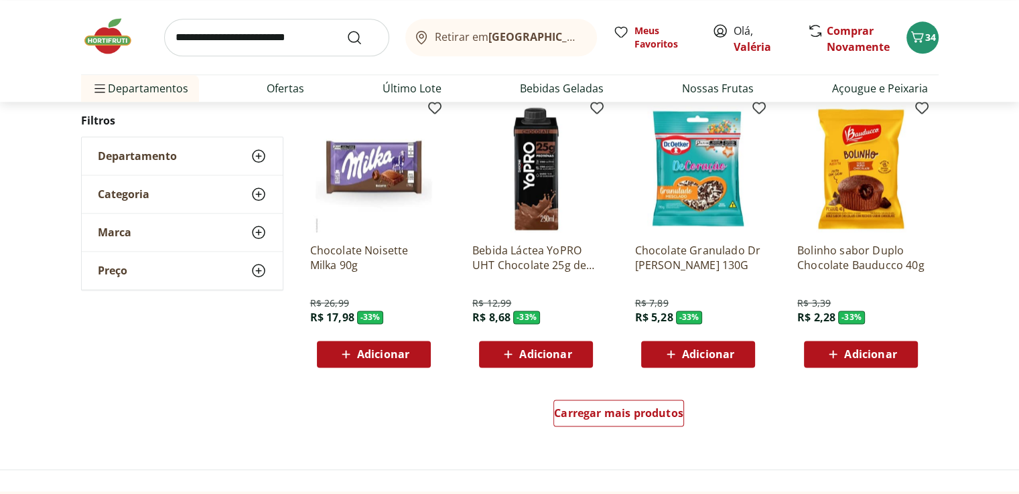
scroll to position [1674, 0]
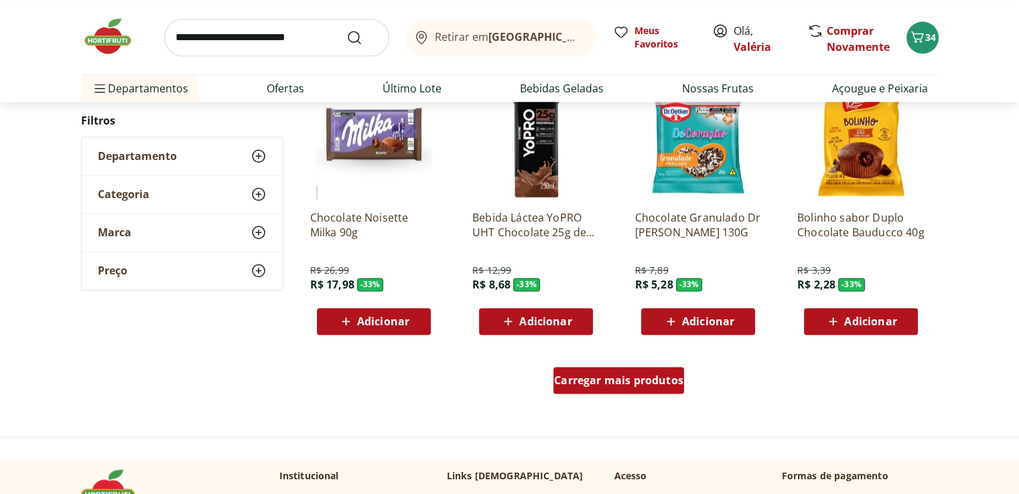
click at [614, 386] on div "Carregar mais produtos" at bounding box center [618, 380] width 131 height 27
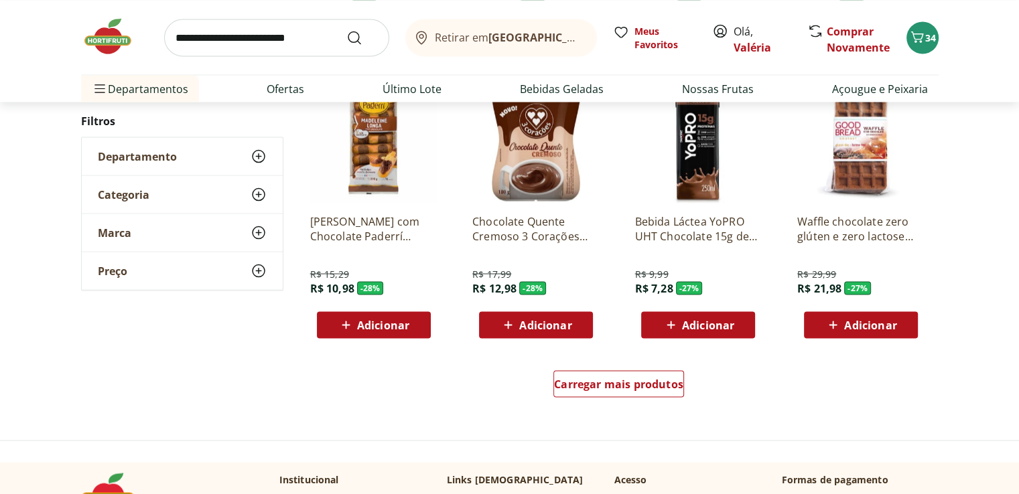
scroll to position [2545, 0]
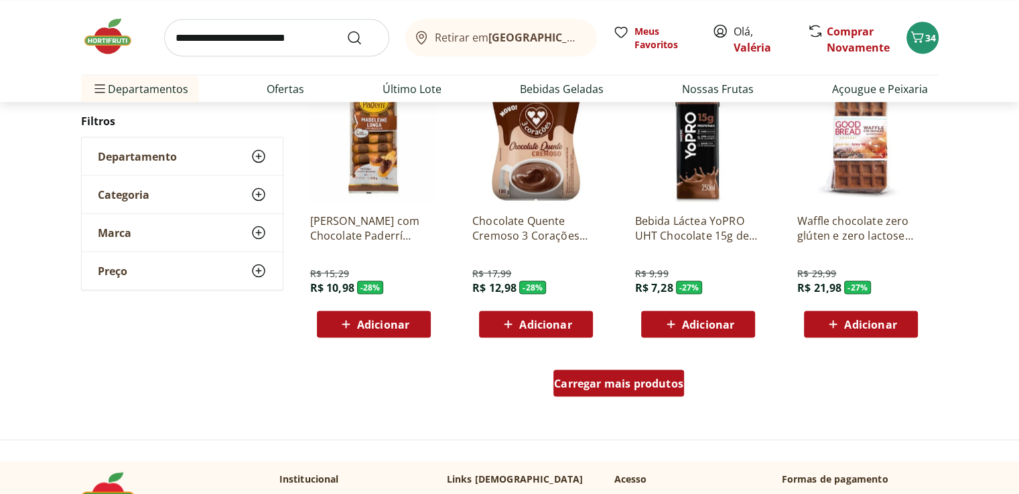
click at [605, 388] on span "Carregar mais produtos" at bounding box center [618, 383] width 129 height 11
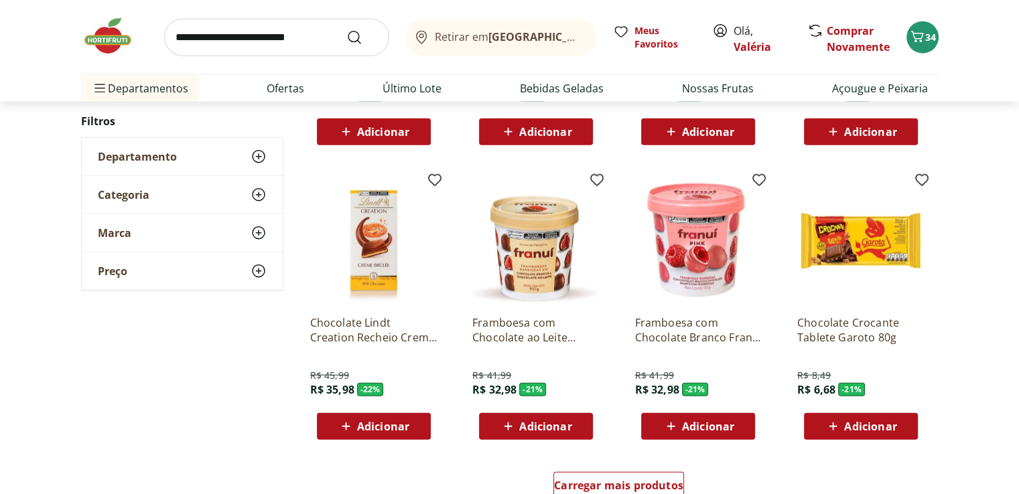
scroll to position [3349, 0]
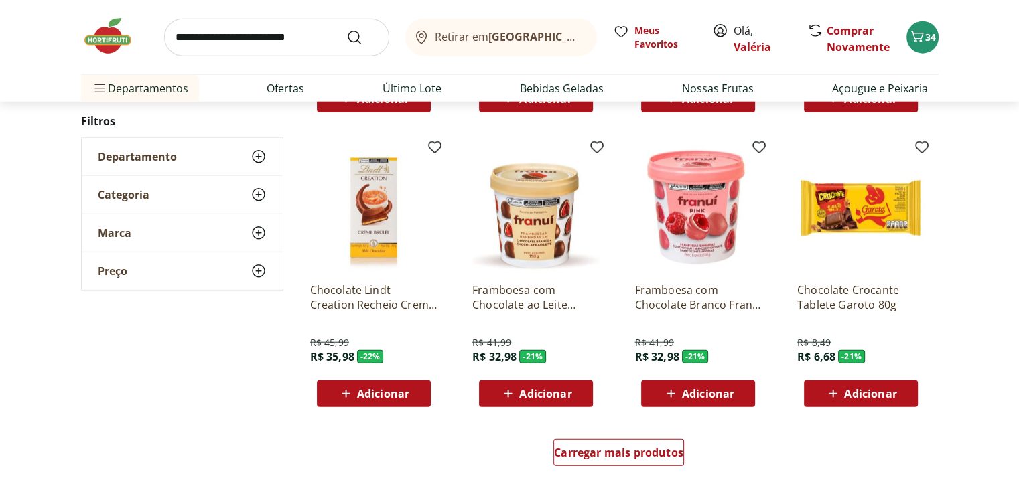
click at [829, 389] on icon at bounding box center [832, 394] width 17 height 16
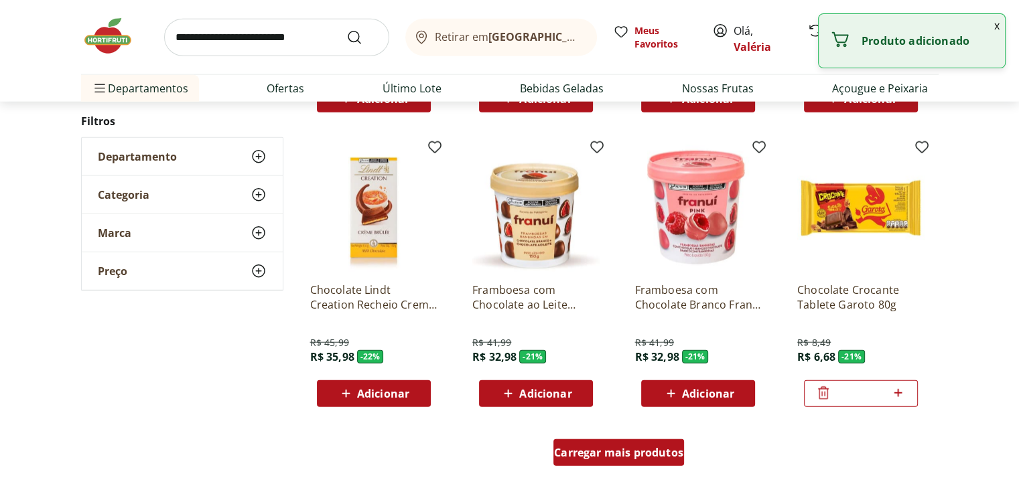
click at [614, 453] on span "Carregar mais produtos" at bounding box center [618, 452] width 129 height 11
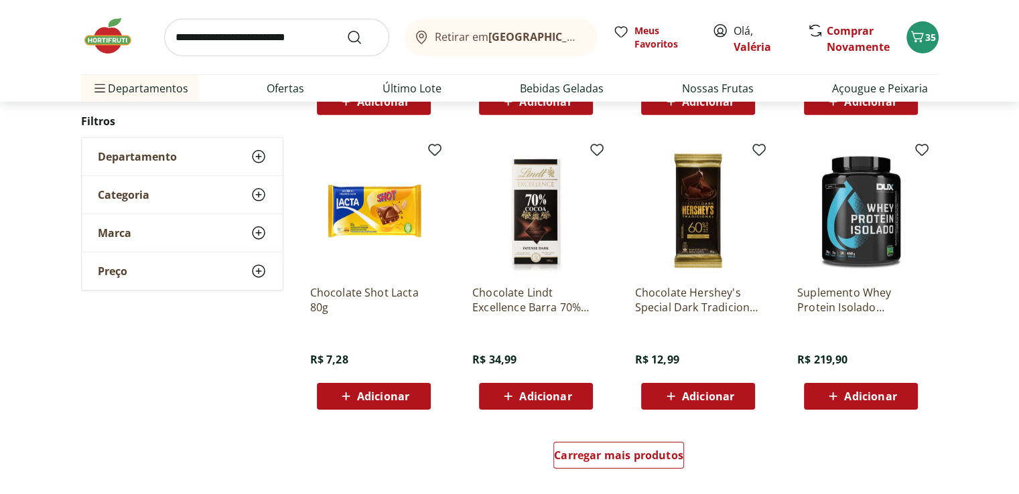
scroll to position [4287, 0]
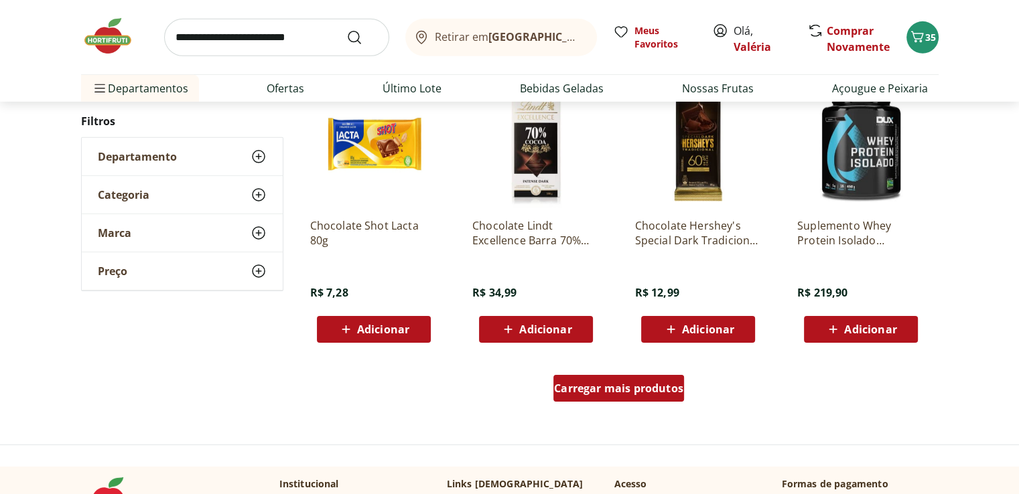
click at [636, 385] on span "Carregar mais produtos" at bounding box center [618, 388] width 129 height 11
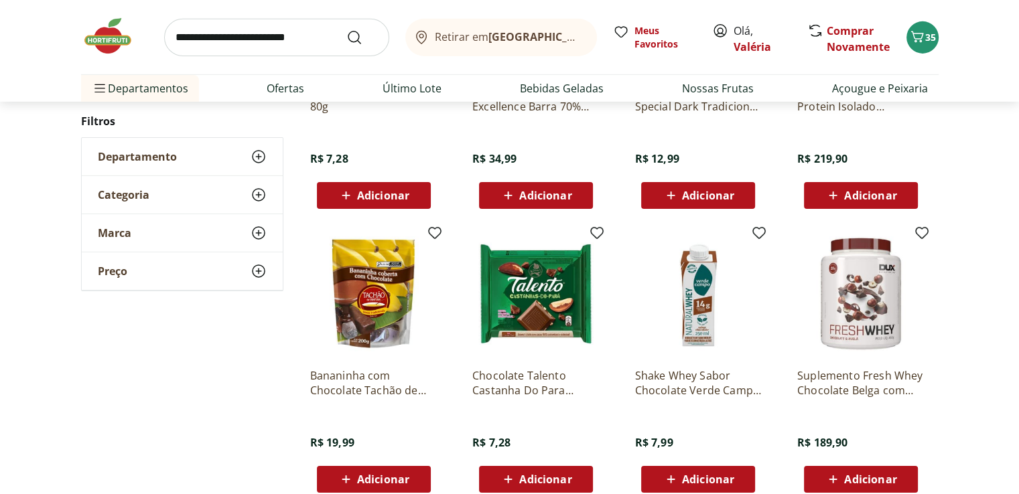
scroll to position [4487, 0]
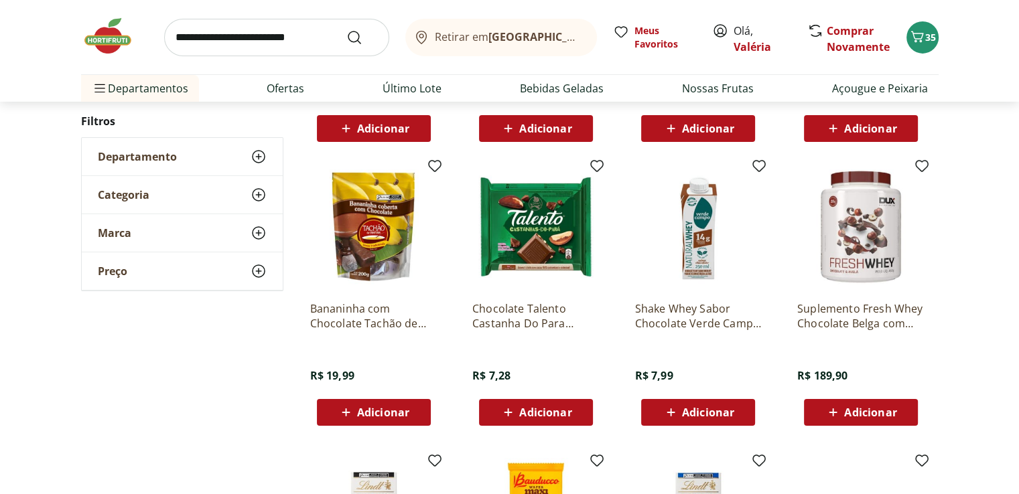
click at [409, 418] on span "Adicionar" at bounding box center [383, 412] width 52 height 11
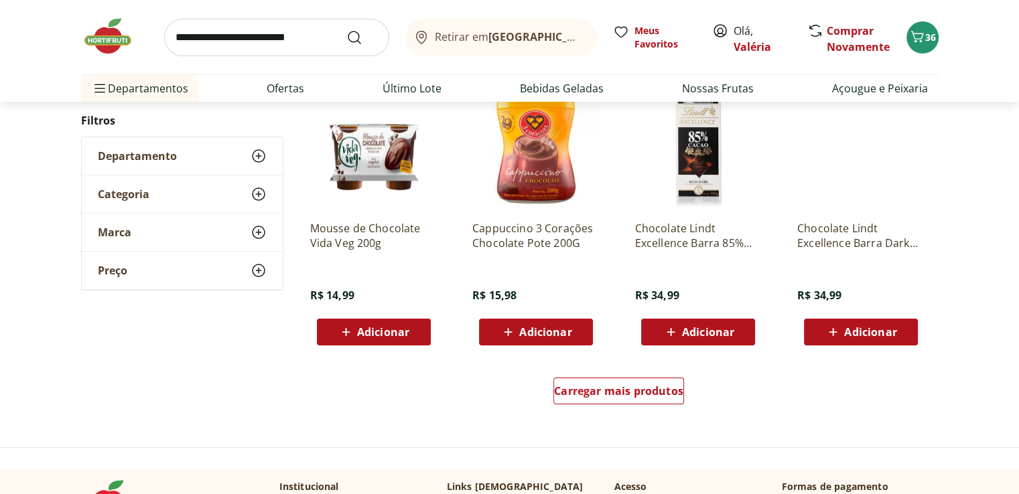
scroll to position [5224, 0]
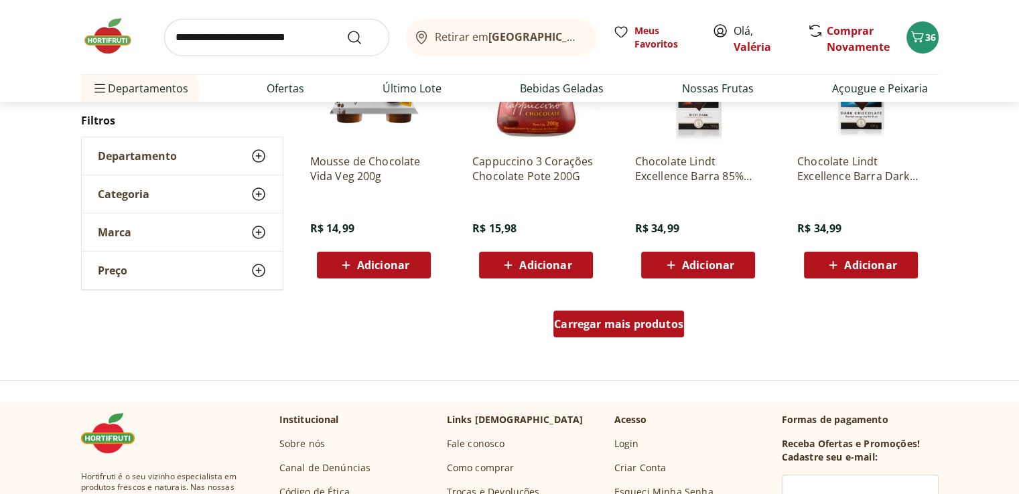
click at [662, 321] on span "Carregar mais produtos" at bounding box center [618, 324] width 129 height 11
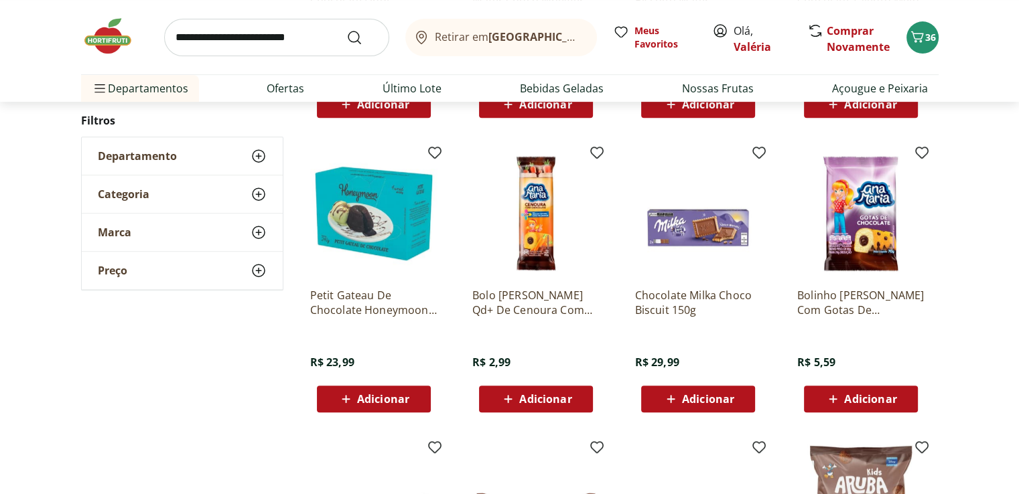
scroll to position [5693, 0]
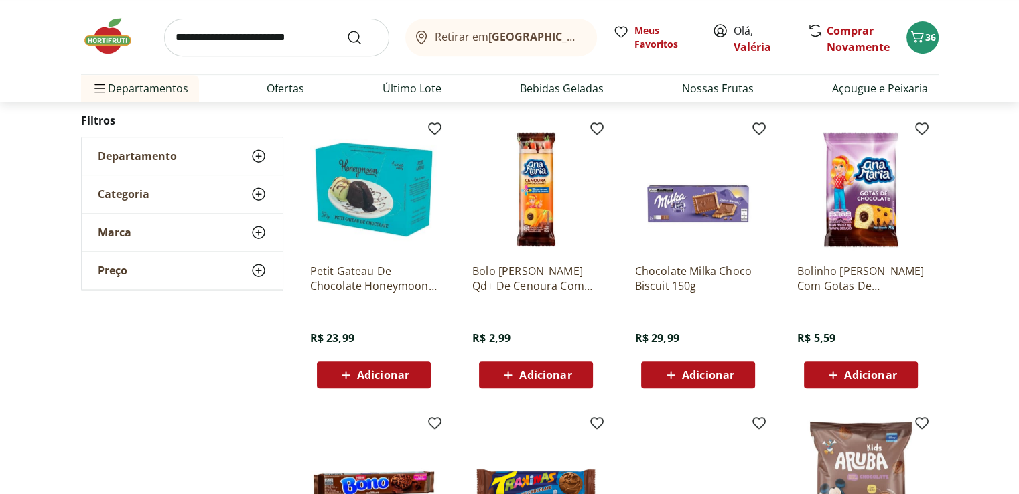
click at [710, 373] on span "Adicionar" at bounding box center [708, 375] width 52 height 11
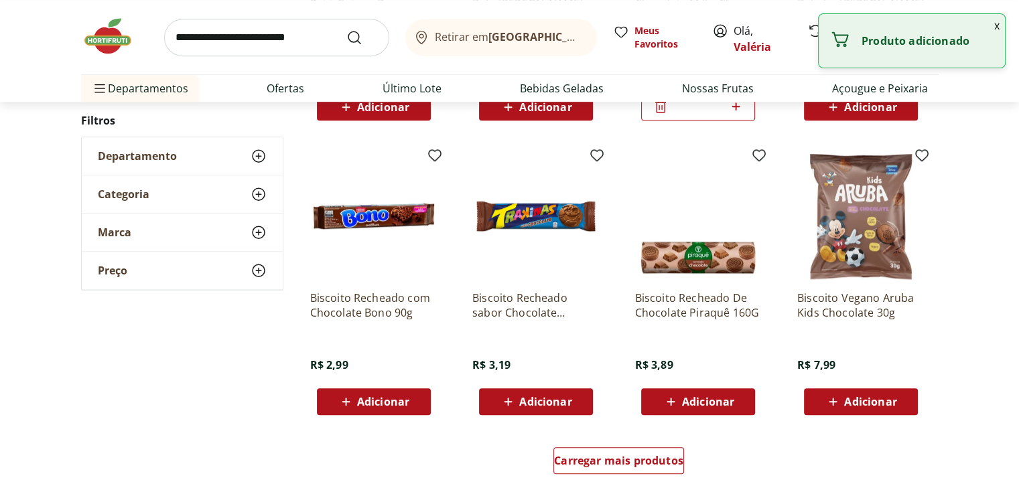
scroll to position [6095, 0]
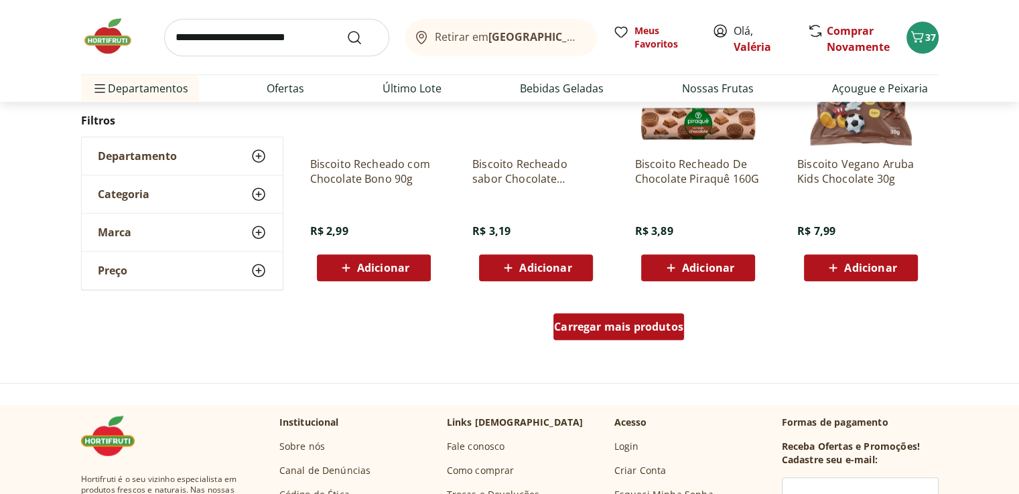
click at [670, 332] on span "Carregar mais produtos" at bounding box center [618, 326] width 129 height 11
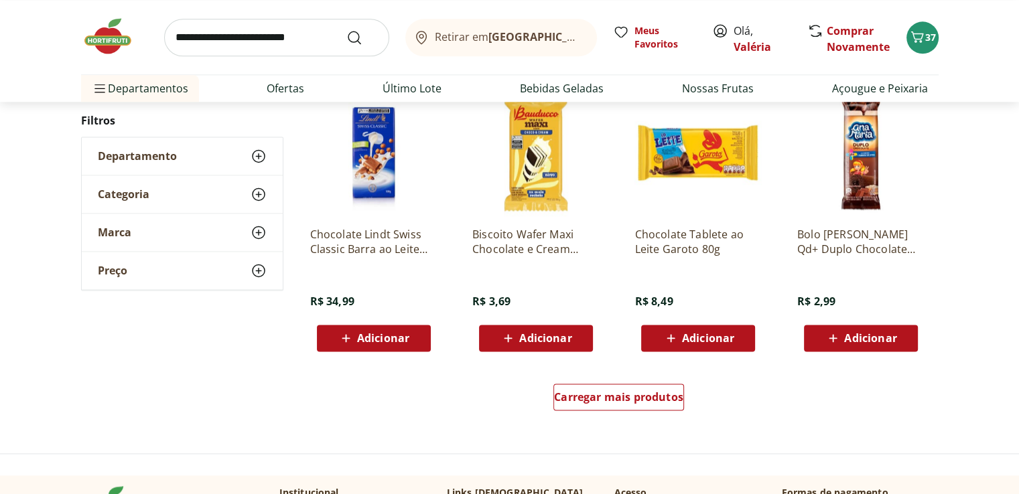
scroll to position [6966, 0]
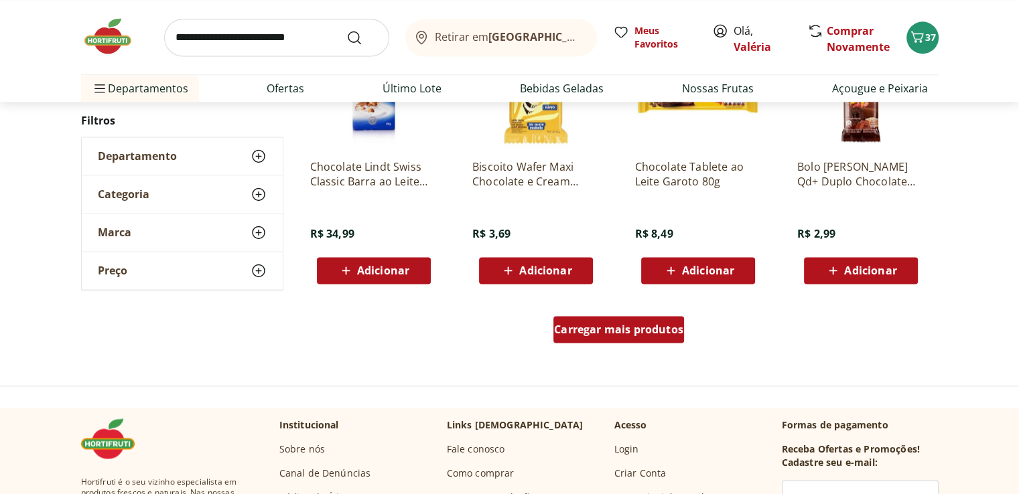
click at [670, 332] on span "Carregar mais produtos" at bounding box center [618, 329] width 129 height 11
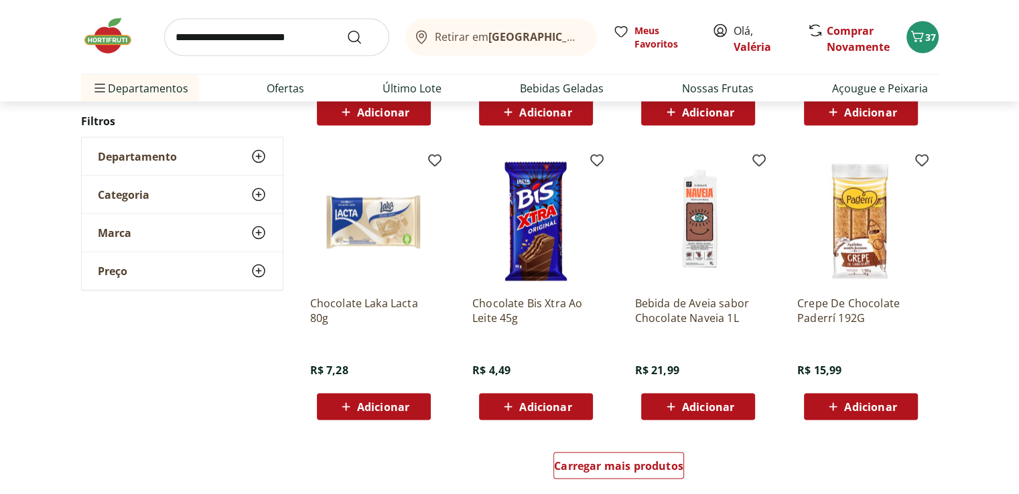
scroll to position [7769, 0]
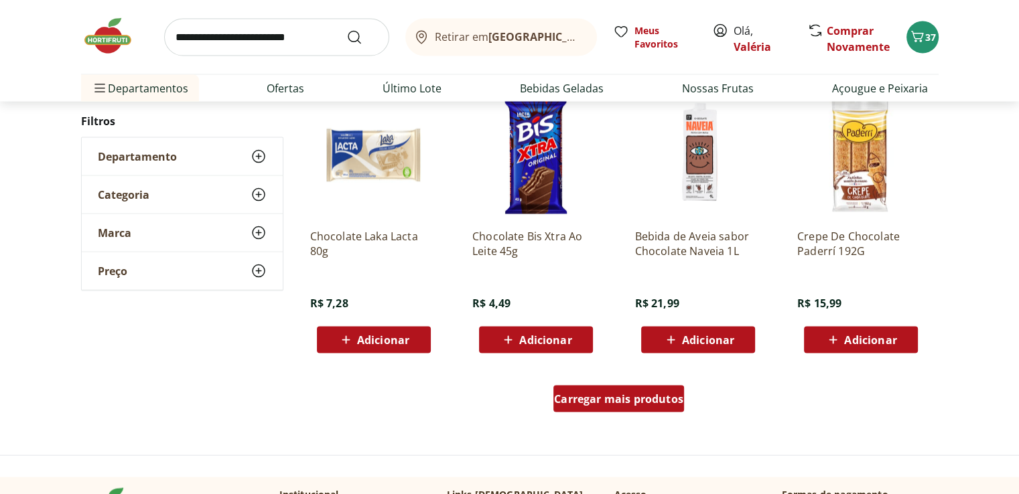
click at [651, 389] on div "Carregar mais produtos" at bounding box center [618, 399] width 131 height 27
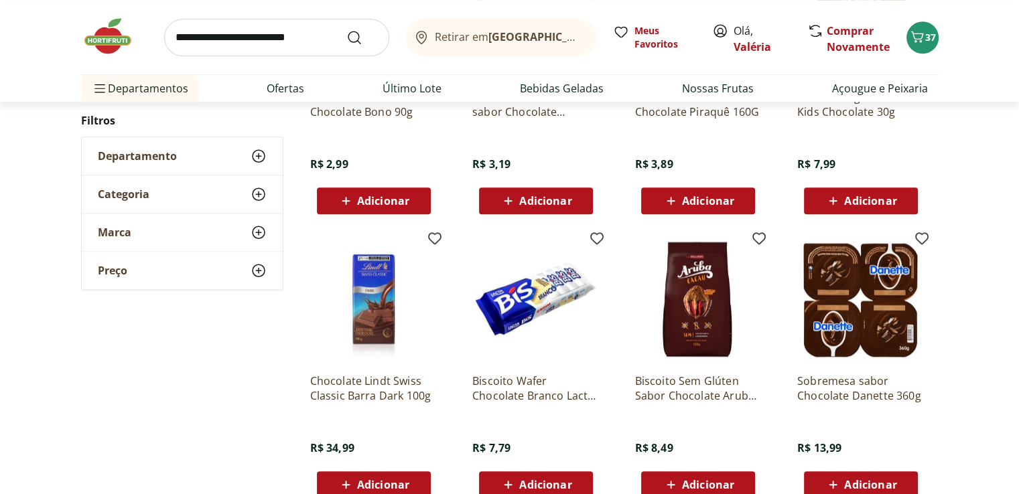
scroll to position [5760, 0]
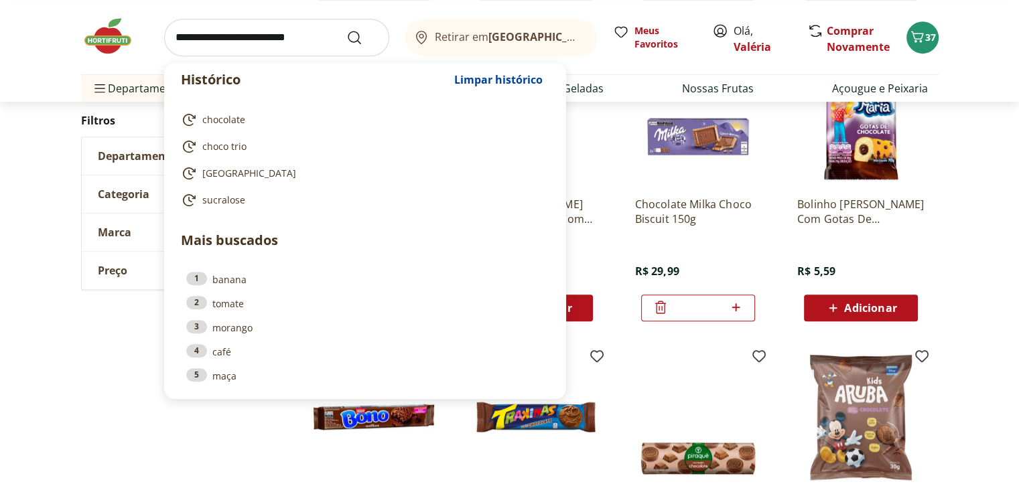
click at [208, 39] on input "search" at bounding box center [276, 38] width 225 height 38
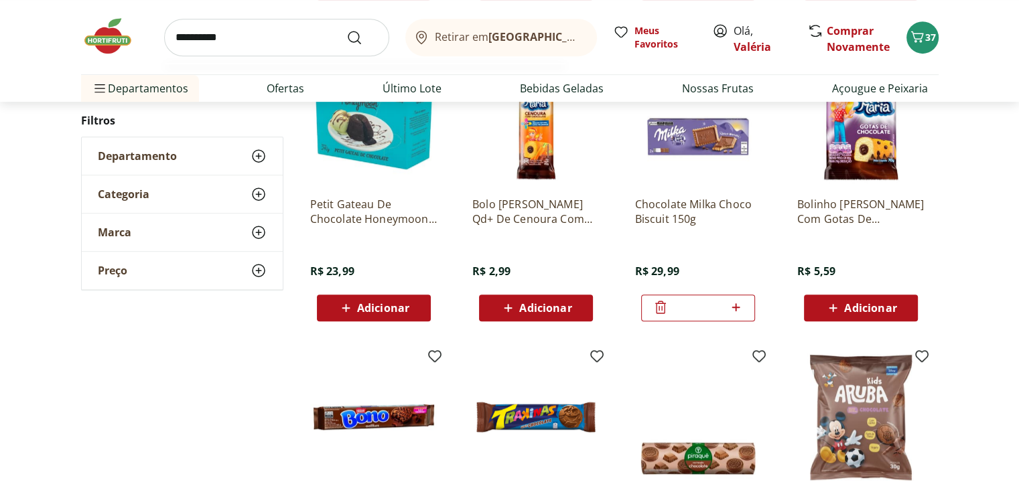
type input "**********"
click at [346, 29] on button "Submit Search" at bounding box center [362, 37] width 32 height 16
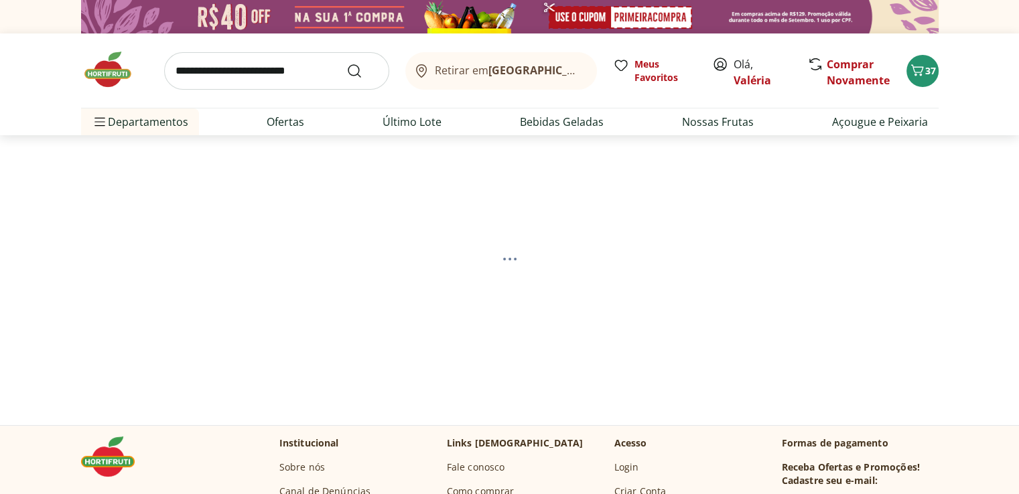
select select "**********"
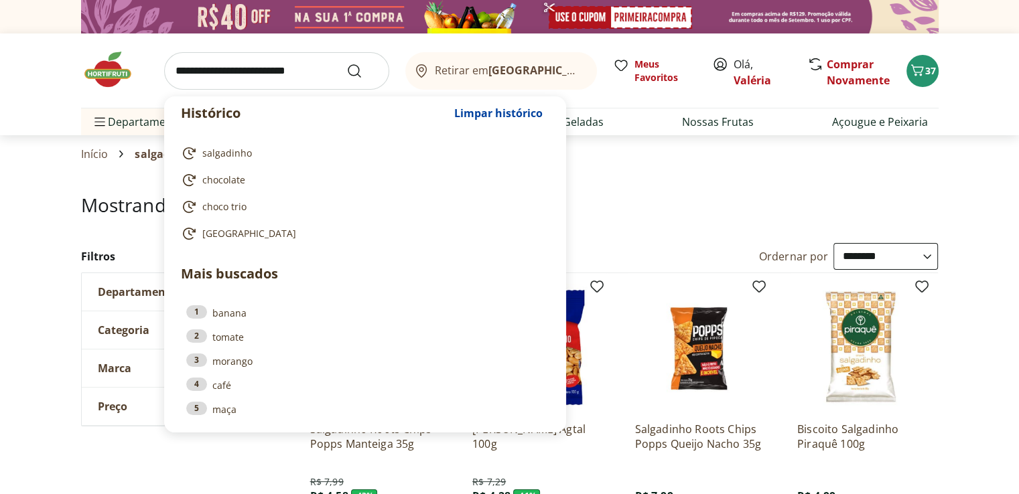
click at [212, 79] on input "search" at bounding box center [276, 71] width 225 height 38
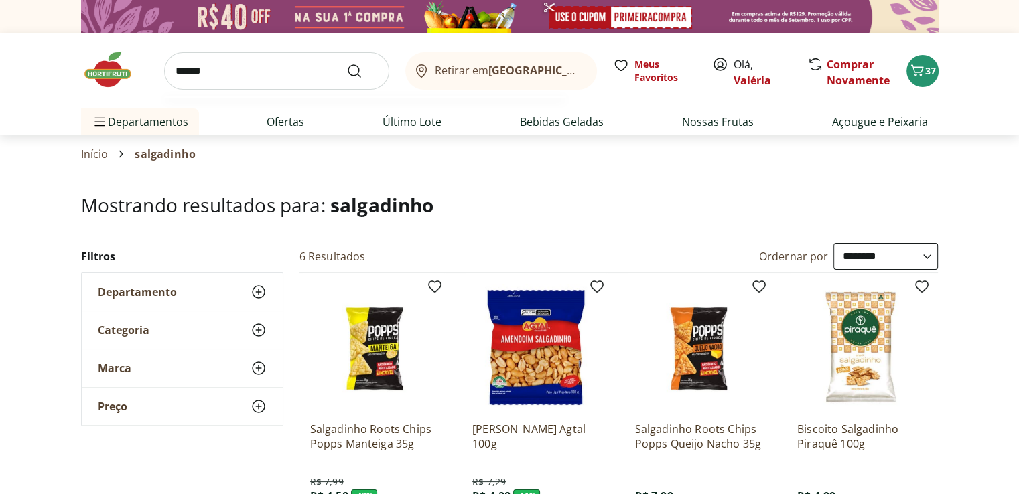
type input "******"
click at [346, 63] on button "Submit Search" at bounding box center [362, 71] width 32 height 16
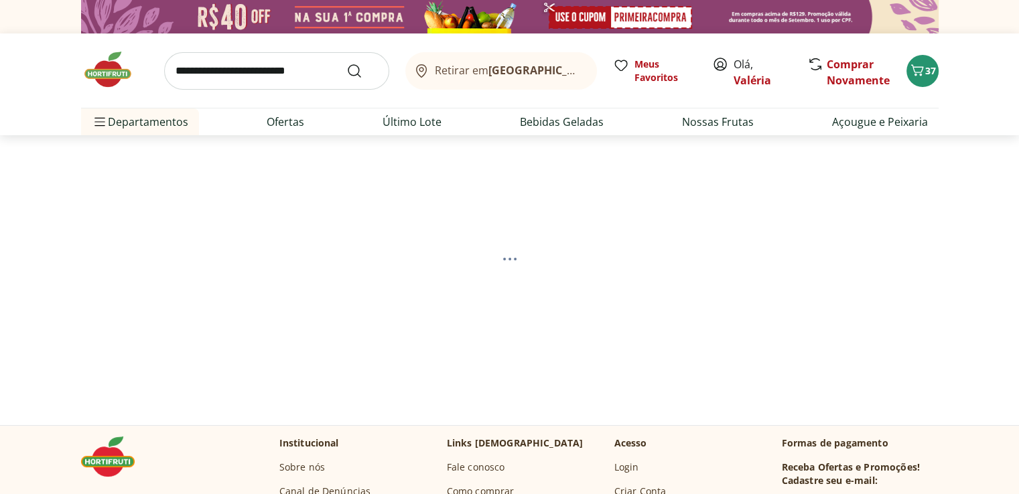
select select "**********"
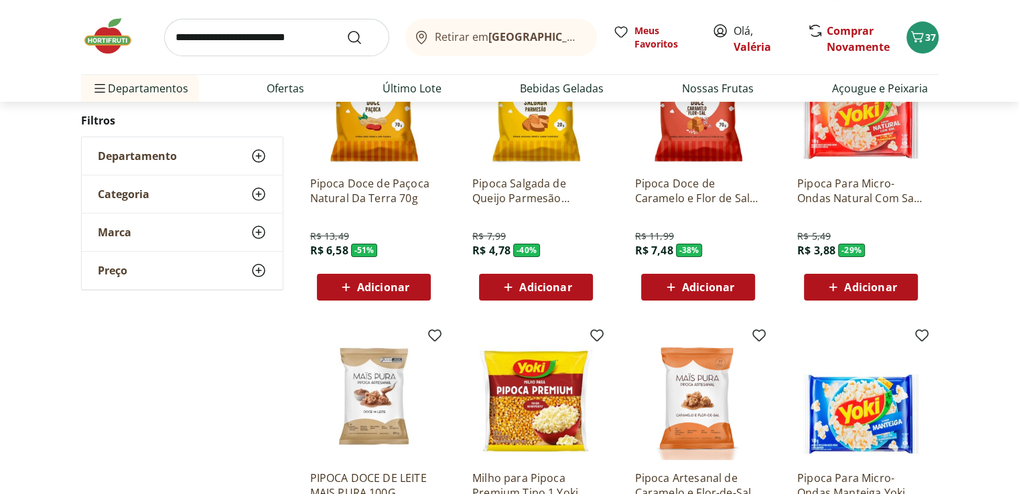
scroll to position [268, 0]
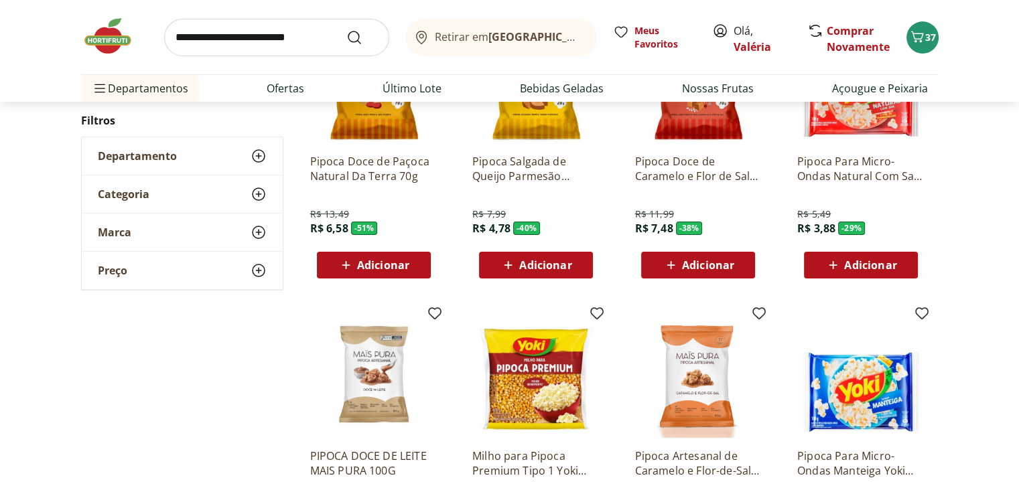
click at [559, 266] on span "Adicionar" at bounding box center [545, 265] width 52 height 11
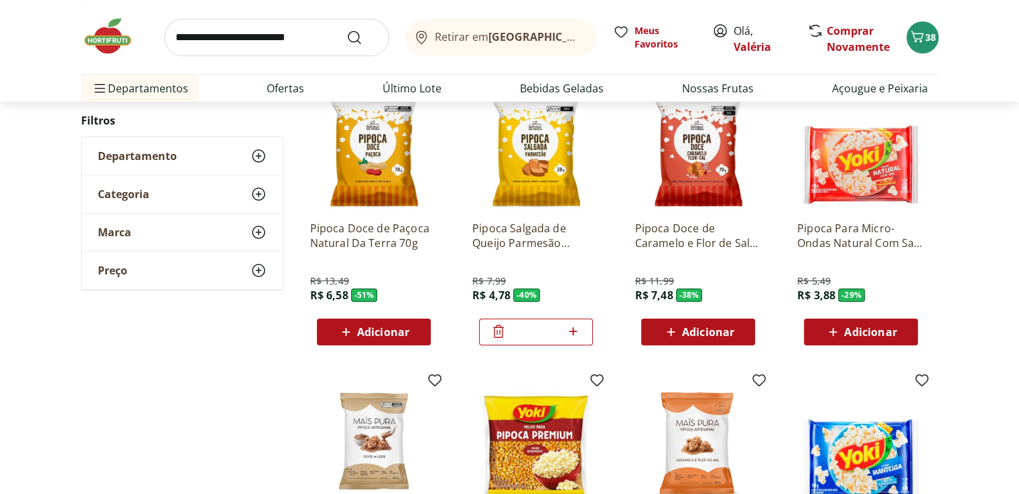
scroll to position [0, 0]
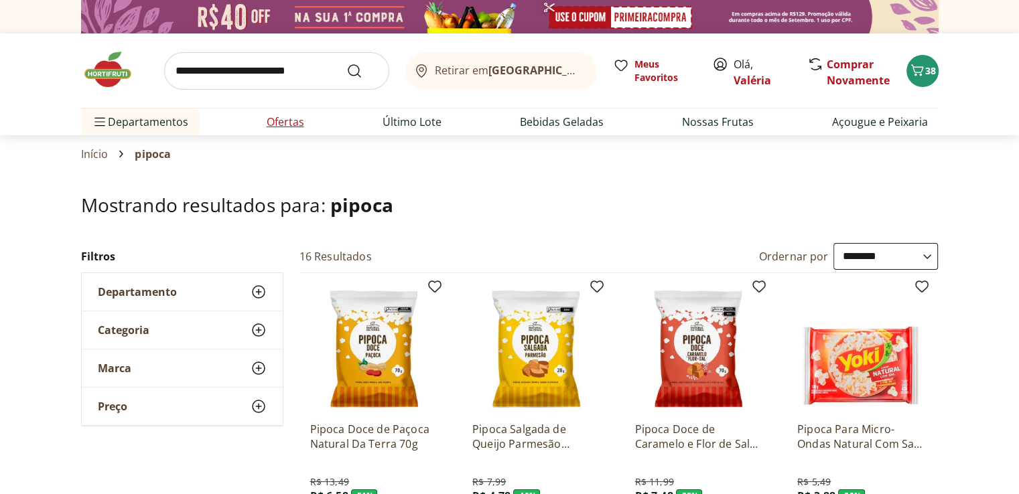
click at [283, 124] on link "Ofertas" at bounding box center [286, 122] width 38 height 16
select select "**********"
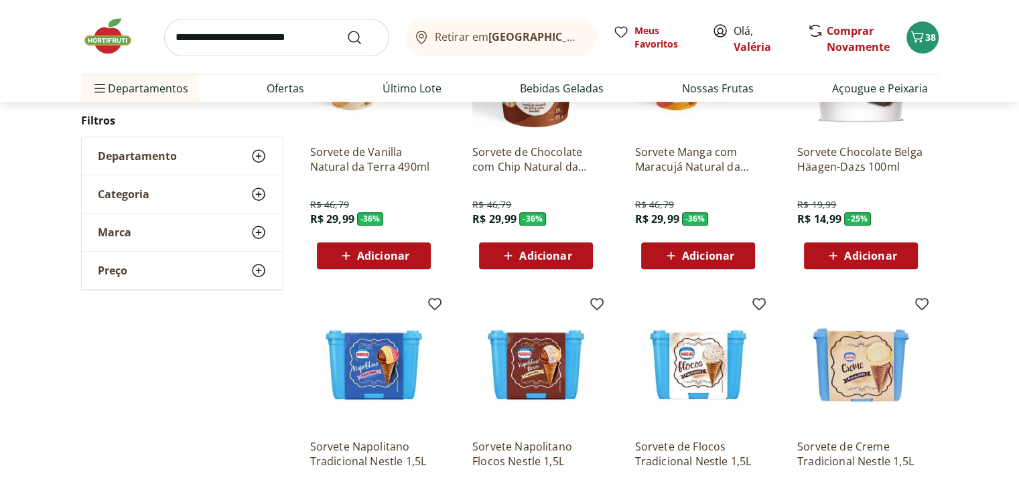
scroll to position [536, 0]
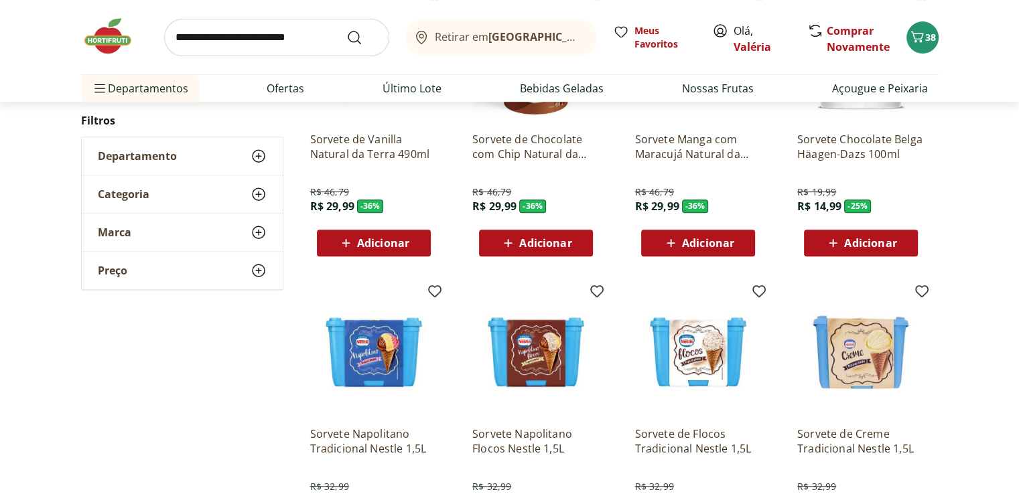
click at [230, 38] on input "search" at bounding box center [276, 38] width 225 height 38
type input "********"
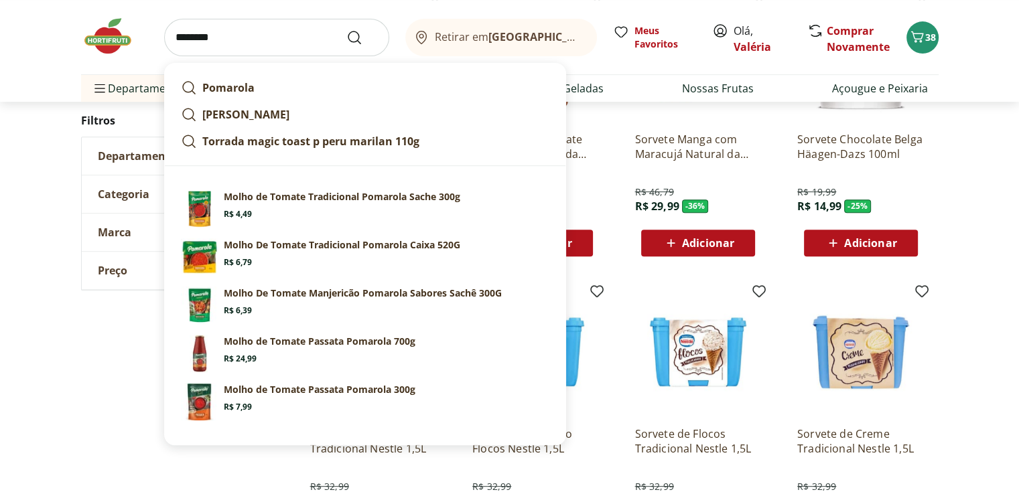
click button "Submit Search" at bounding box center [362, 37] width 32 height 16
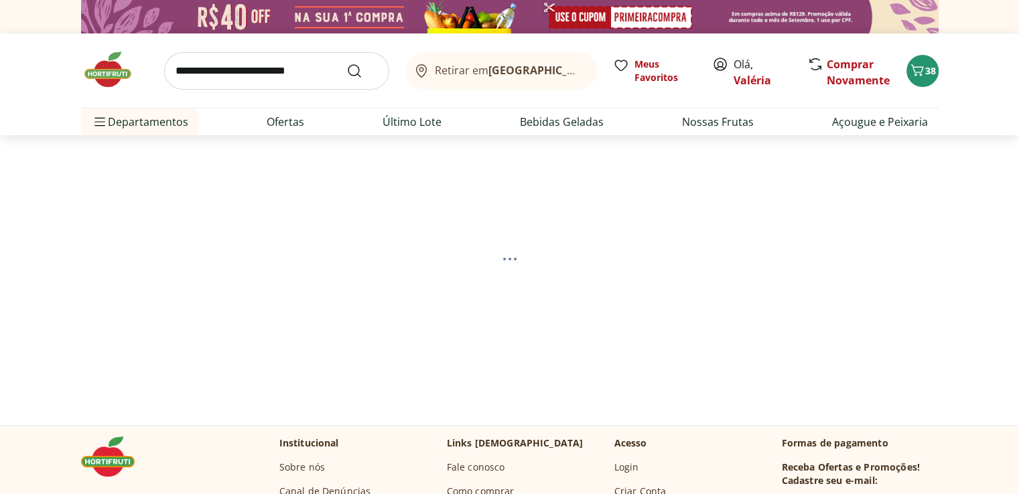
select select "**********"
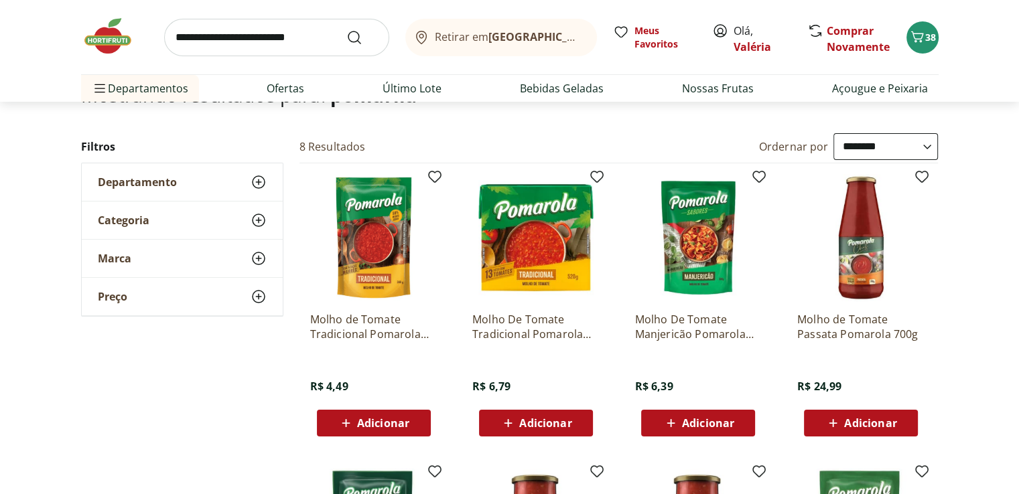
scroll to position [134, 0]
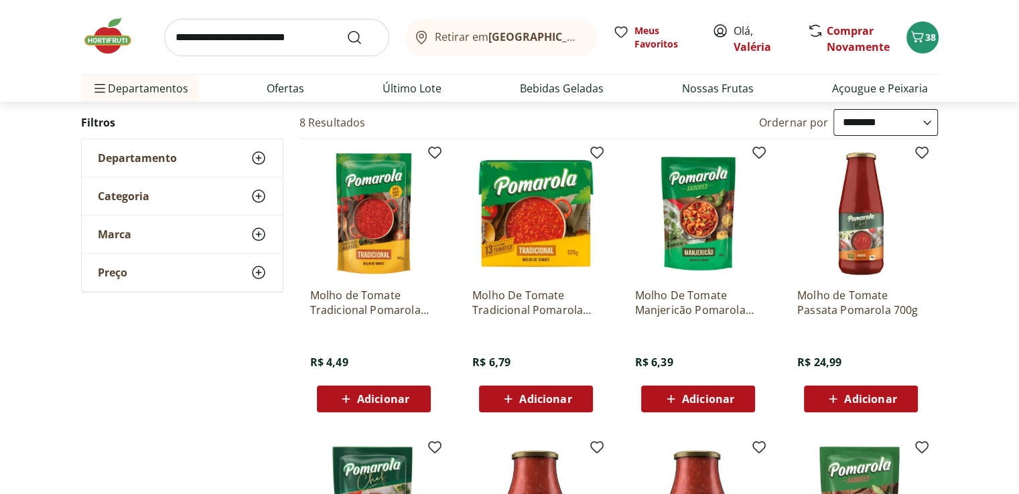
click at [369, 397] on span "Adicionar" at bounding box center [383, 399] width 52 height 11
click at [679, 399] on span "Adicionar" at bounding box center [698, 399] width 72 height 16
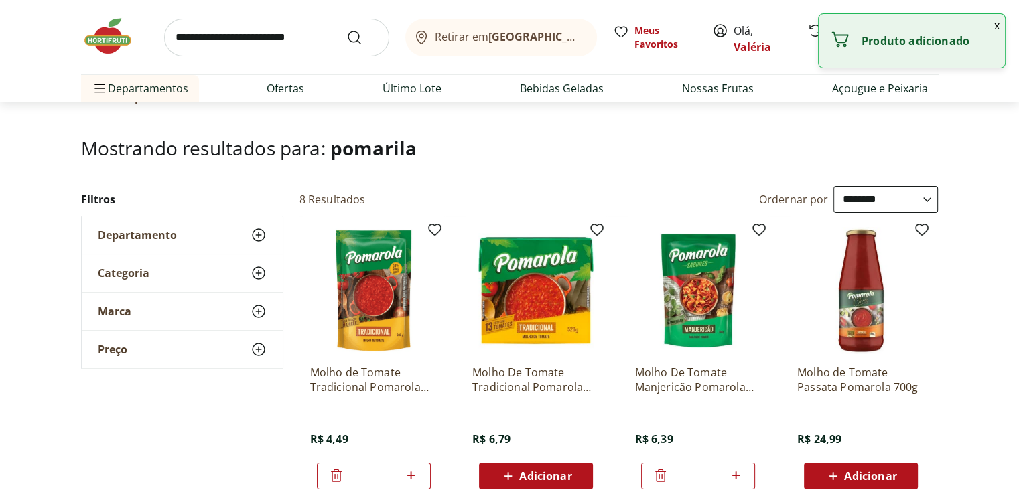
scroll to position [0, 0]
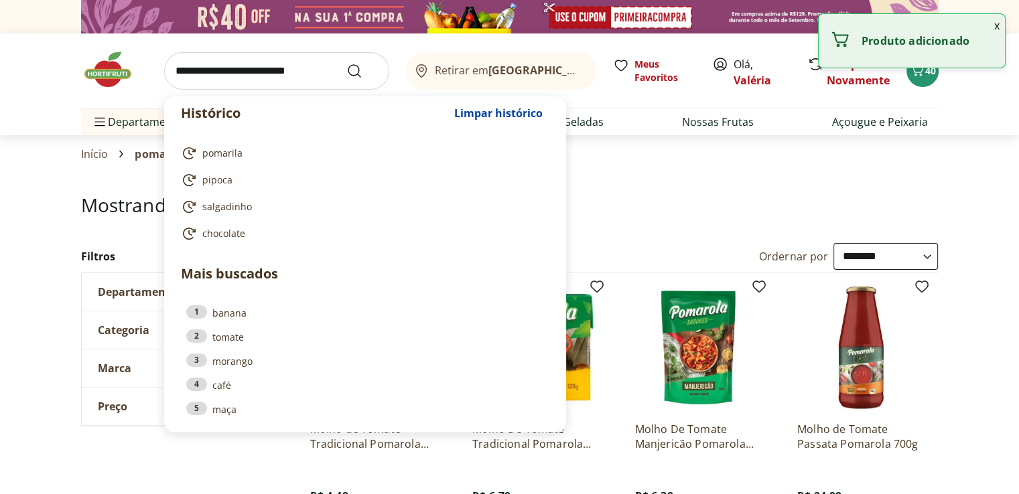
click at [192, 64] on input "search" at bounding box center [276, 71] width 225 height 38
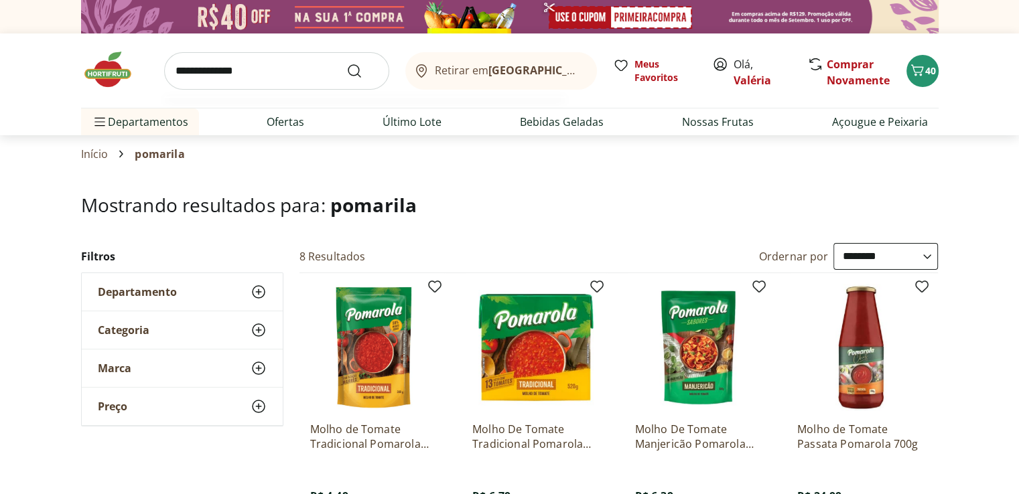
type input "**********"
click at [346, 63] on button "Submit Search" at bounding box center [362, 71] width 32 height 16
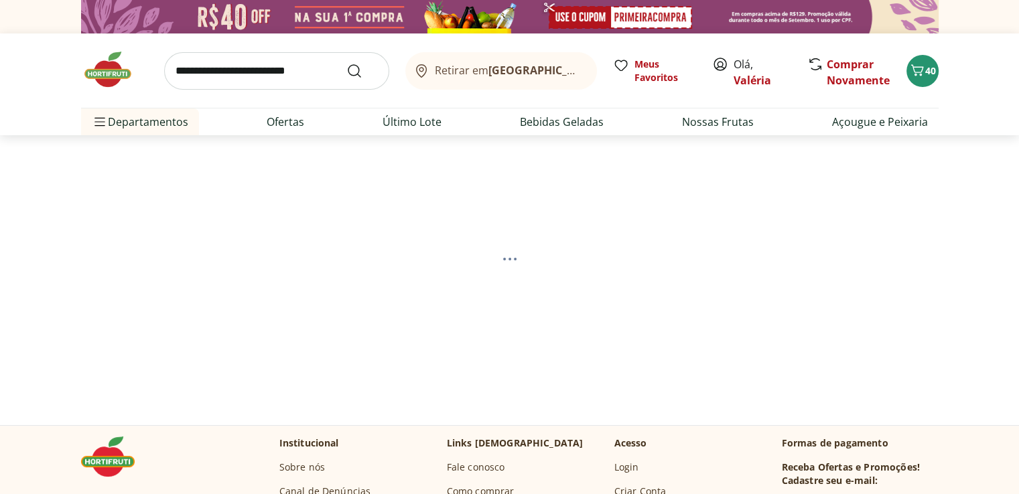
select select "**********"
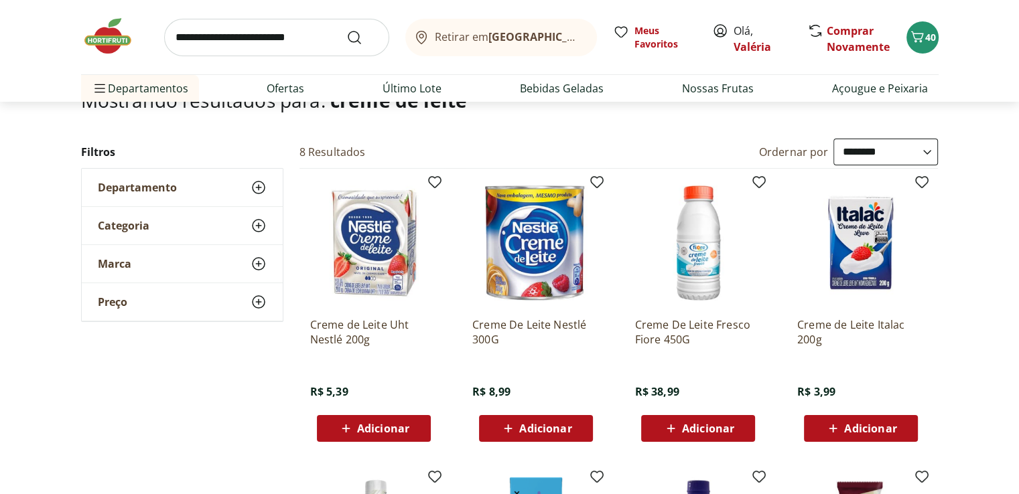
scroll to position [67, 0]
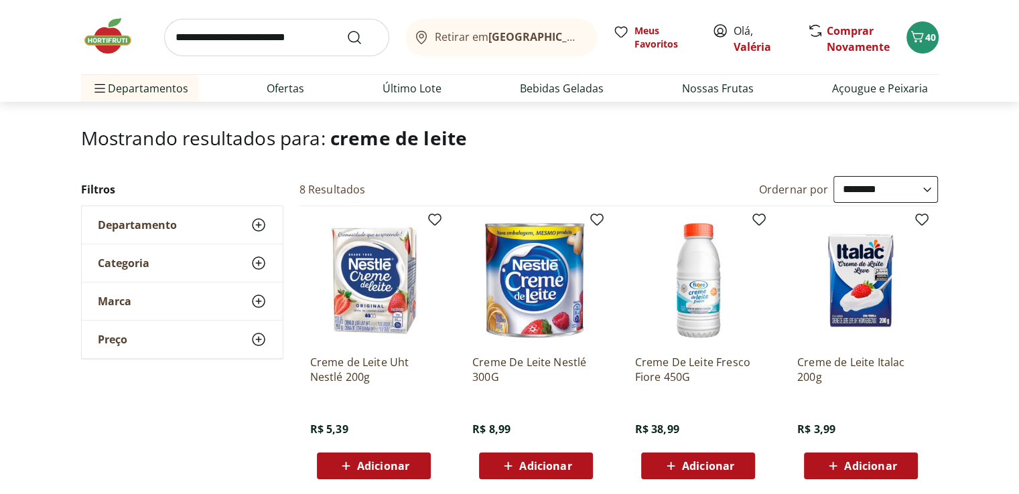
click at [362, 470] on span "Adicionar" at bounding box center [383, 466] width 52 height 11
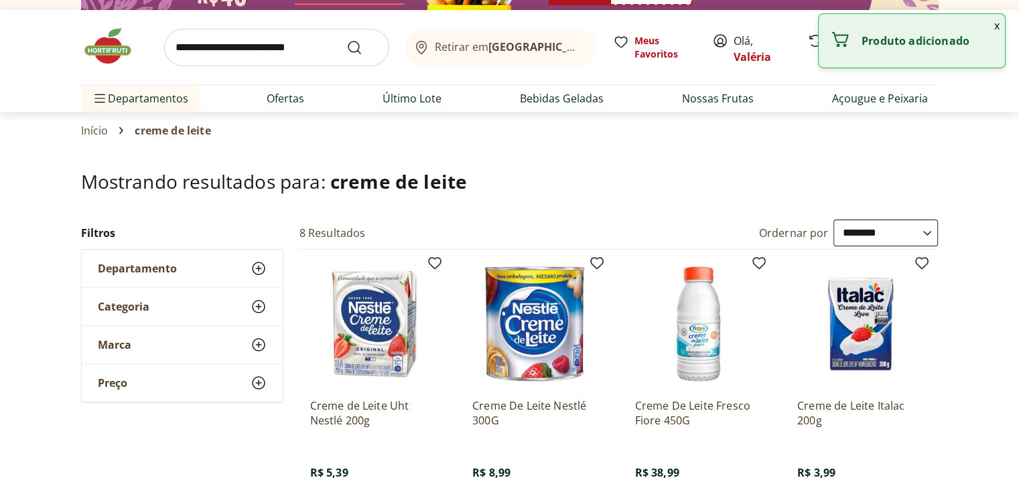
scroll to position [0, 0]
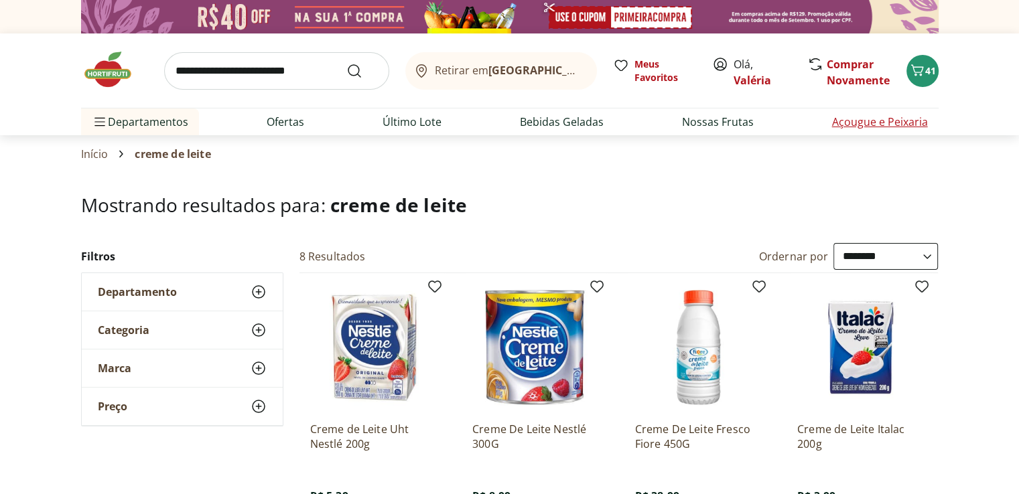
click at [875, 125] on link "Açougue e Peixaria" at bounding box center [880, 122] width 96 height 16
select select "**********"
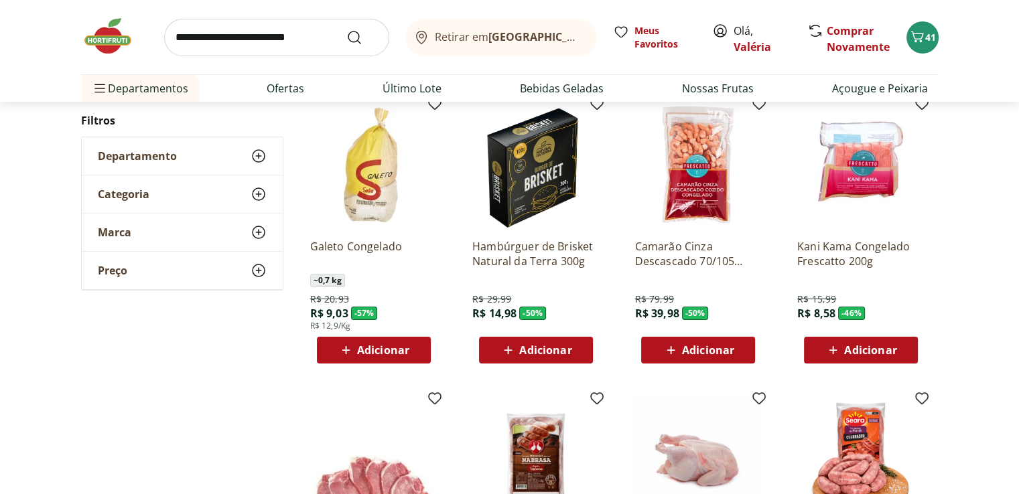
scroll to position [201, 0]
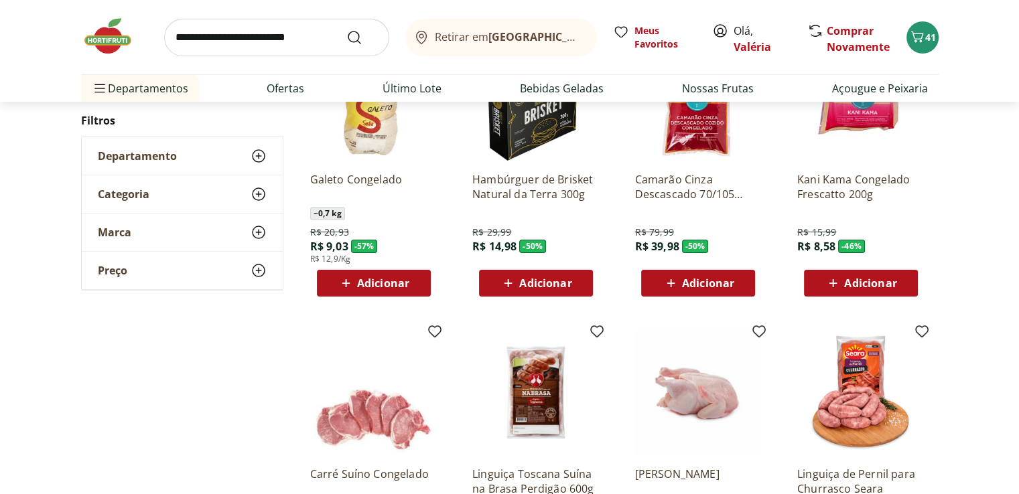
click at [740, 282] on div "Adicionar" at bounding box center [698, 283] width 92 height 24
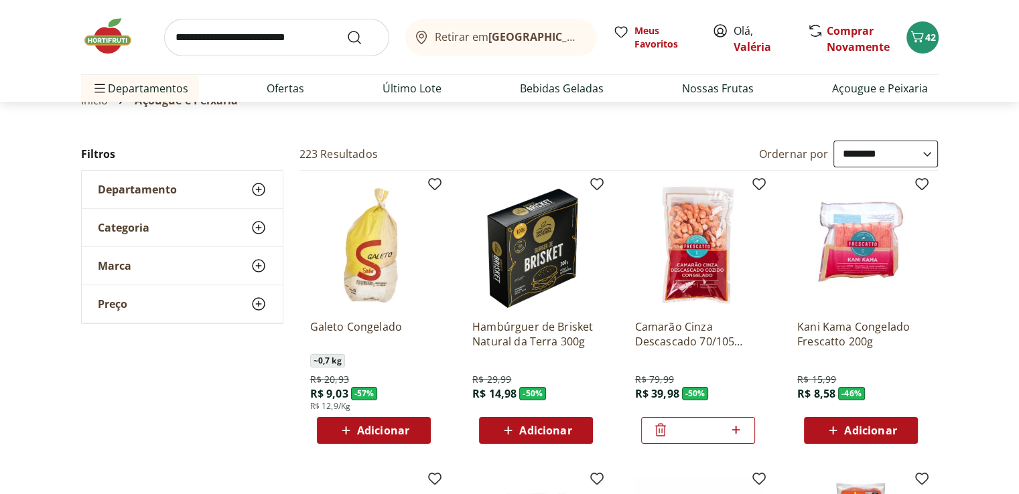
scroll to position [0, 0]
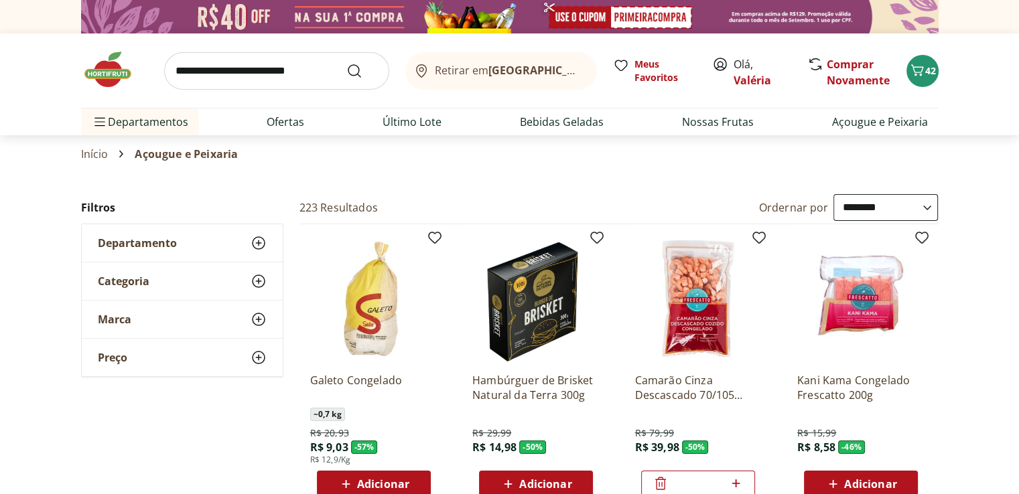
click at [177, 77] on input "search" at bounding box center [276, 71] width 225 height 38
type input "**********"
click at [346, 63] on button "Submit Search" at bounding box center [362, 71] width 32 height 16
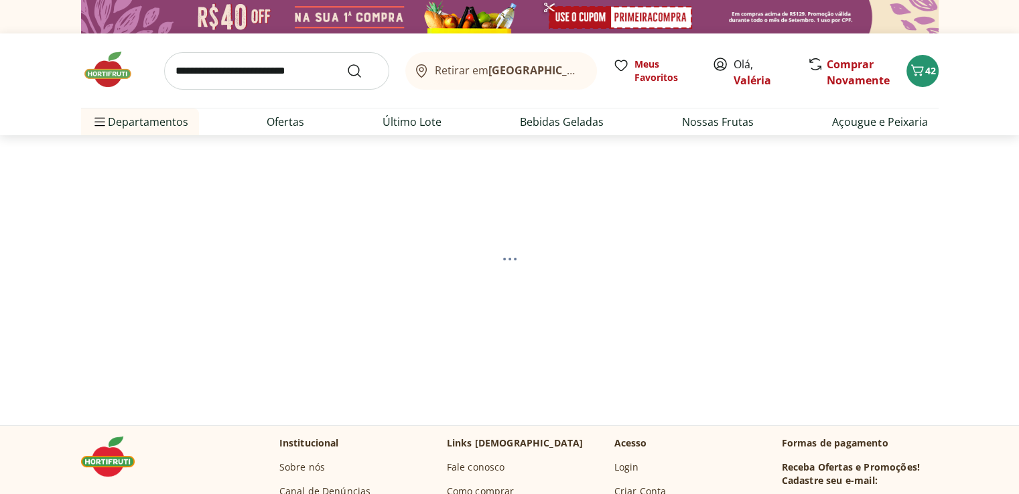
select select "**********"
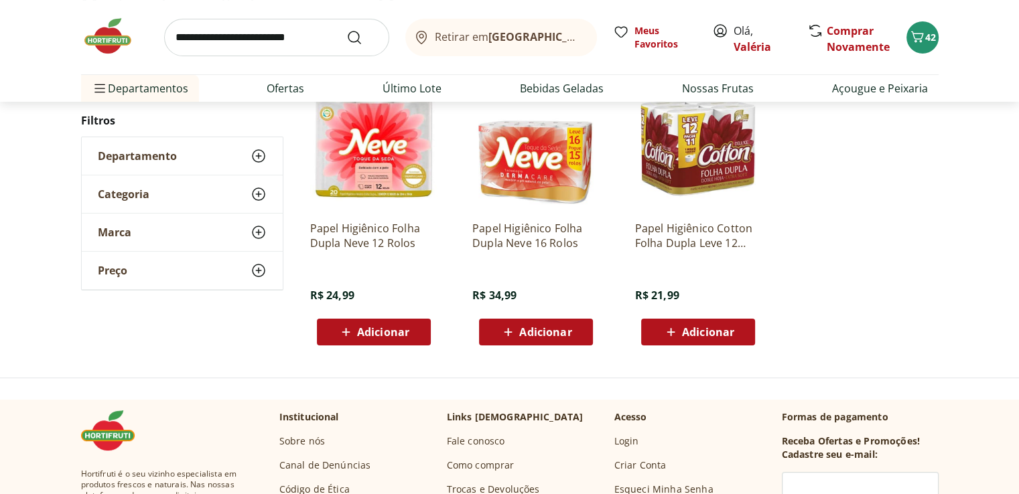
scroll to position [134, 0]
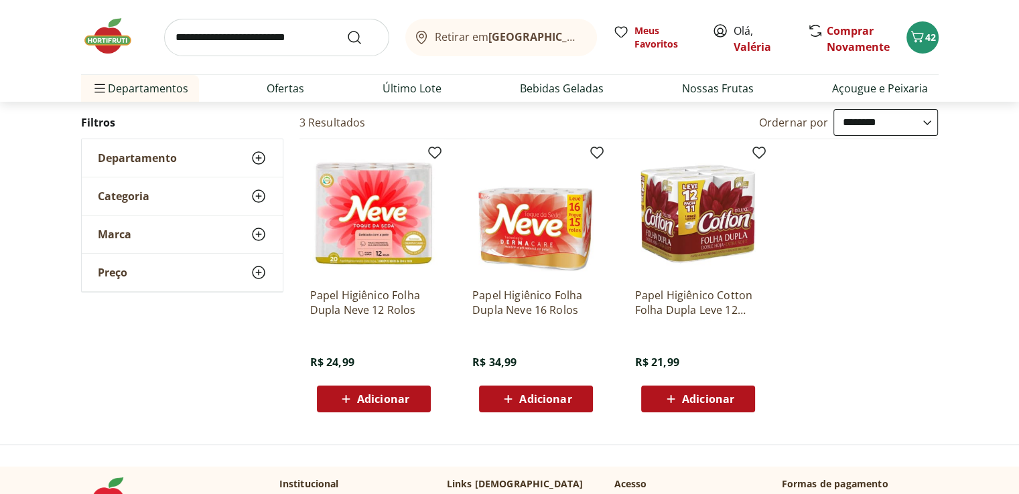
click at [544, 403] on span "Adicionar" at bounding box center [545, 399] width 52 height 11
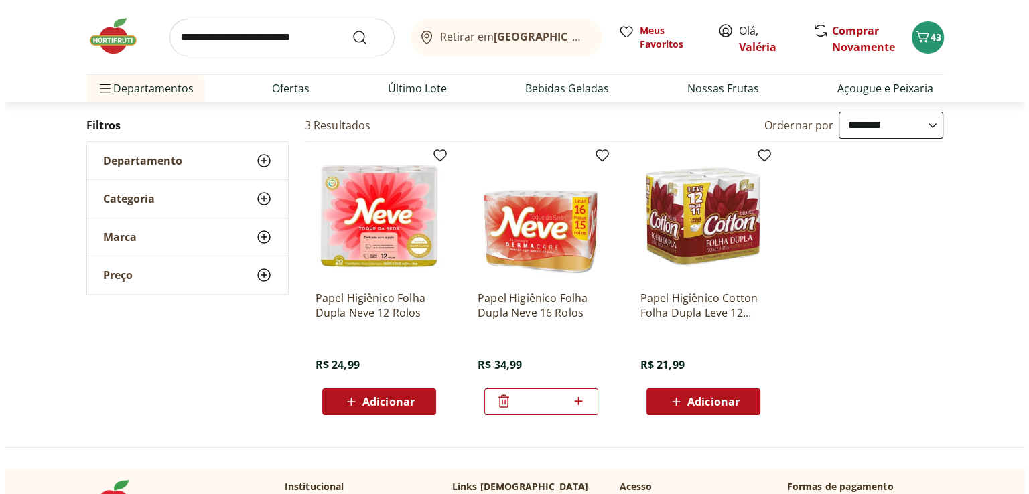
scroll to position [0, 0]
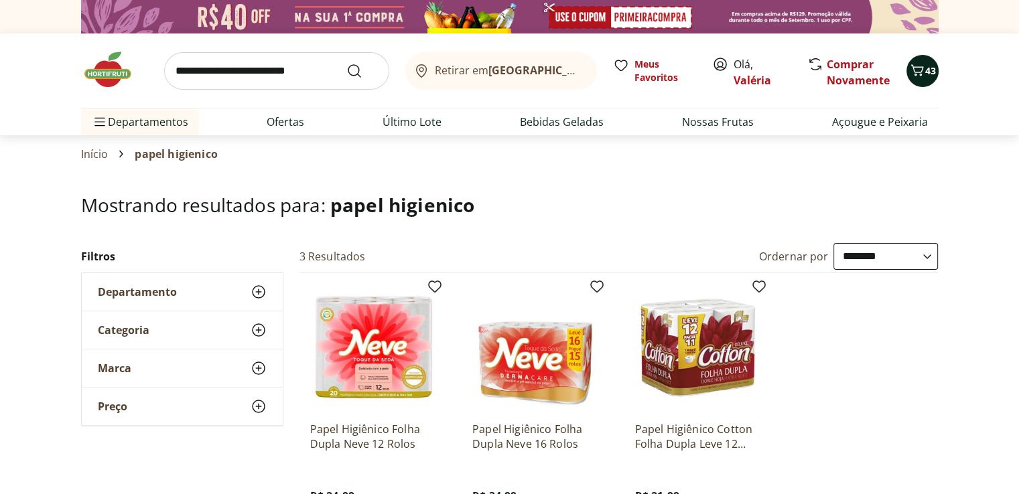
click at [925, 75] on span "43" at bounding box center [930, 70] width 11 height 13
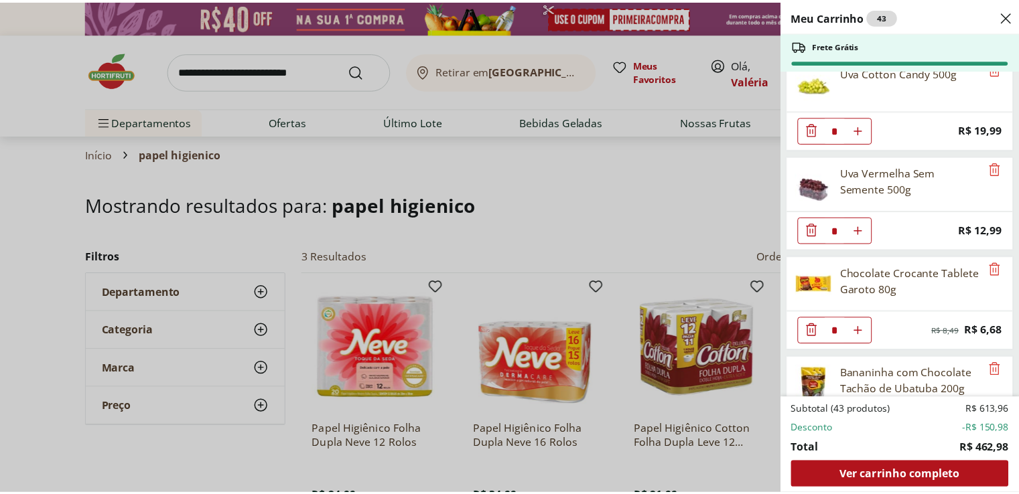
scroll to position [1808, 0]
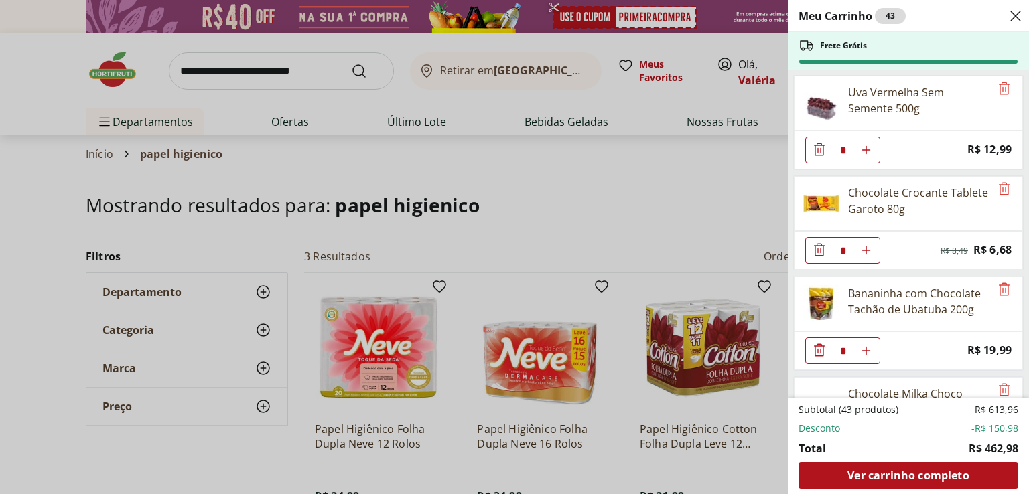
click at [203, 65] on div "Meu Carrinho 43 Frete Grátis Água Mineral Minalba Com Gás Garrafa 1,5L * Price:…" at bounding box center [514, 247] width 1029 height 494
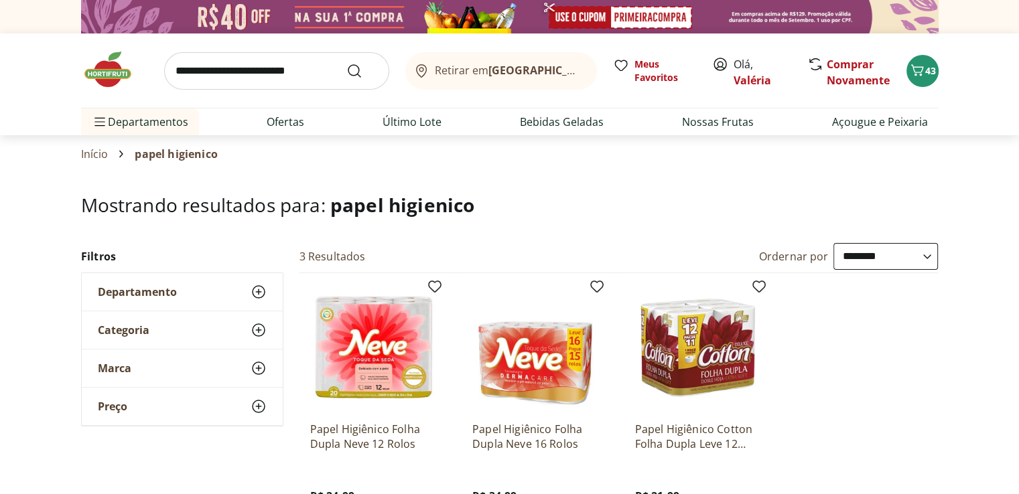
click at [180, 68] on input "search" at bounding box center [276, 71] width 225 height 38
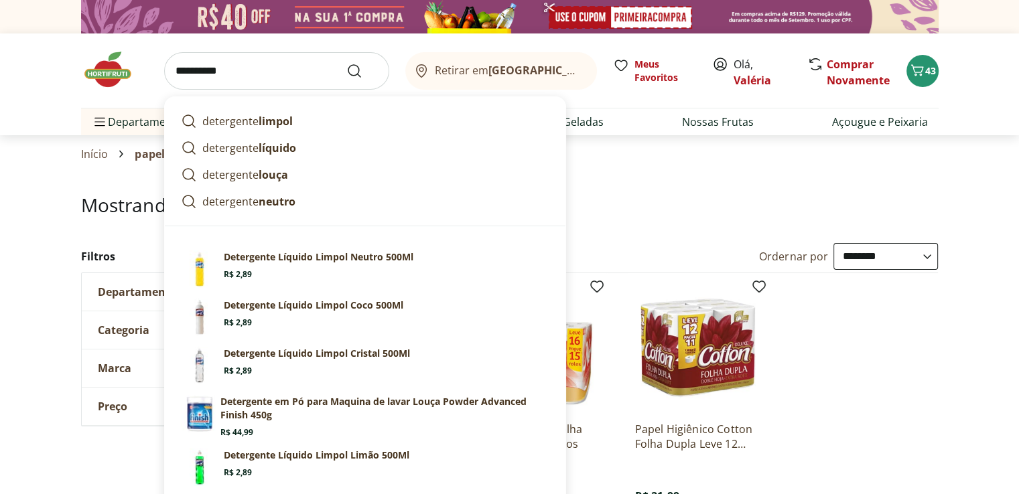
type input "**********"
click at [346, 63] on button "Submit Search" at bounding box center [362, 71] width 32 height 16
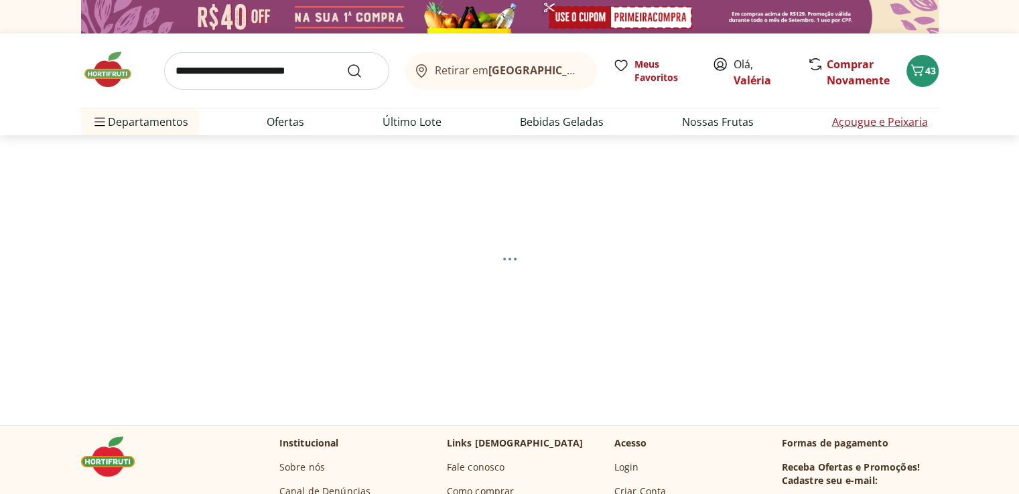
select select "**********"
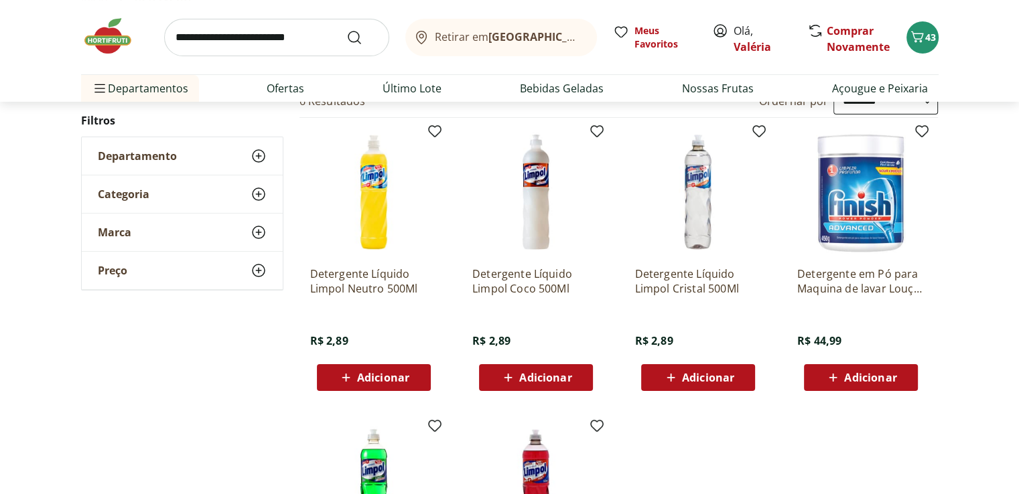
scroll to position [134, 0]
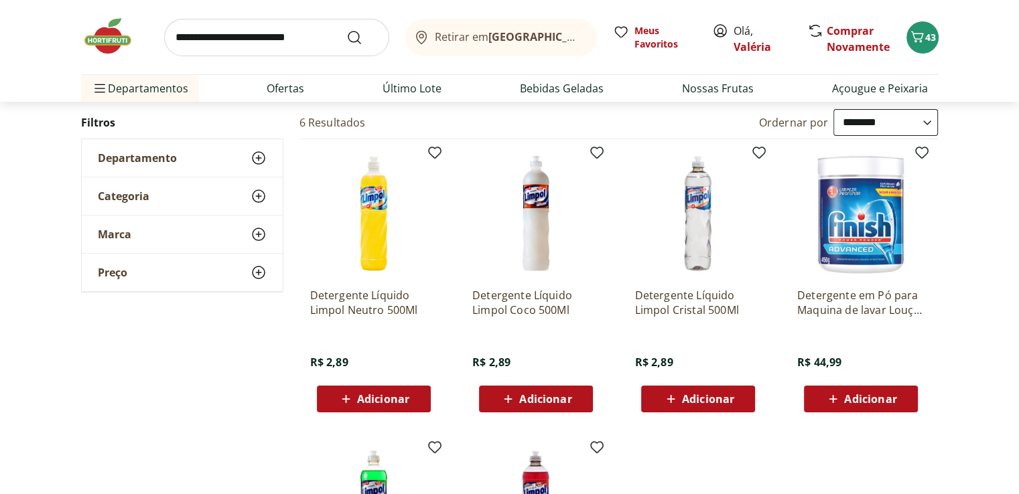
click at [708, 402] on span "Adicionar" at bounding box center [708, 399] width 52 height 11
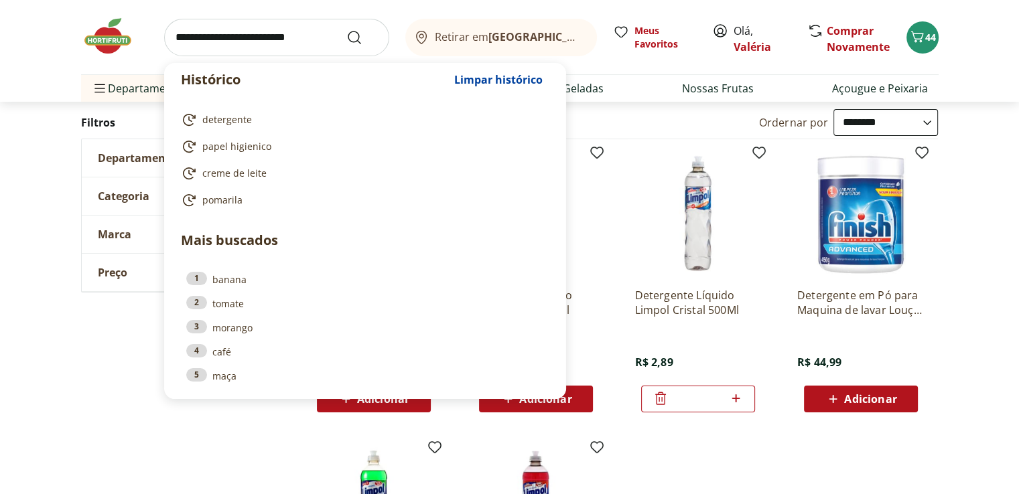
click at [216, 38] on input "search" at bounding box center [276, 38] width 225 height 38
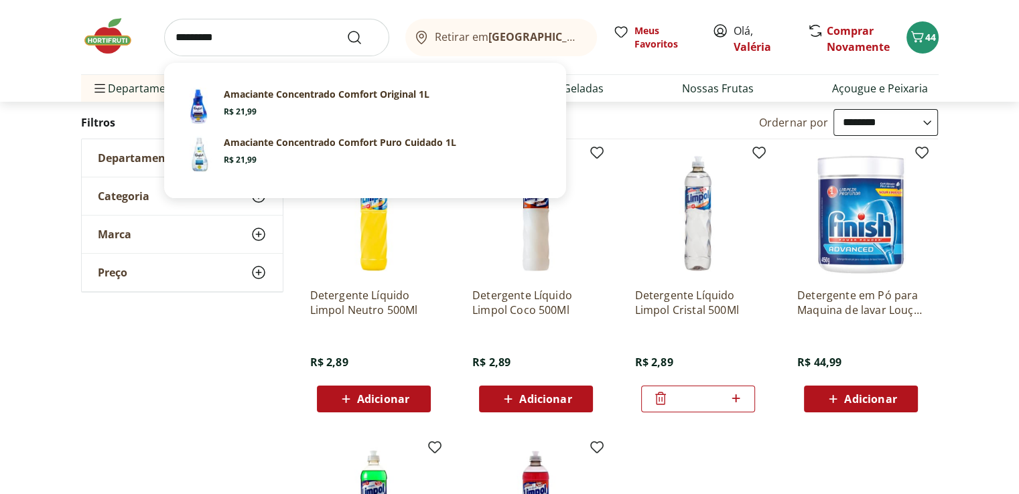
type input "*********"
click at [346, 29] on button "Submit Search" at bounding box center [362, 37] width 32 height 16
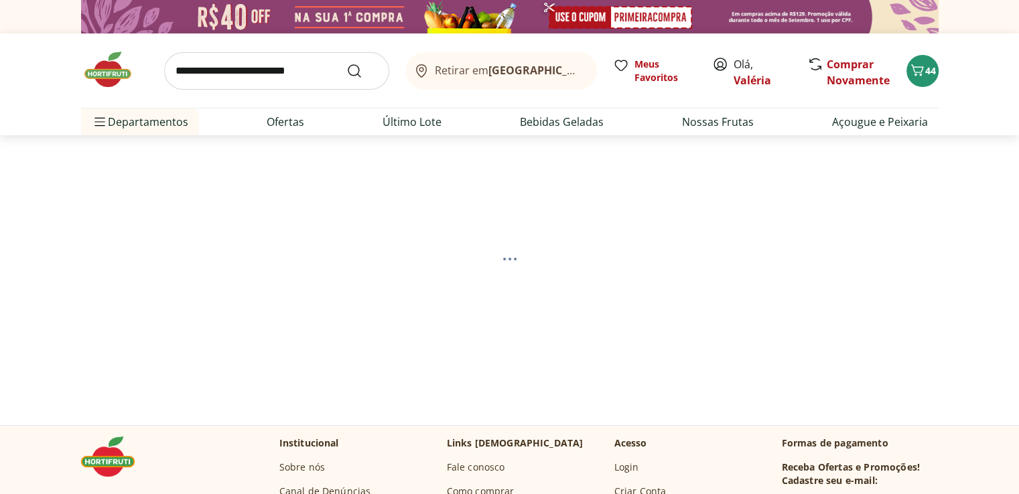
select select "**********"
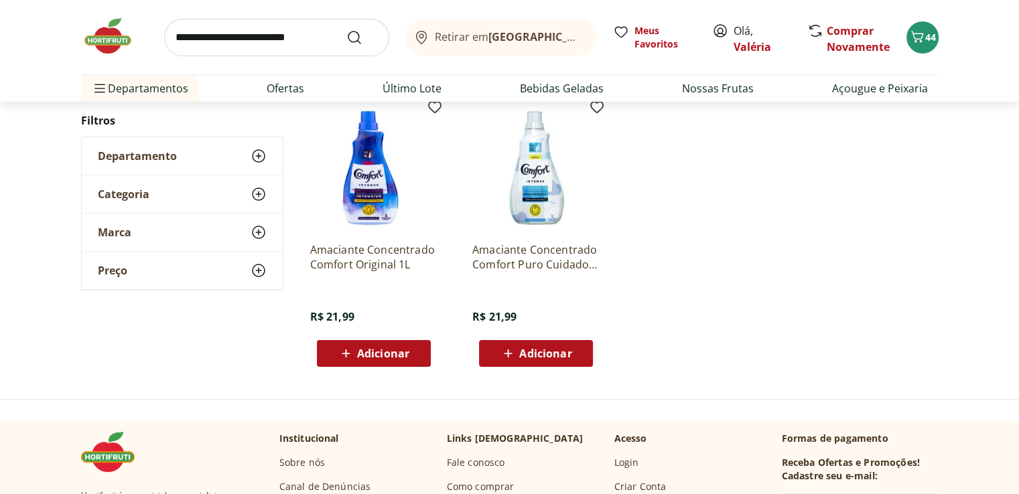
scroll to position [201, 0]
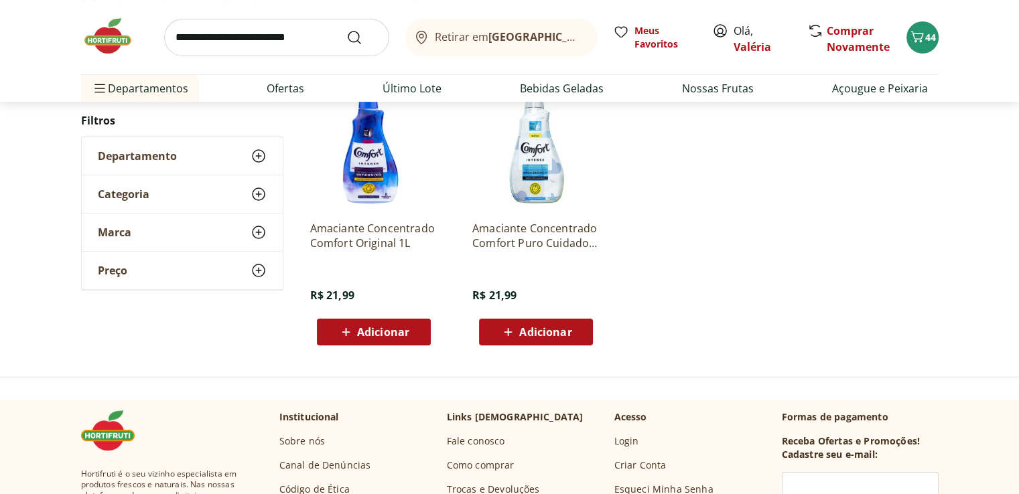
click at [575, 332] on div "Adicionar" at bounding box center [536, 332] width 92 height 24
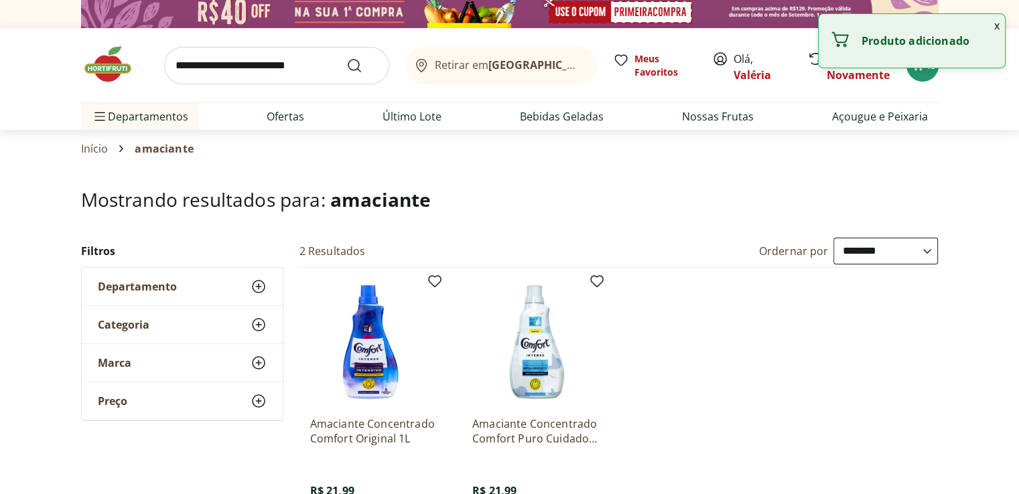
scroll to position [0, 0]
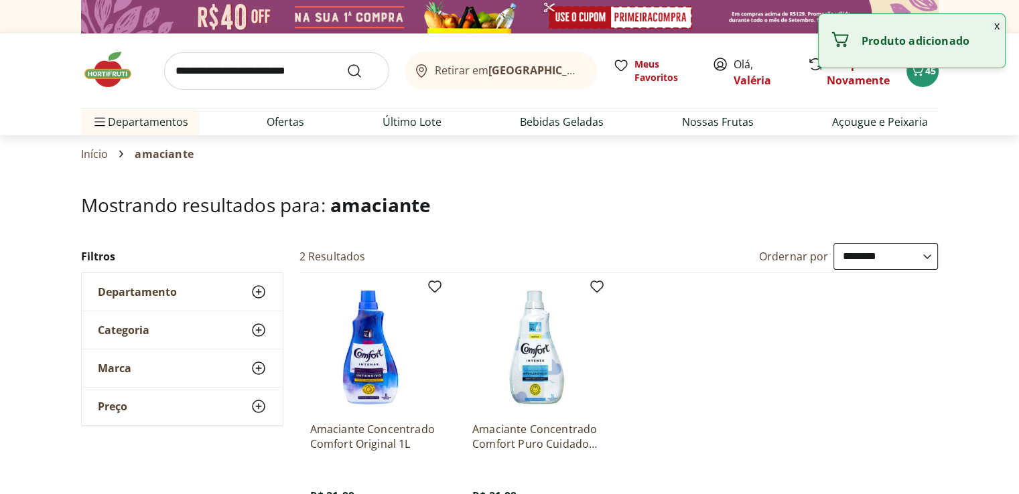
click at [183, 70] on input "search" at bounding box center [276, 71] width 225 height 38
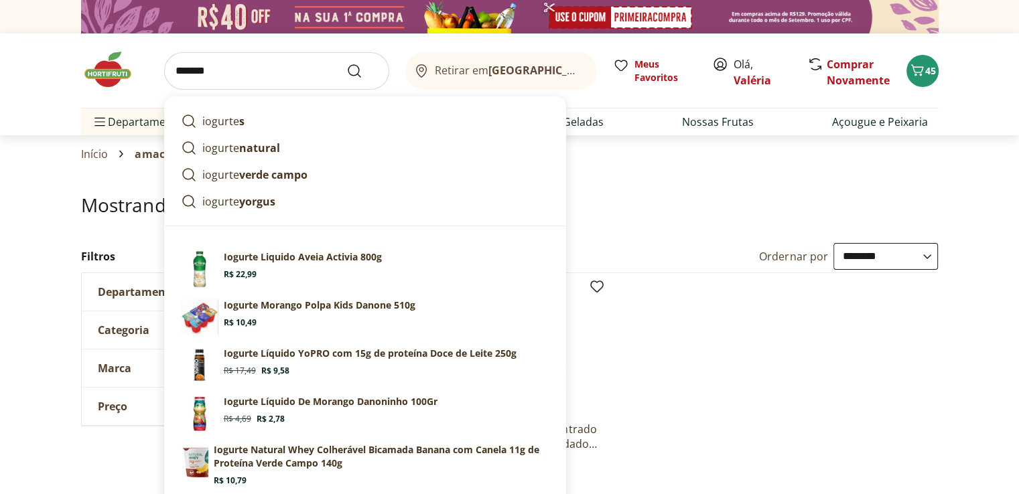
type input "*******"
click at [346, 63] on button "Submit Search" at bounding box center [362, 71] width 32 height 16
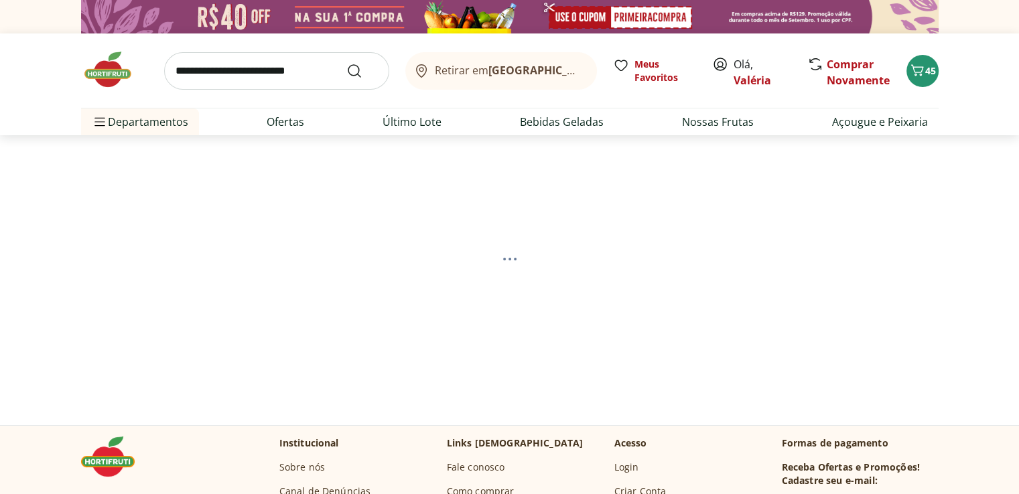
select select "**********"
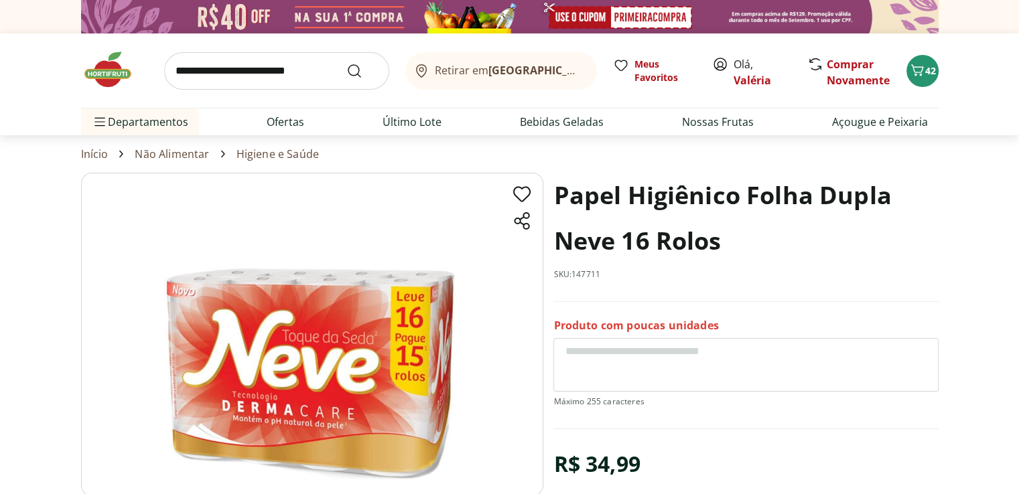
scroll to position [67, 0]
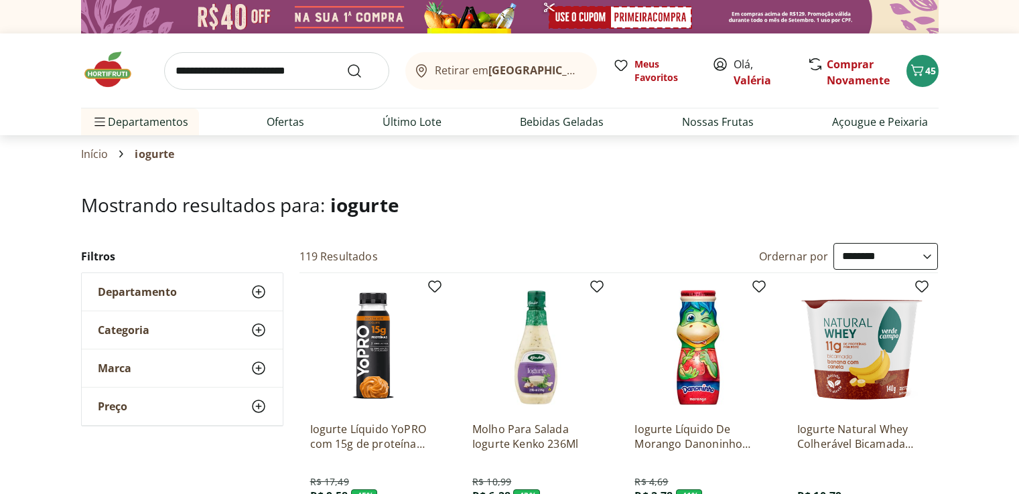
select select "**********"
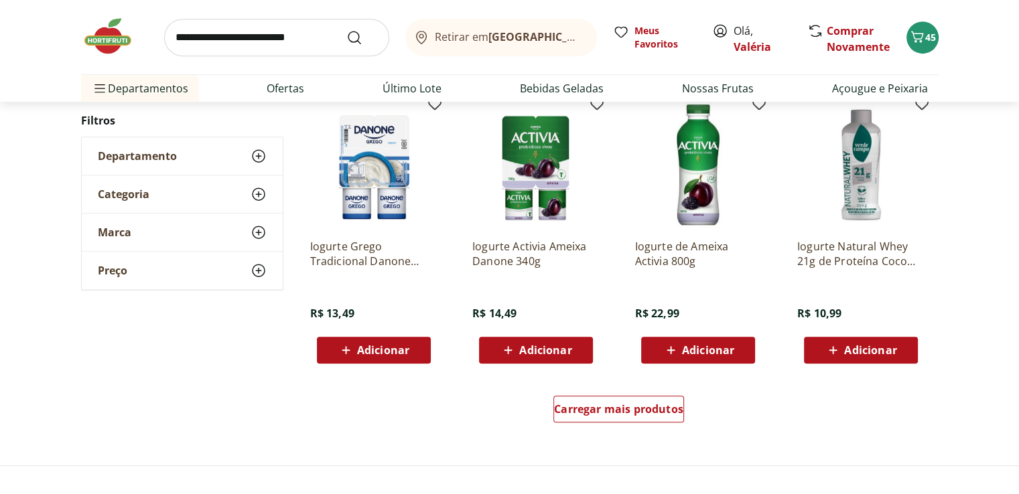
scroll to position [804, 0]
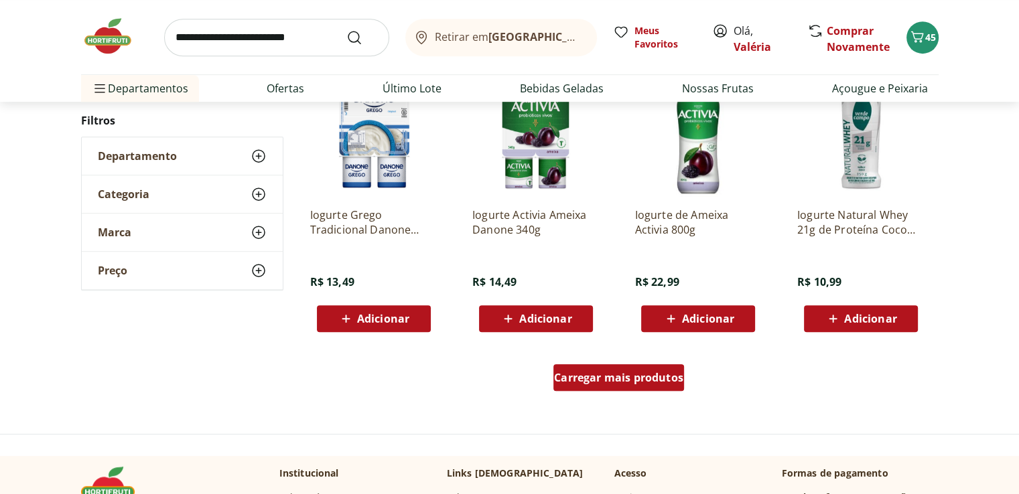
click at [592, 381] on span "Carregar mais produtos" at bounding box center [618, 377] width 129 height 11
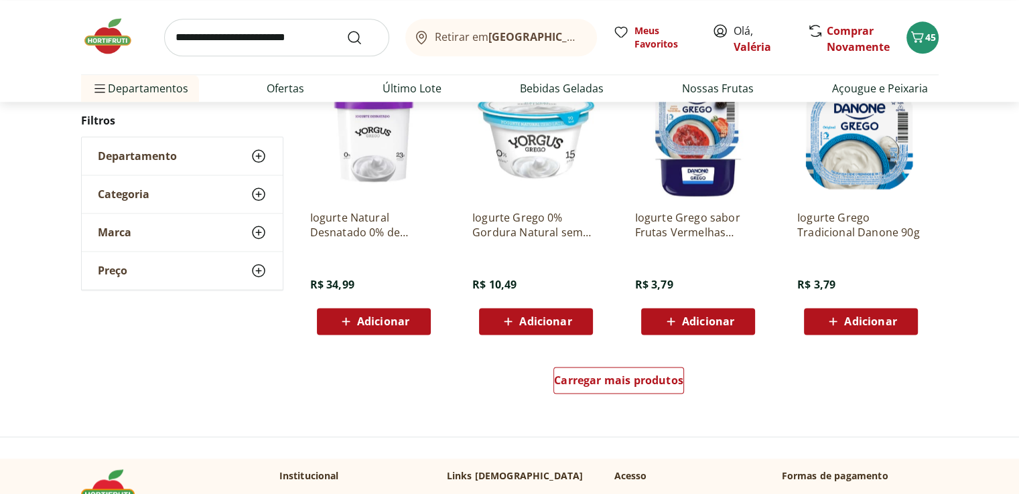
scroll to position [1741, 0]
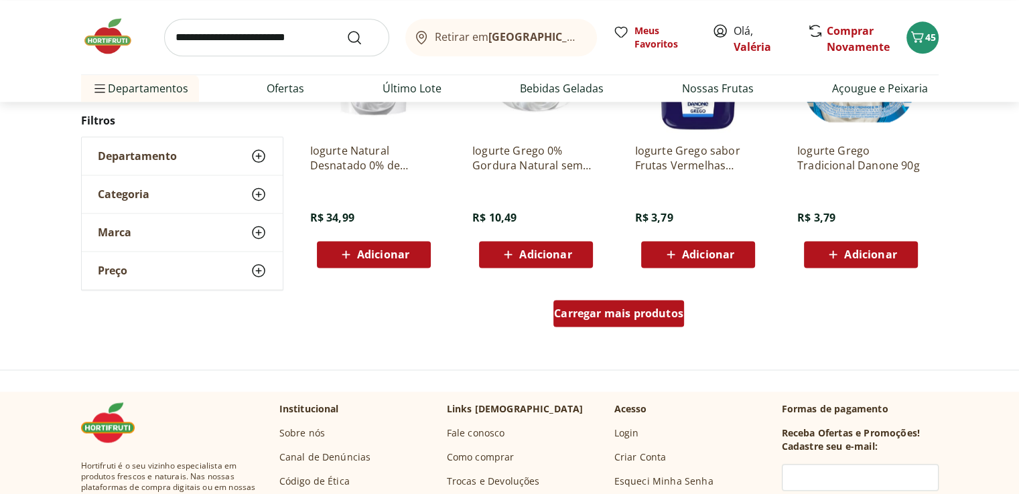
click at [605, 318] on span "Carregar mais produtos" at bounding box center [618, 313] width 129 height 11
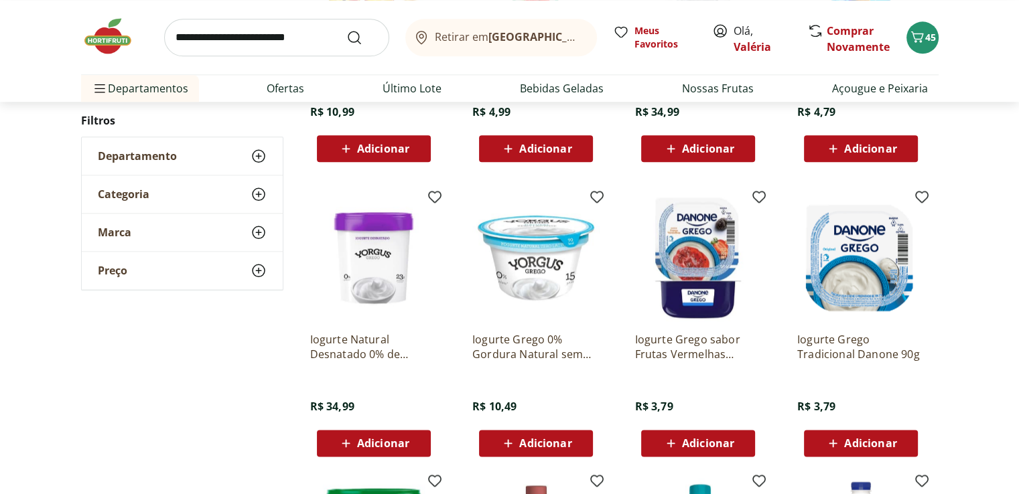
scroll to position [1540, 0]
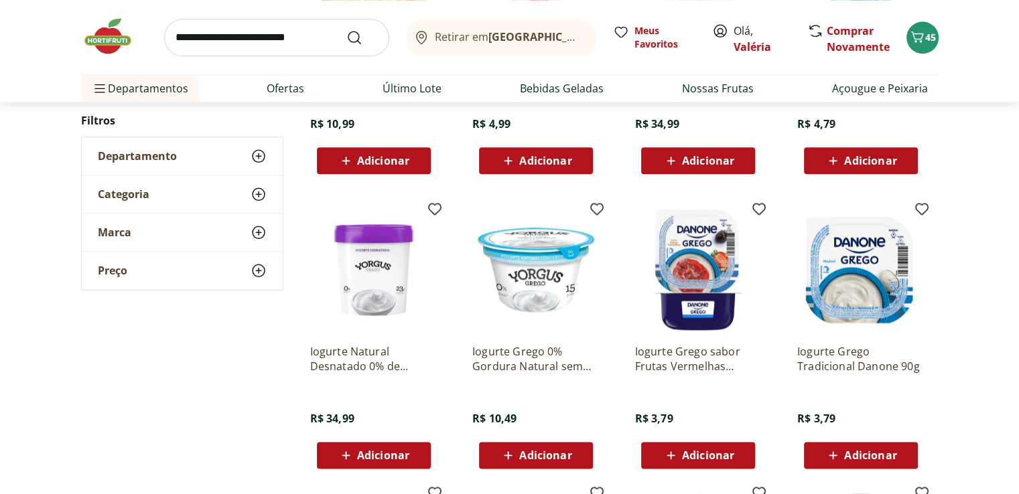
click at [718, 450] on span "Adicionar" at bounding box center [708, 455] width 52 height 11
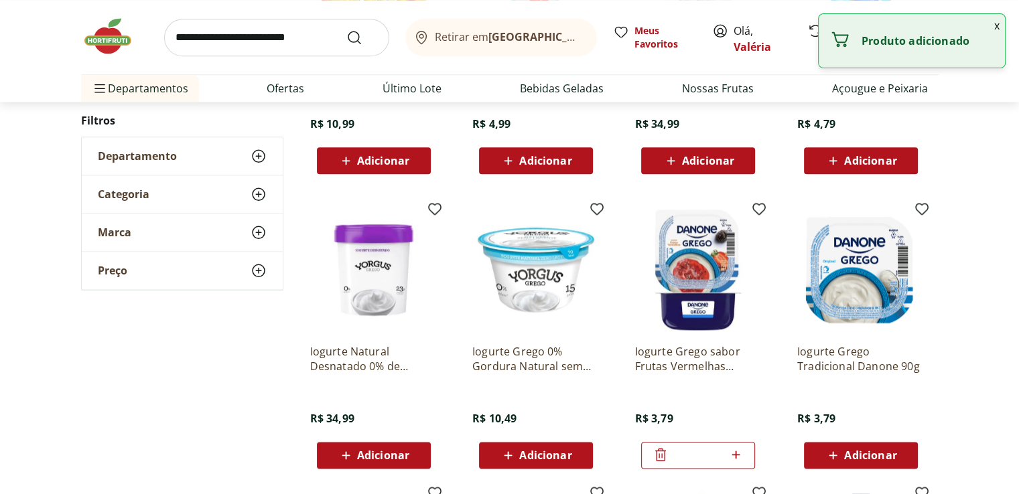
click at [734, 453] on icon at bounding box center [735, 455] width 8 height 8
type input "*"
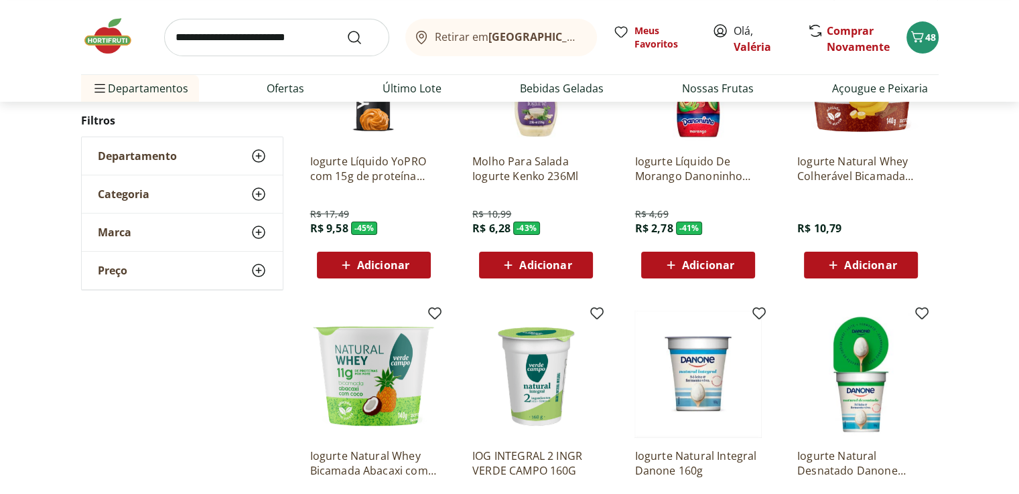
scroll to position [0, 0]
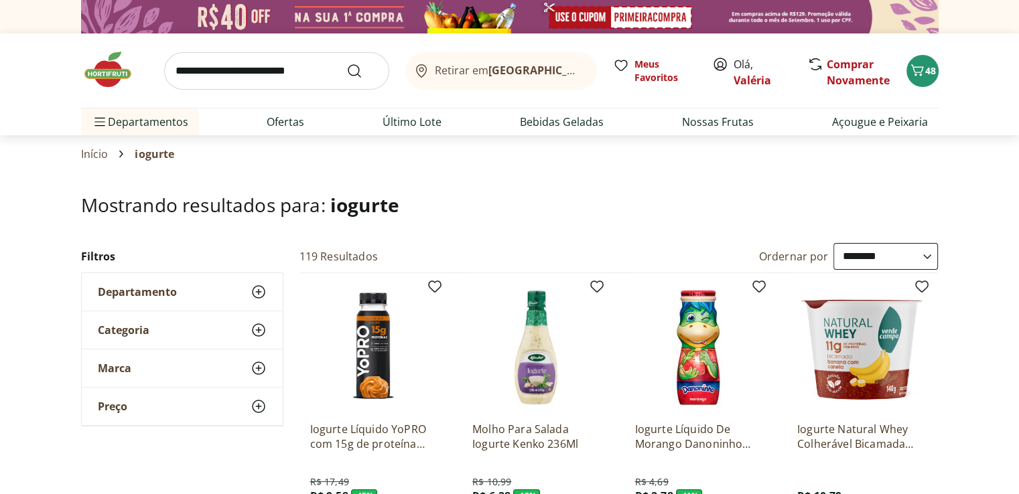
click at [221, 68] on input "search" at bounding box center [276, 71] width 225 height 38
type input "*********"
click at [346, 63] on button "Submit Search" at bounding box center [362, 71] width 32 height 16
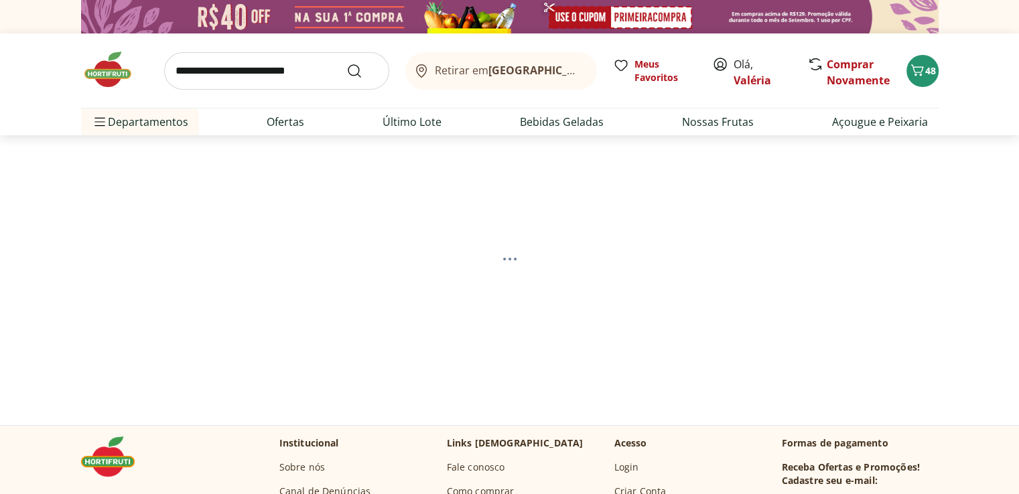
select select "**********"
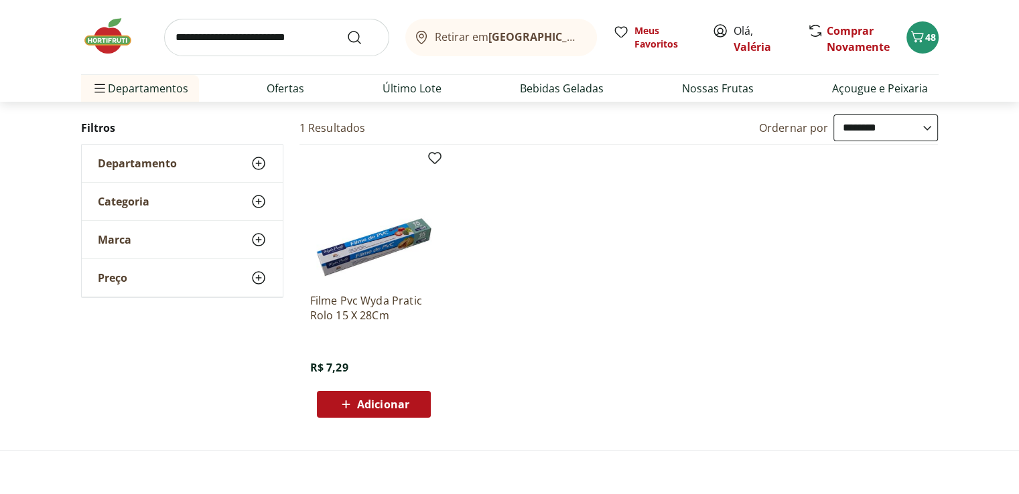
scroll to position [201, 0]
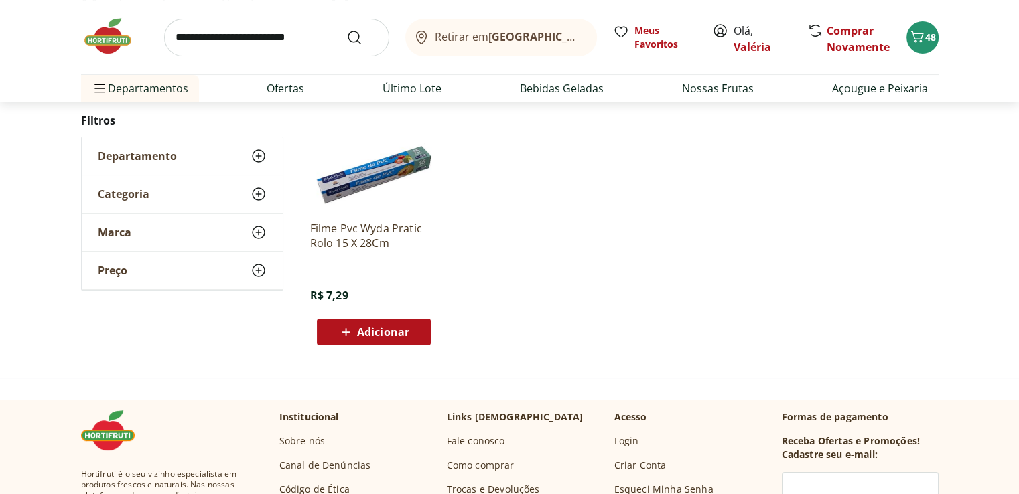
click at [410, 332] on div "Adicionar" at bounding box center [374, 332] width 92 height 24
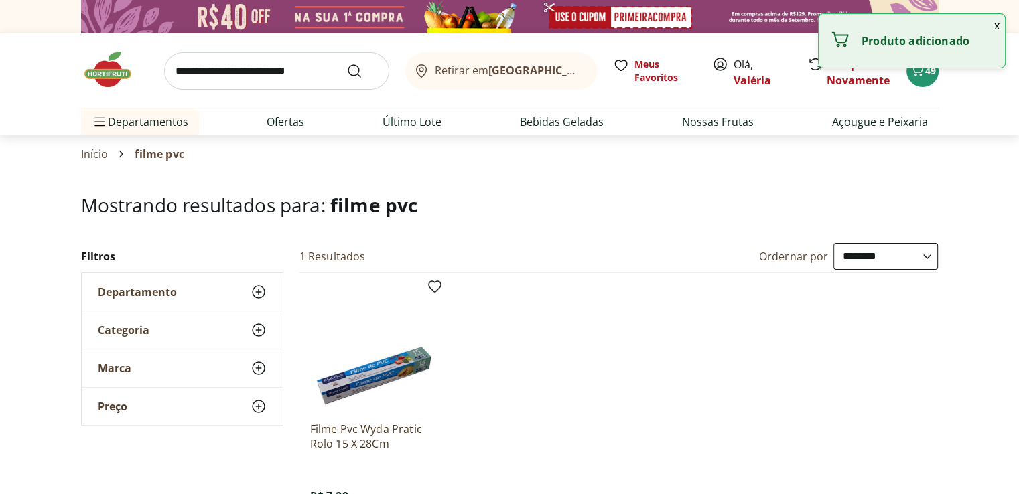
scroll to position [0, 0]
click at [234, 72] on input "search" at bounding box center [276, 71] width 225 height 38
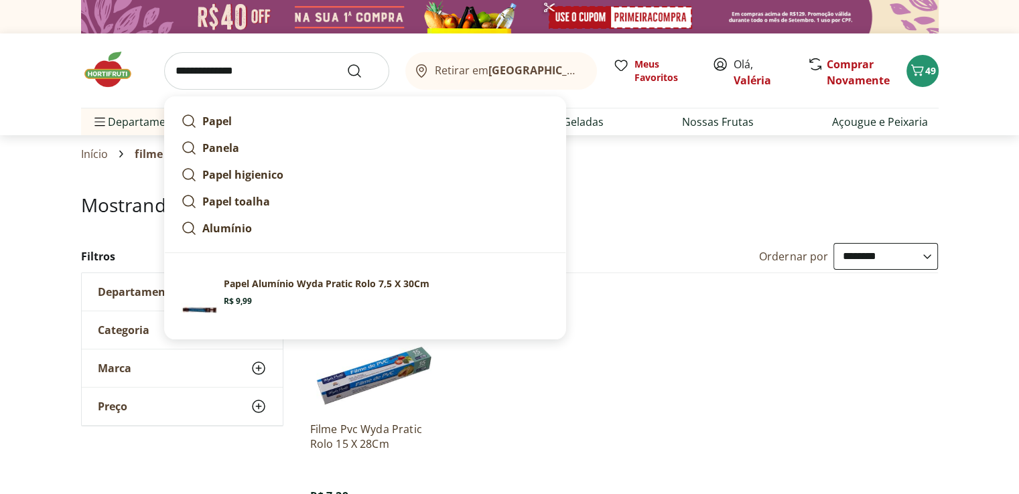
type input "**********"
click at [346, 63] on button "Submit Search" at bounding box center [362, 71] width 32 height 16
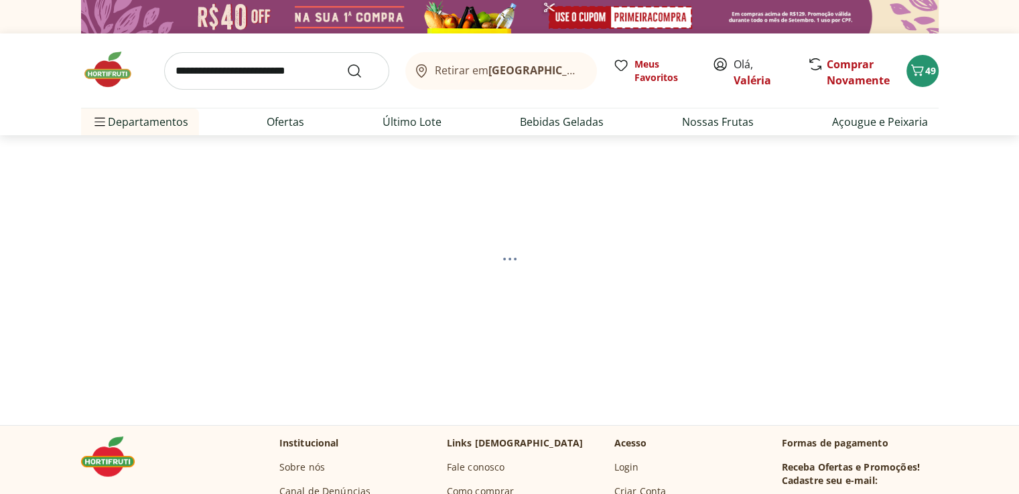
select select "**********"
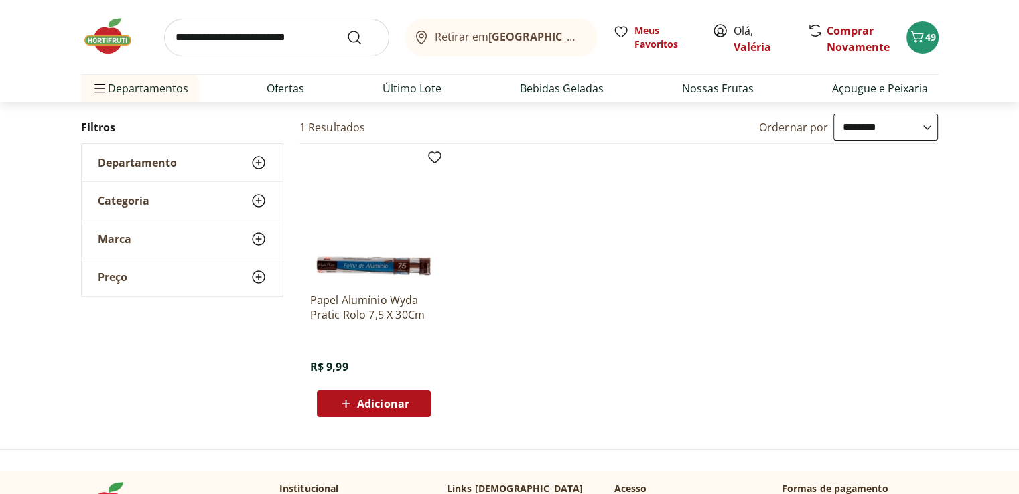
scroll to position [134, 0]
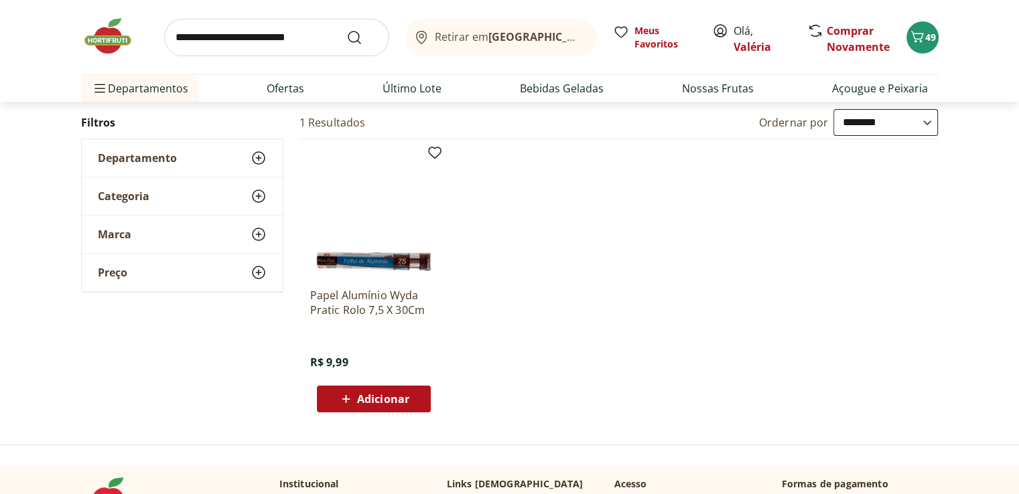
click at [380, 403] on span "Adicionar" at bounding box center [383, 399] width 52 height 11
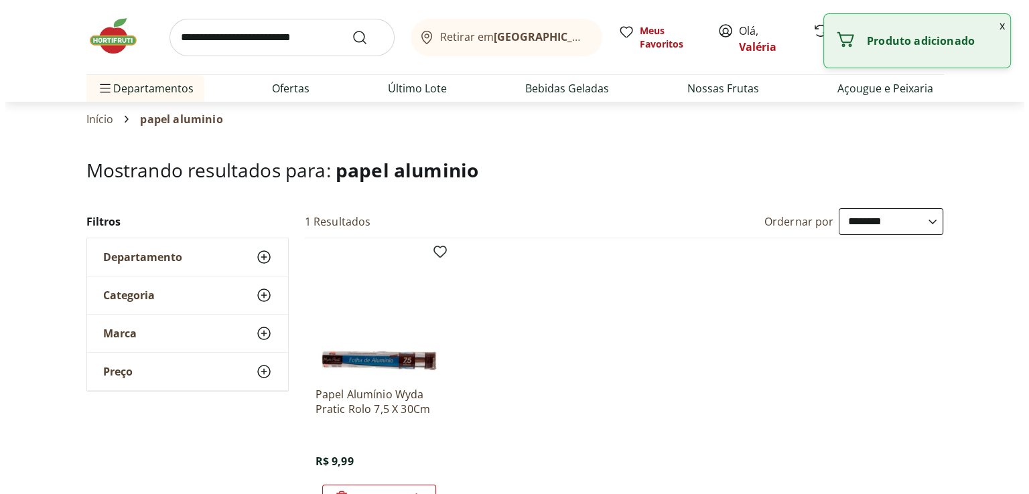
scroll to position [0, 0]
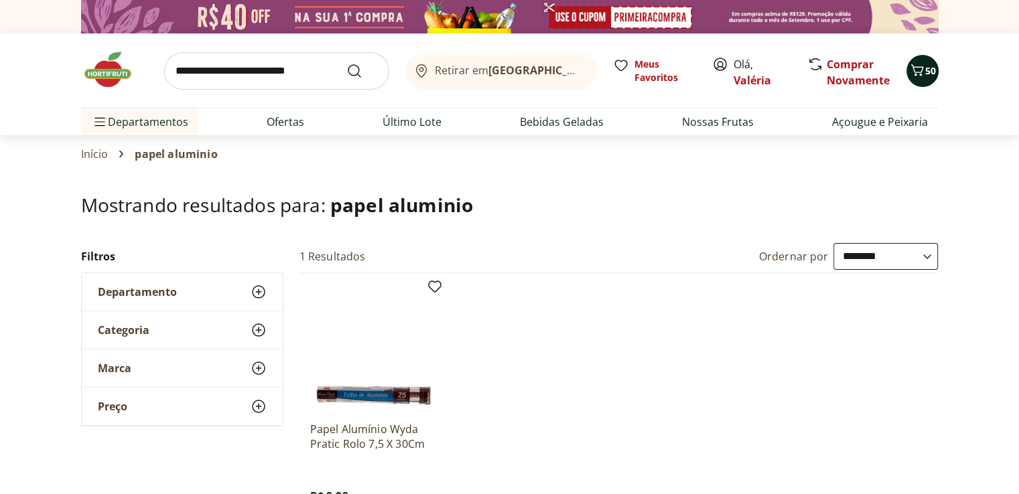
click at [916, 71] on icon "Carrinho" at bounding box center [917, 70] width 16 height 16
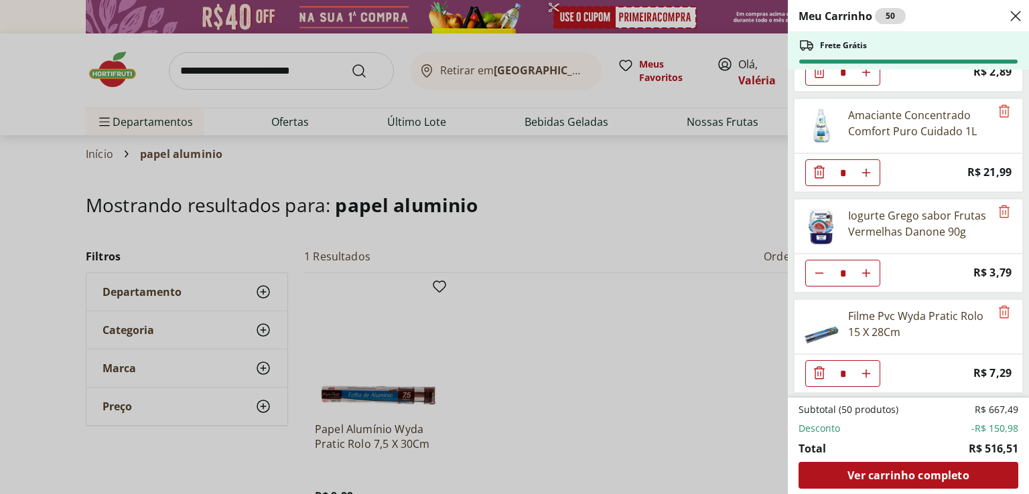
scroll to position [2966, 0]
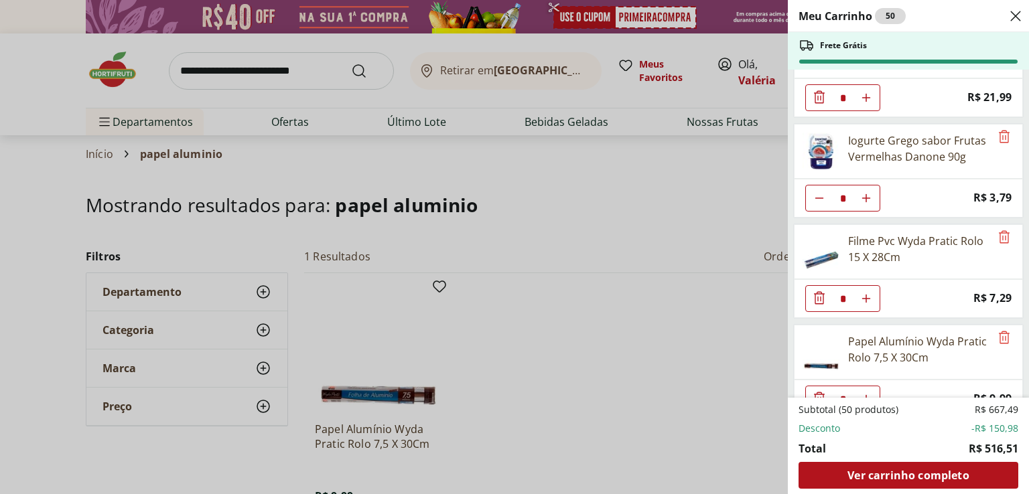
click at [816, 390] on icon "Diminuir Quantidade" at bounding box center [819, 398] width 16 height 16
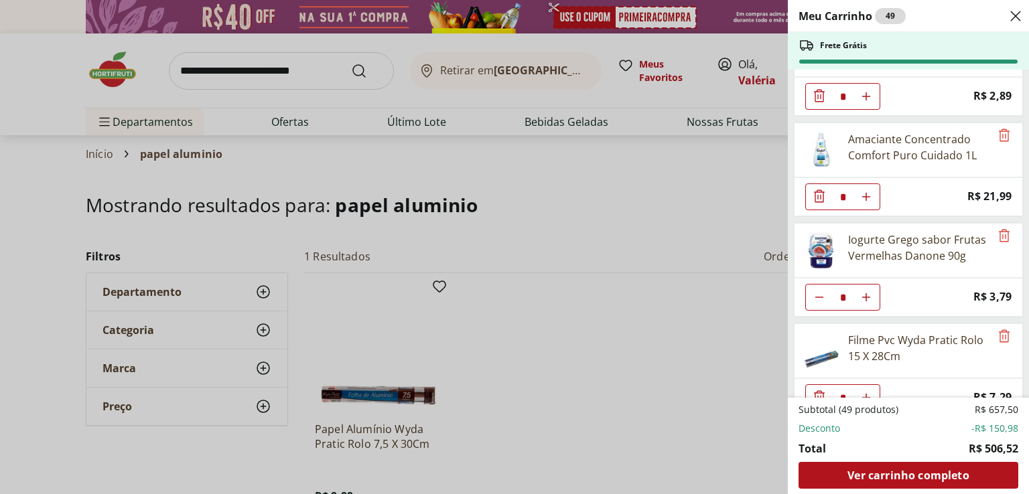
click at [650, 203] on div "Meu Carrinho 49 Frete Grátis Água Mineral Minalba Com Gás Garrafa 1,5L * Price:…" at bounding box center [514, 247] width 1029 height 494
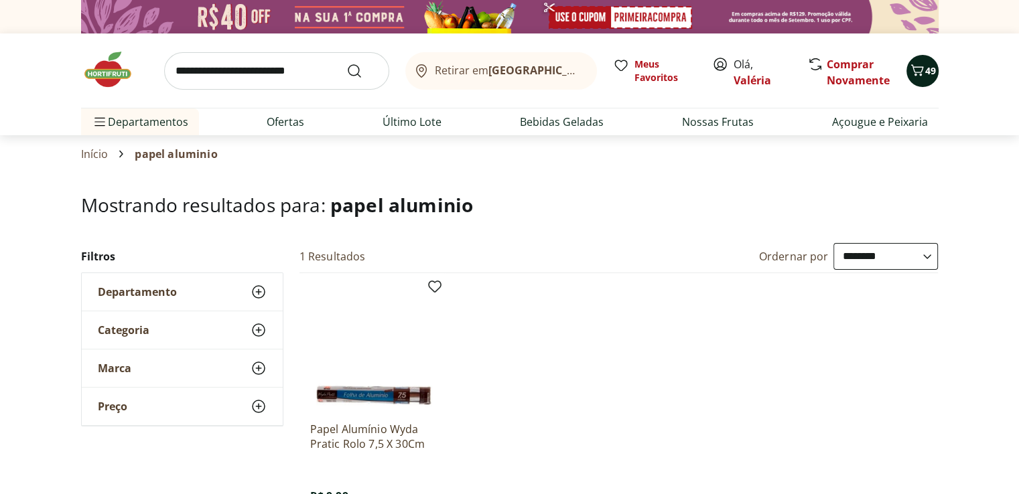
click at [920, 77] on icon "Carrinho" at bounding box center [917, 70] width 16 height 16
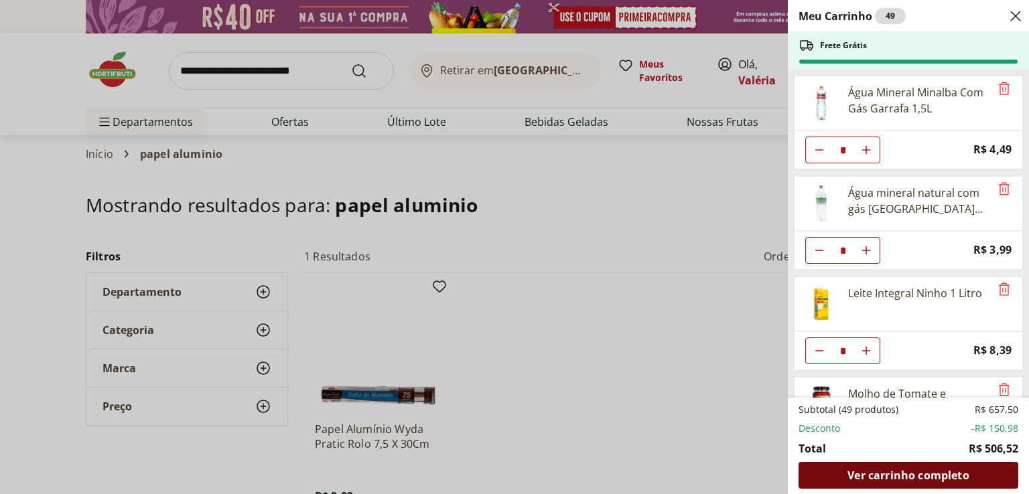
click at [898, 475] on span "Ver carrinho completo" at bounding box center [907, 475] width 121 height 11
